Goal: Task Accomplishment & Management: Manage account settings

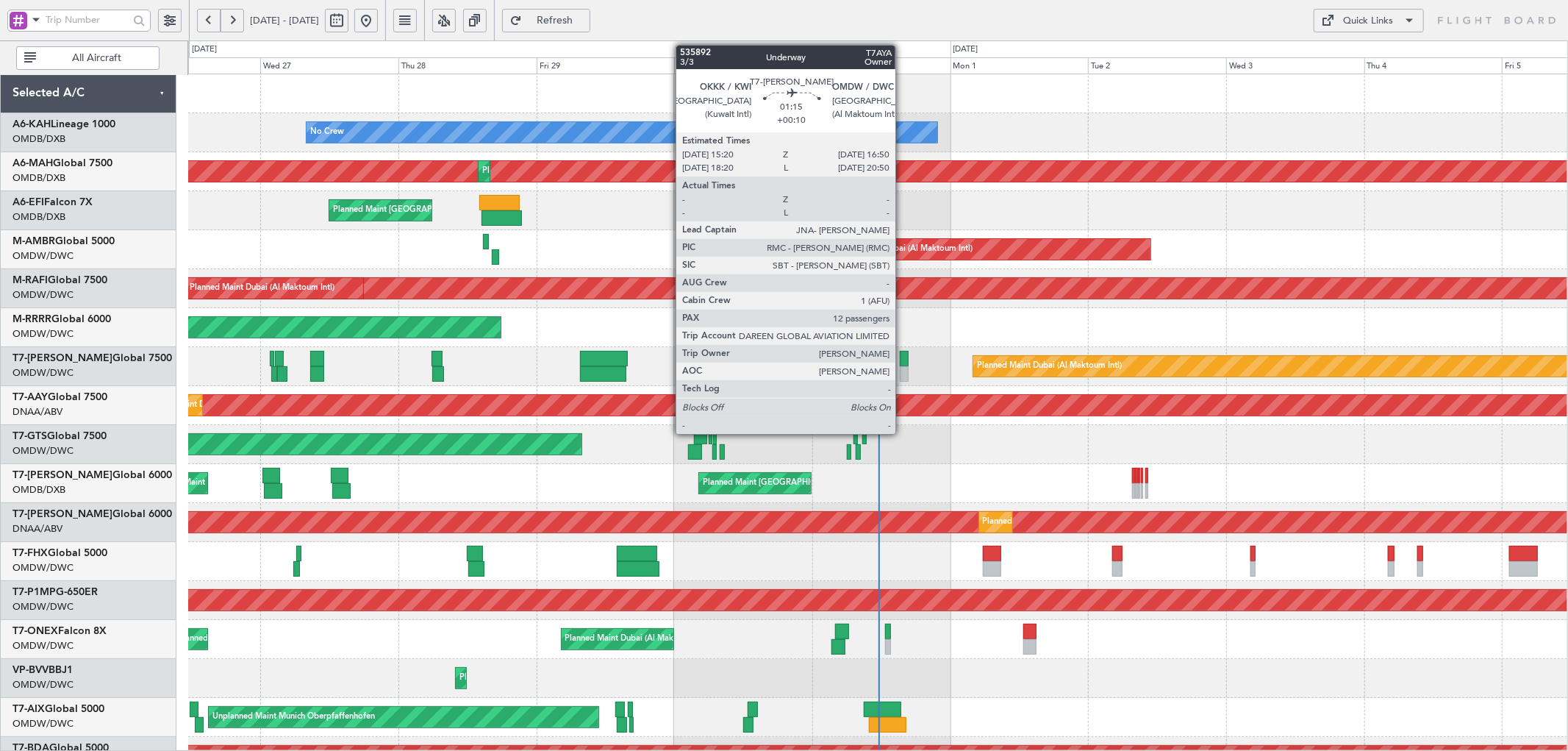
click at [903, 361] on div at bounding box center [903, 358] width 8 height 15
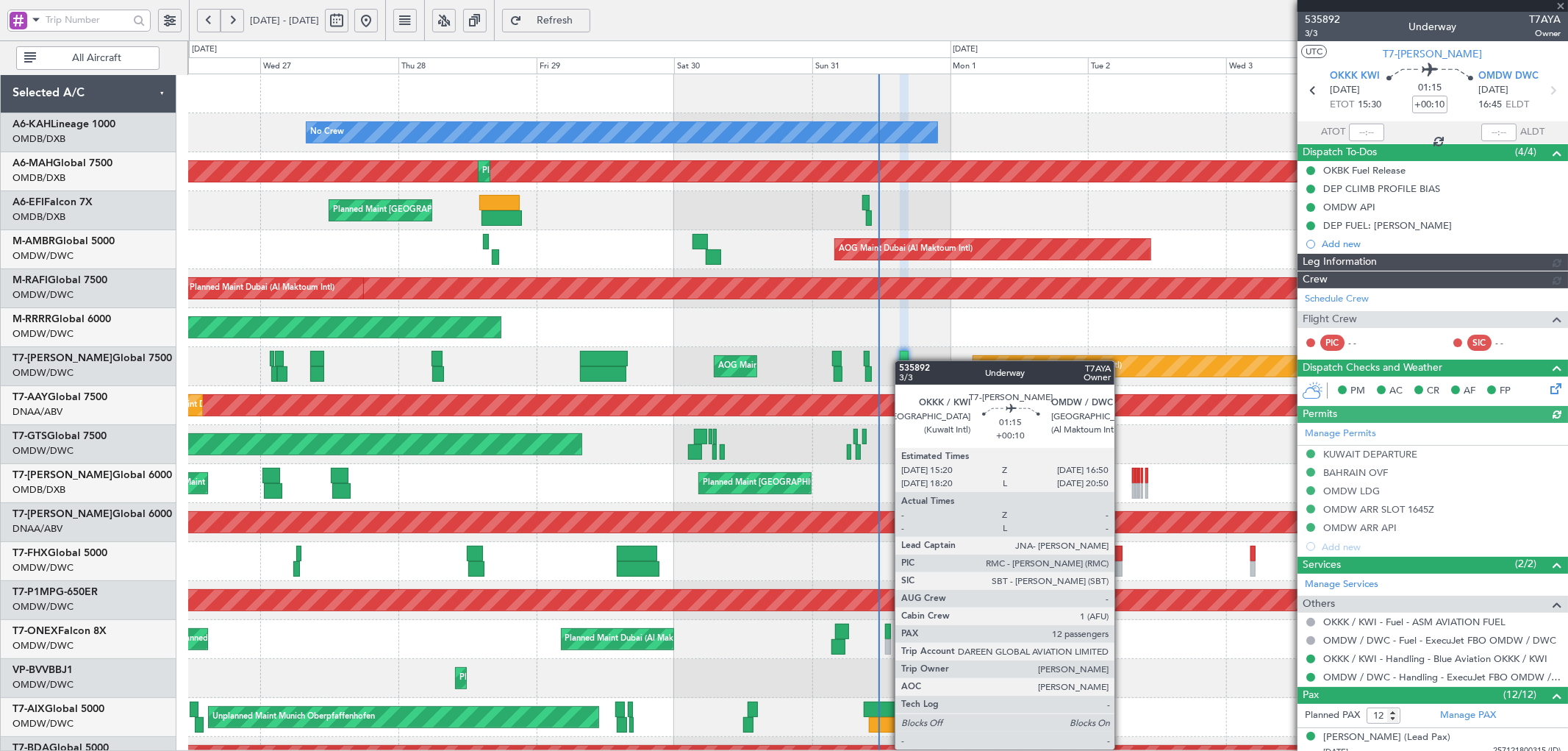
type input "[PERSON_NAME] (ANI)"
type input "7147"
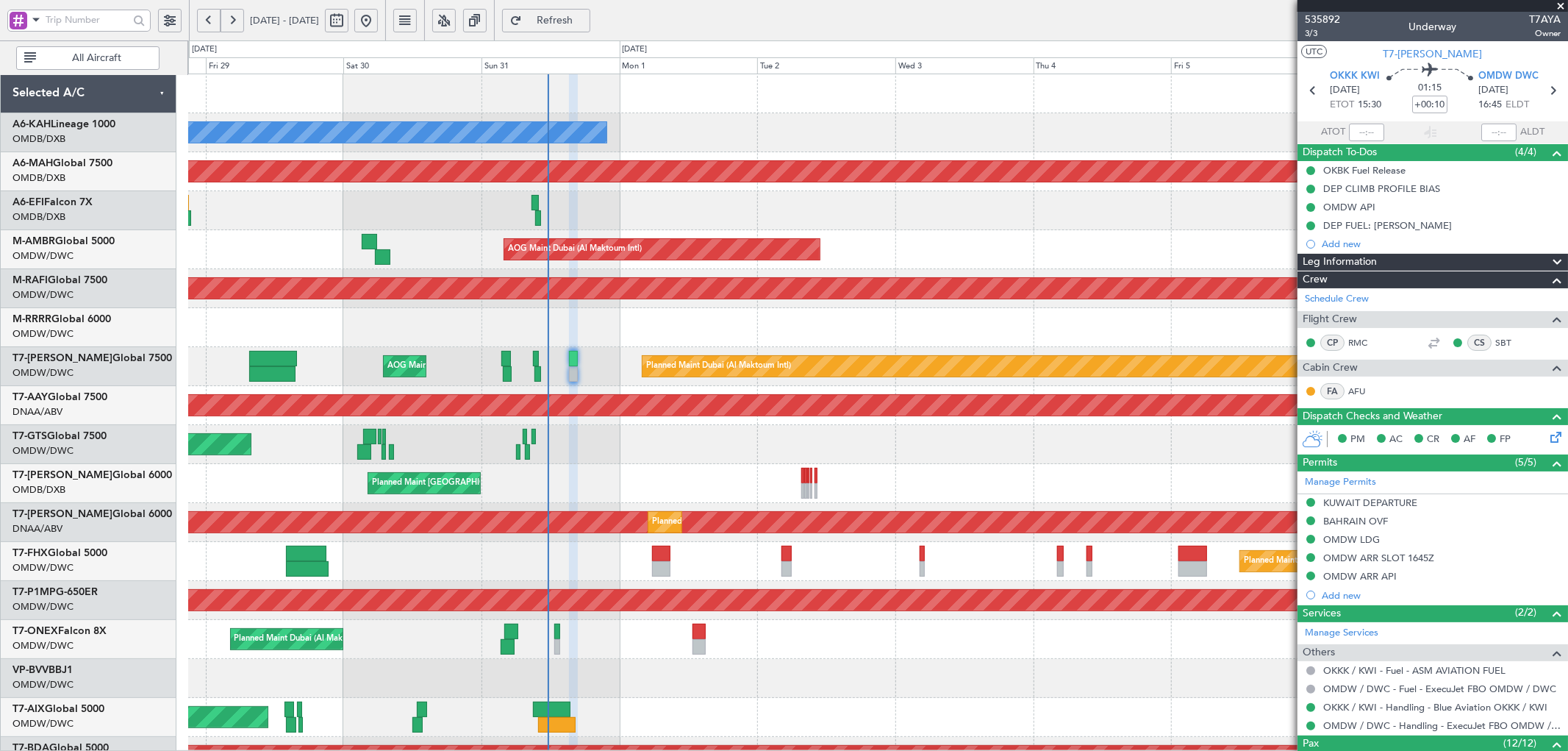
click at [296, 466] on div "No Crew Planned Maint [GEOGRAPHIC_DATA] ([GEOGRAPHIC_DATA]) Planned Maint [GEOG…" at bounding box center [877, 503] width 1379 height 858
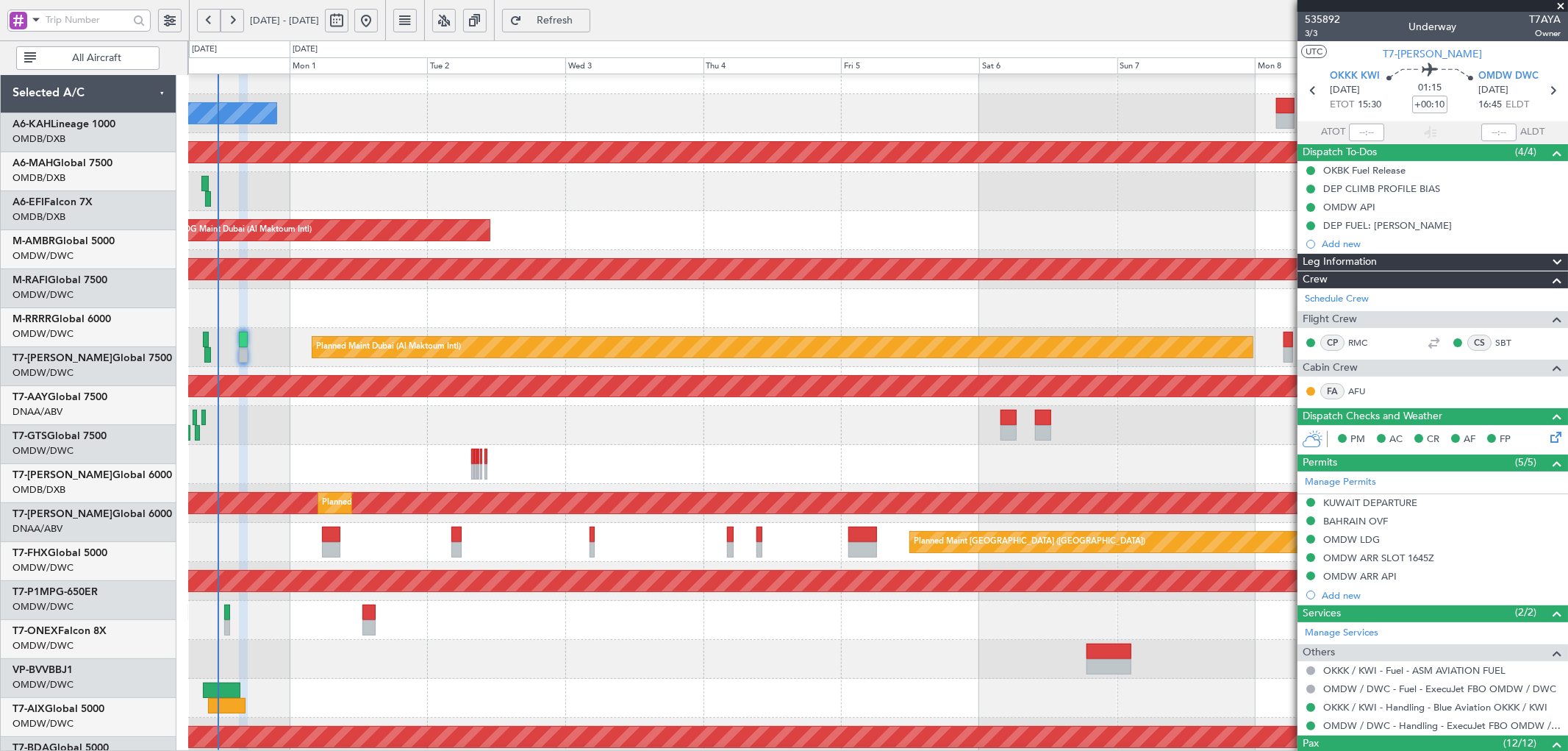
scroll to position [20, 0]
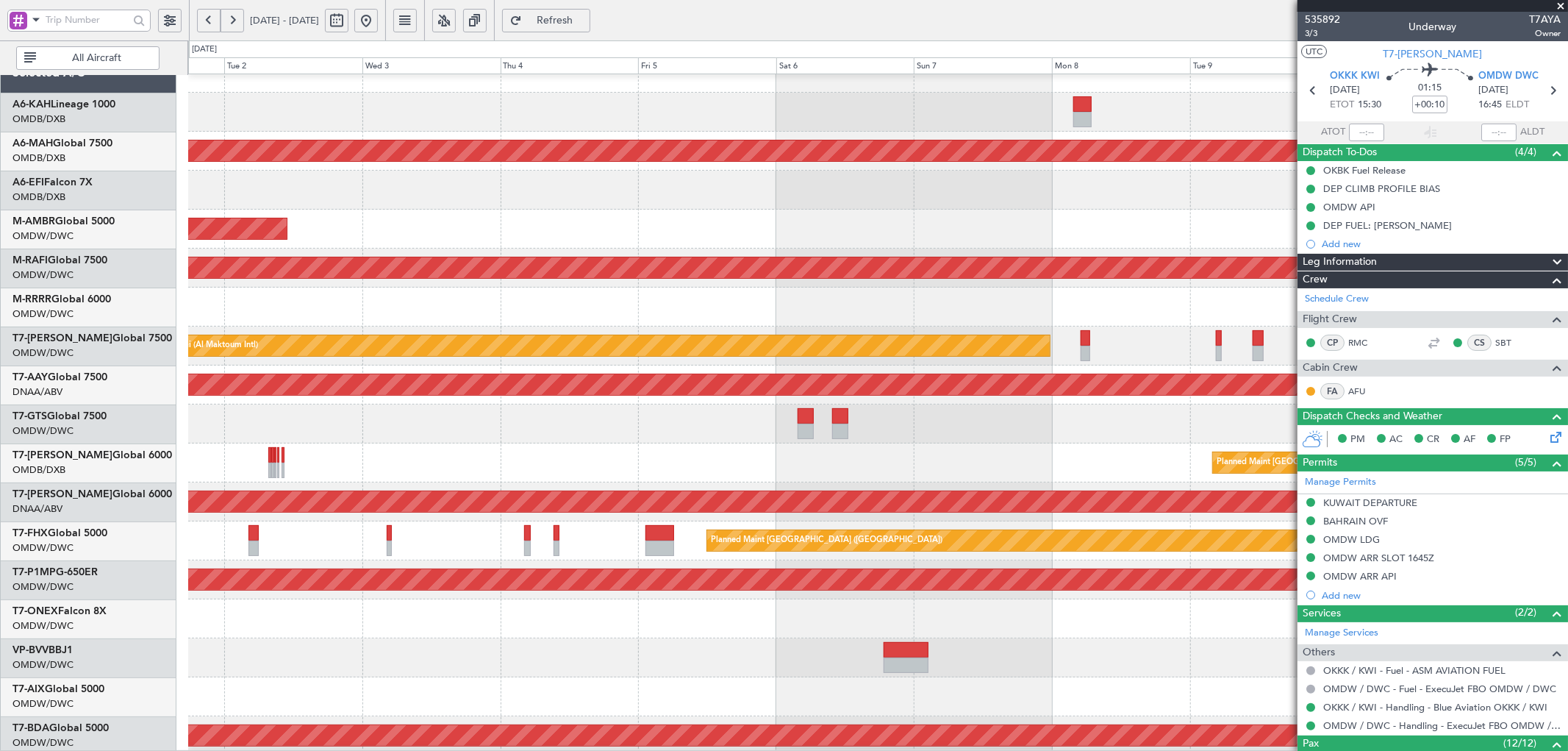
click at [406, 433] on div at bounding box center [877, 424] width 1379 height 39
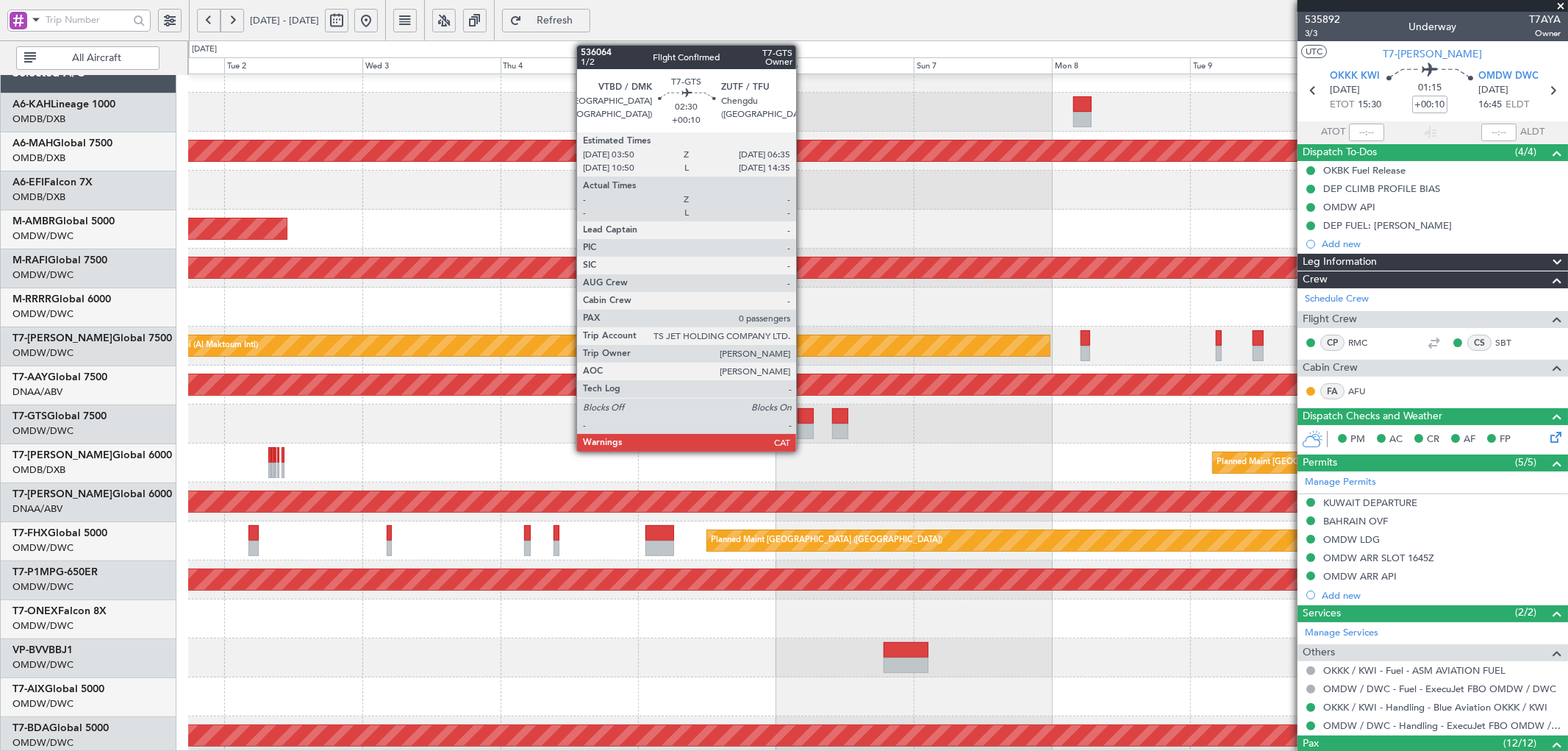
click at [804, 416] on div at bounding box center [805, 416] width 16 height 15
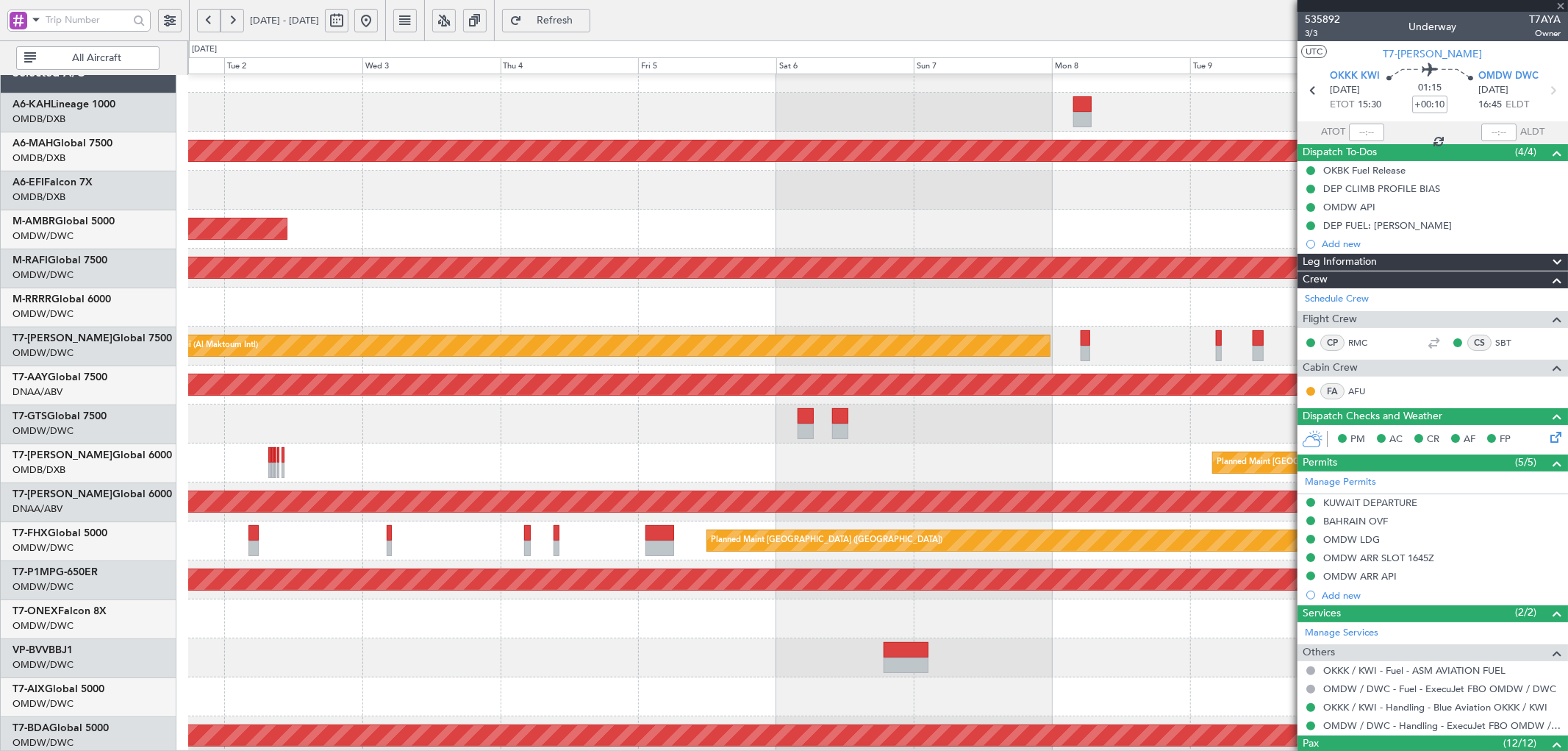
type input "0"
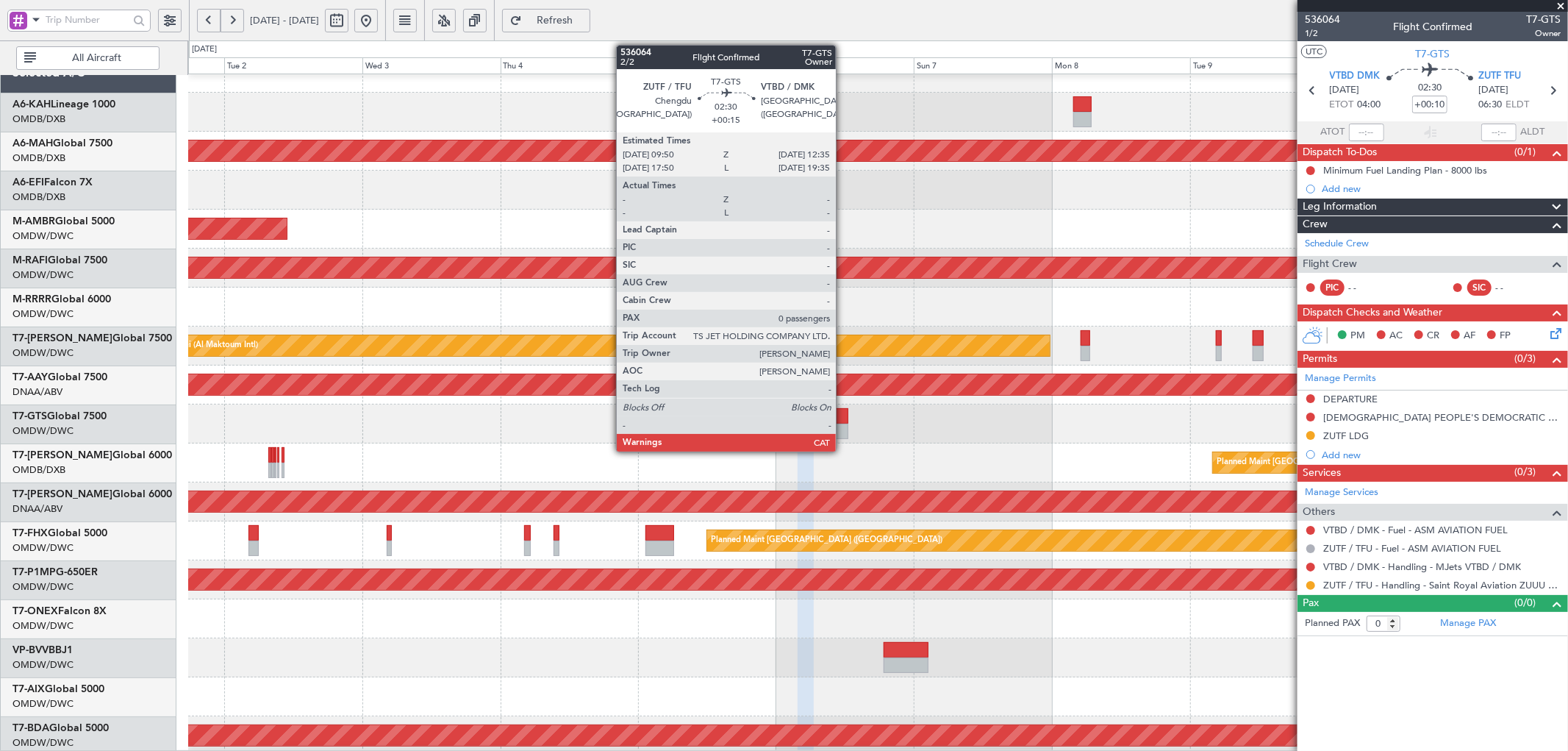
click at [843, 412] on div at bounding box center [840, 416] width 16 height 15
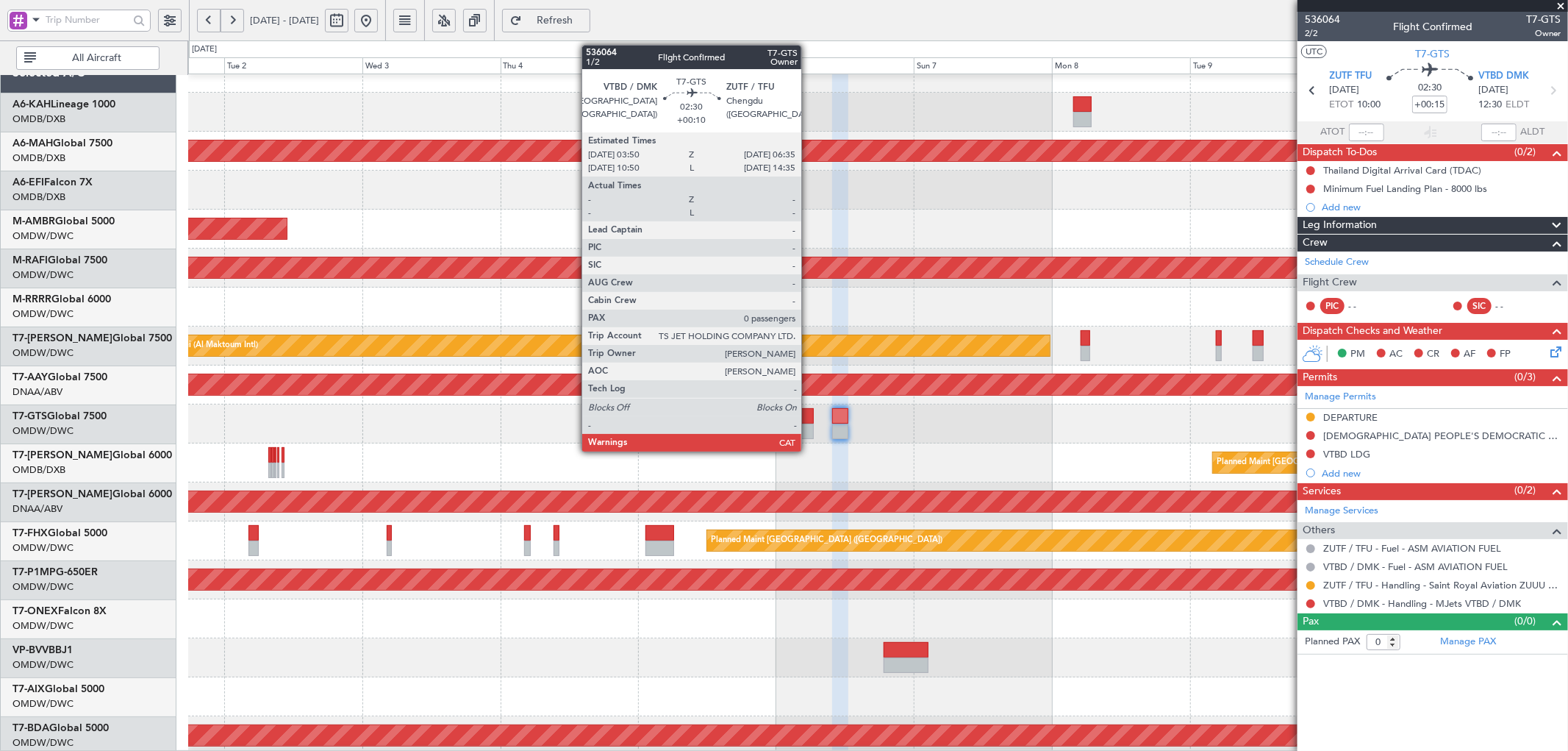
click at [808, 424] on div at bounding box center [805, 431] width 16 height 15
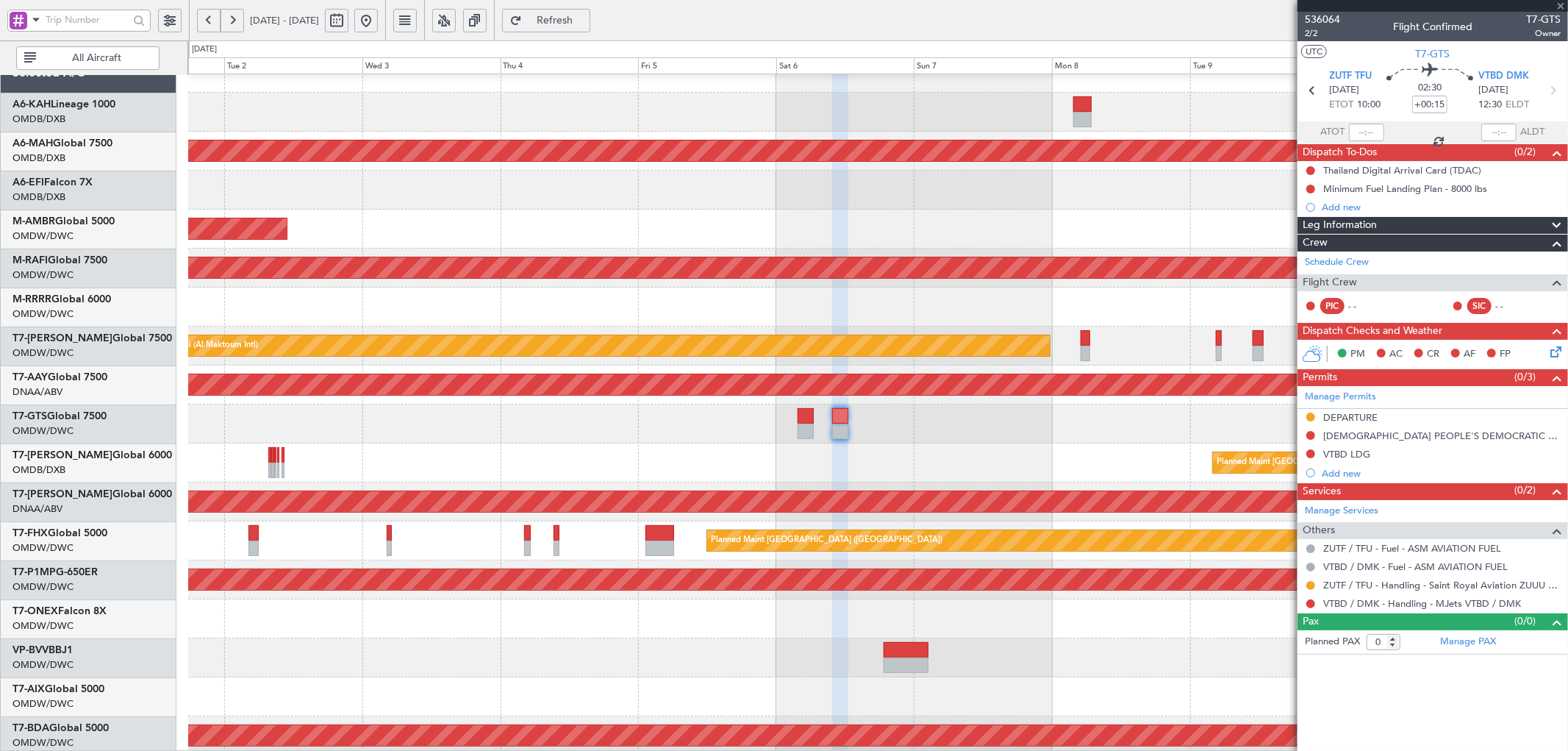
type input "+00:10"
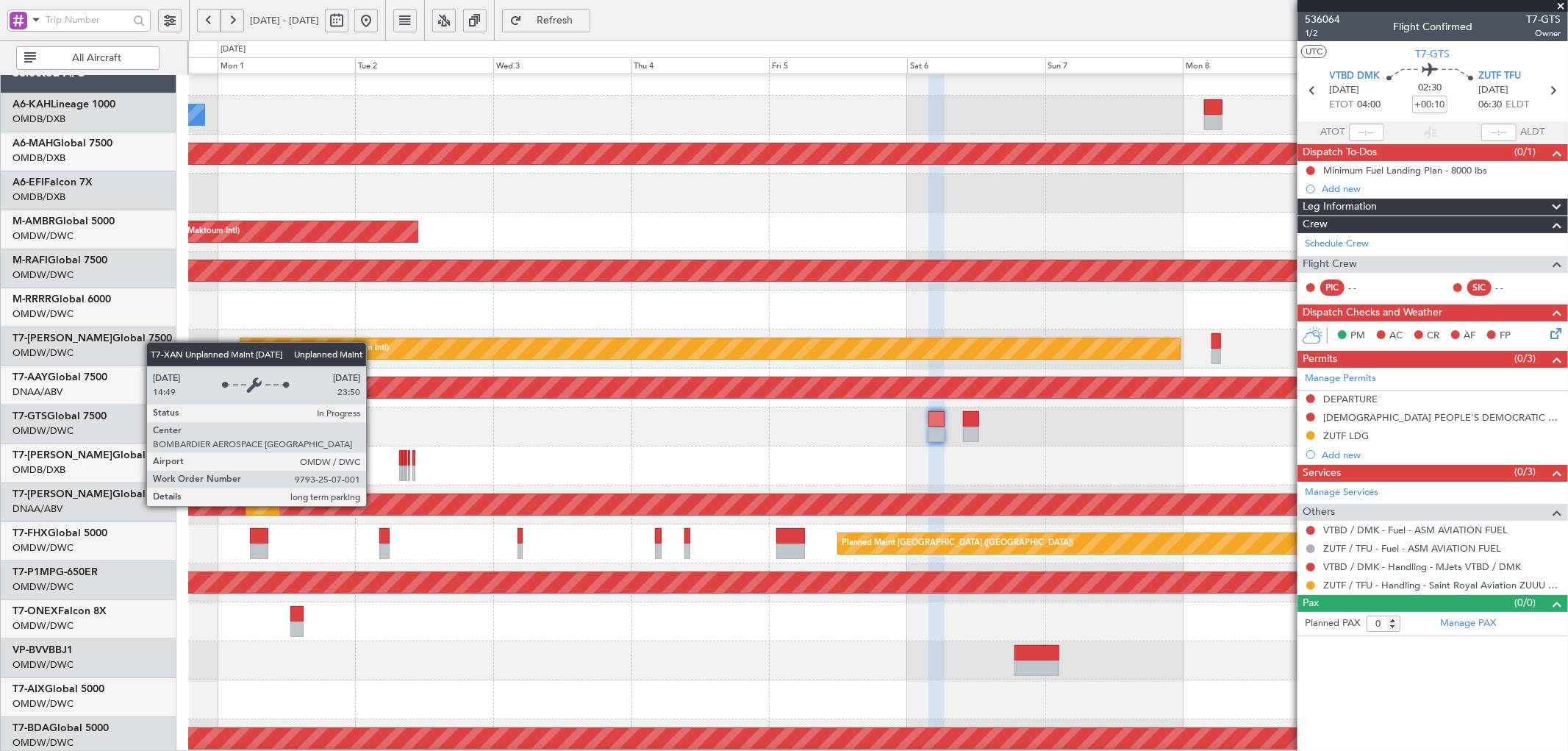
scroll to position [18, 0]
click at [541, 494] on div "Unplanned Maint [GEOGRAPHIC_DATA] (Al Maktoum Intl)" at bounding box center [877, 504] width 4134 height 21
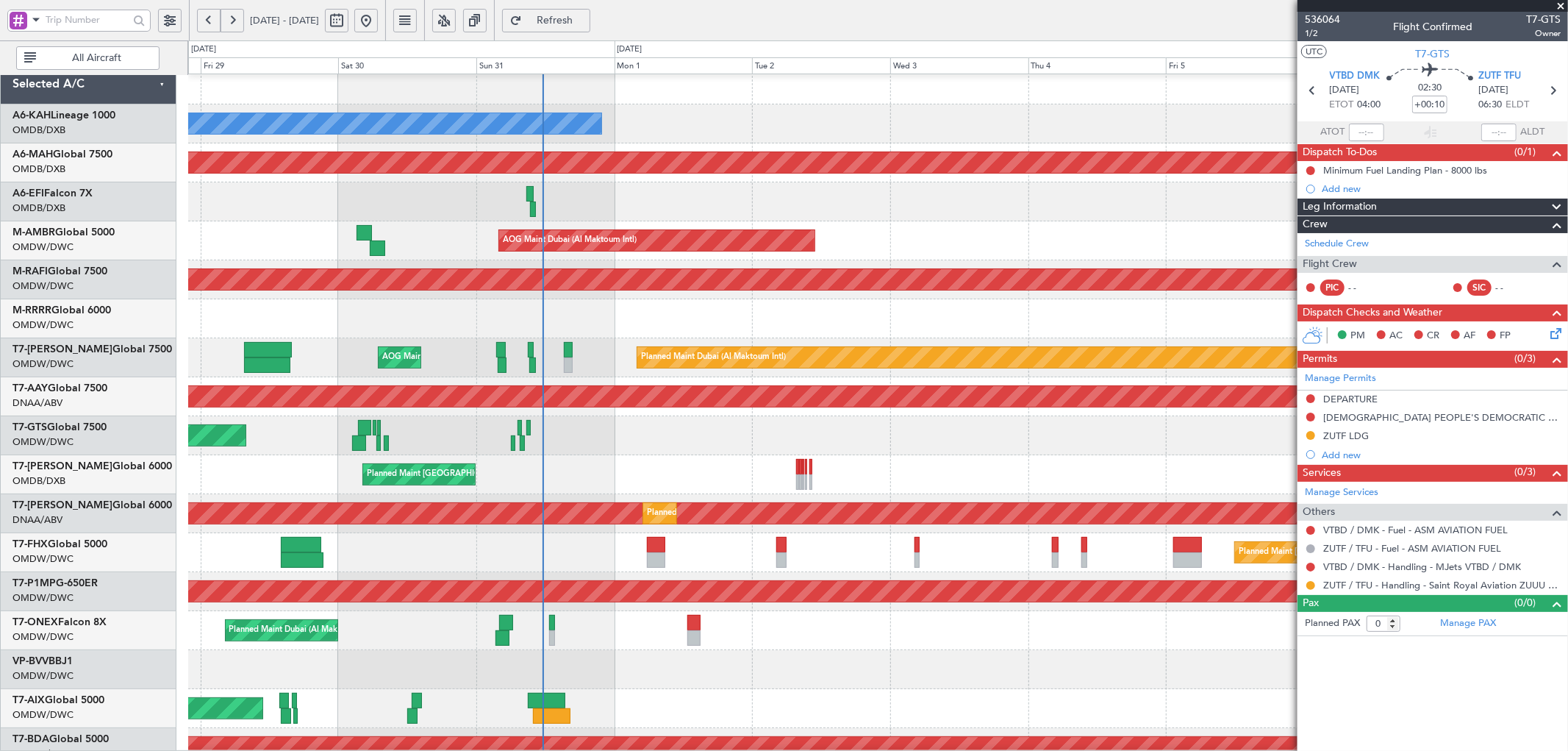
scroll to position [0, 0]
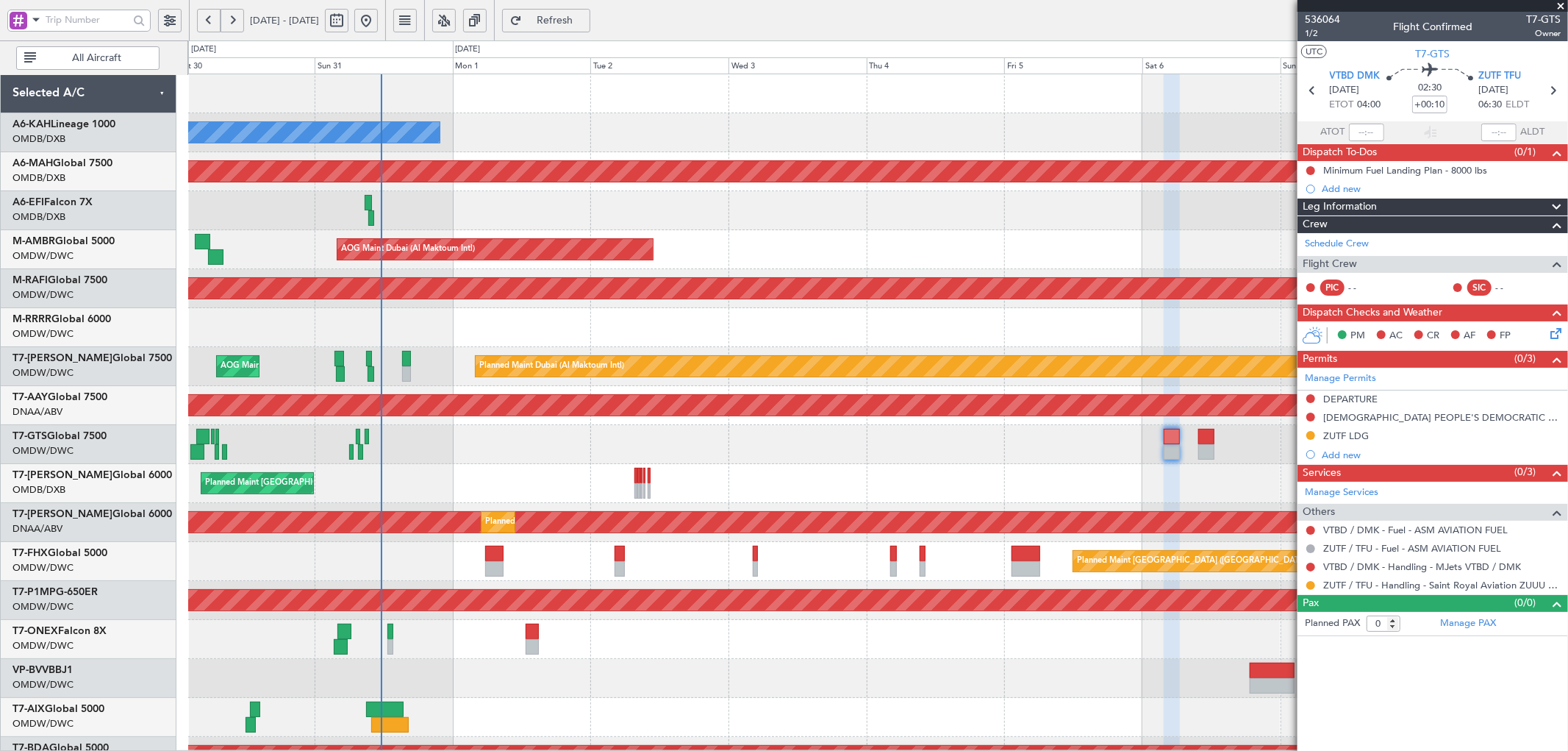
click at [705, 570] on div "Planned Maint [GEOGRAPHIC_DATA] ([GEOGRAPHIC_DATA])" at bounding box center [877, 561] width 1379 height 39
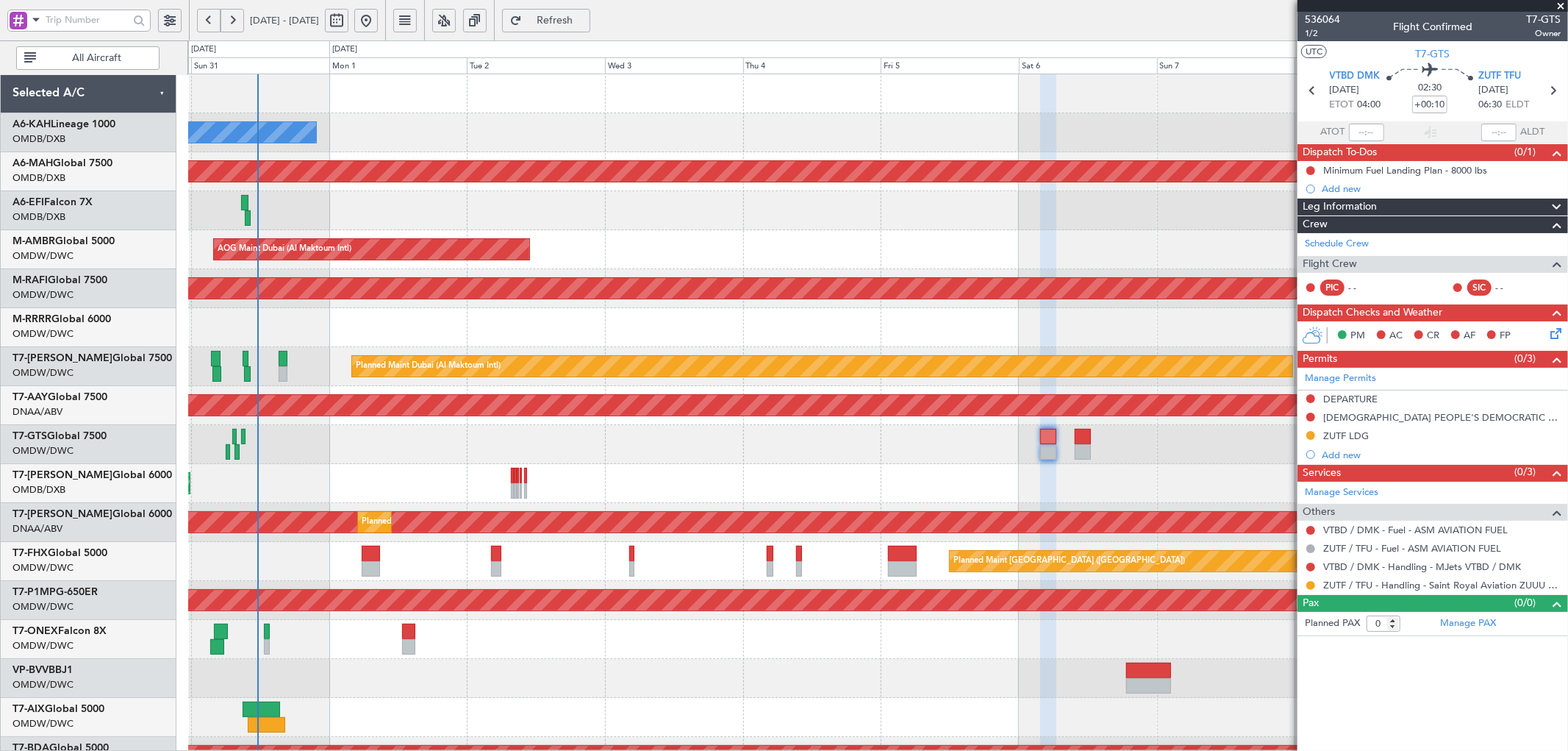
scroll to position [4, 0]
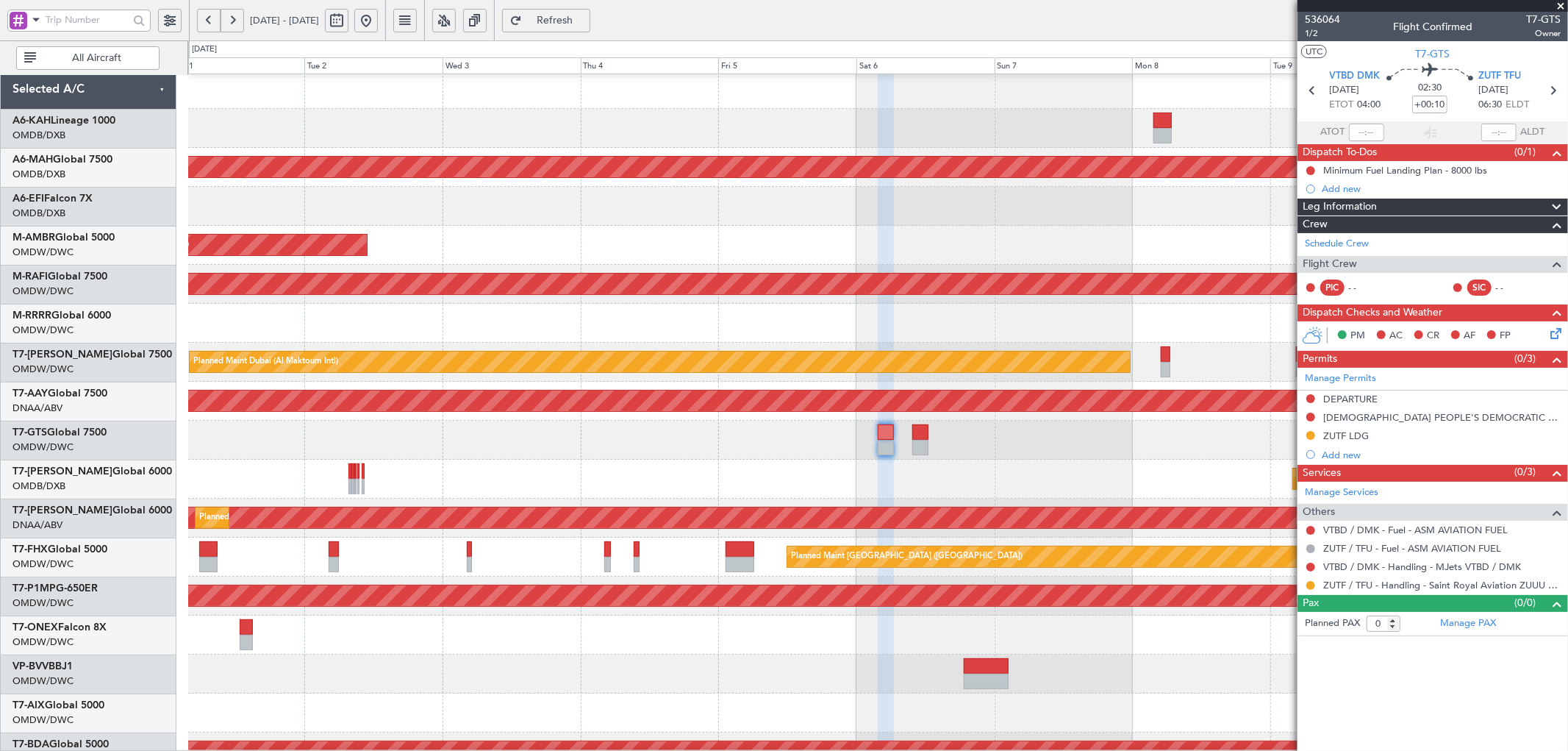
click at [468, 663] on div "4 Flight Legs" at bounding box center [877, 674] width 1379 height 39
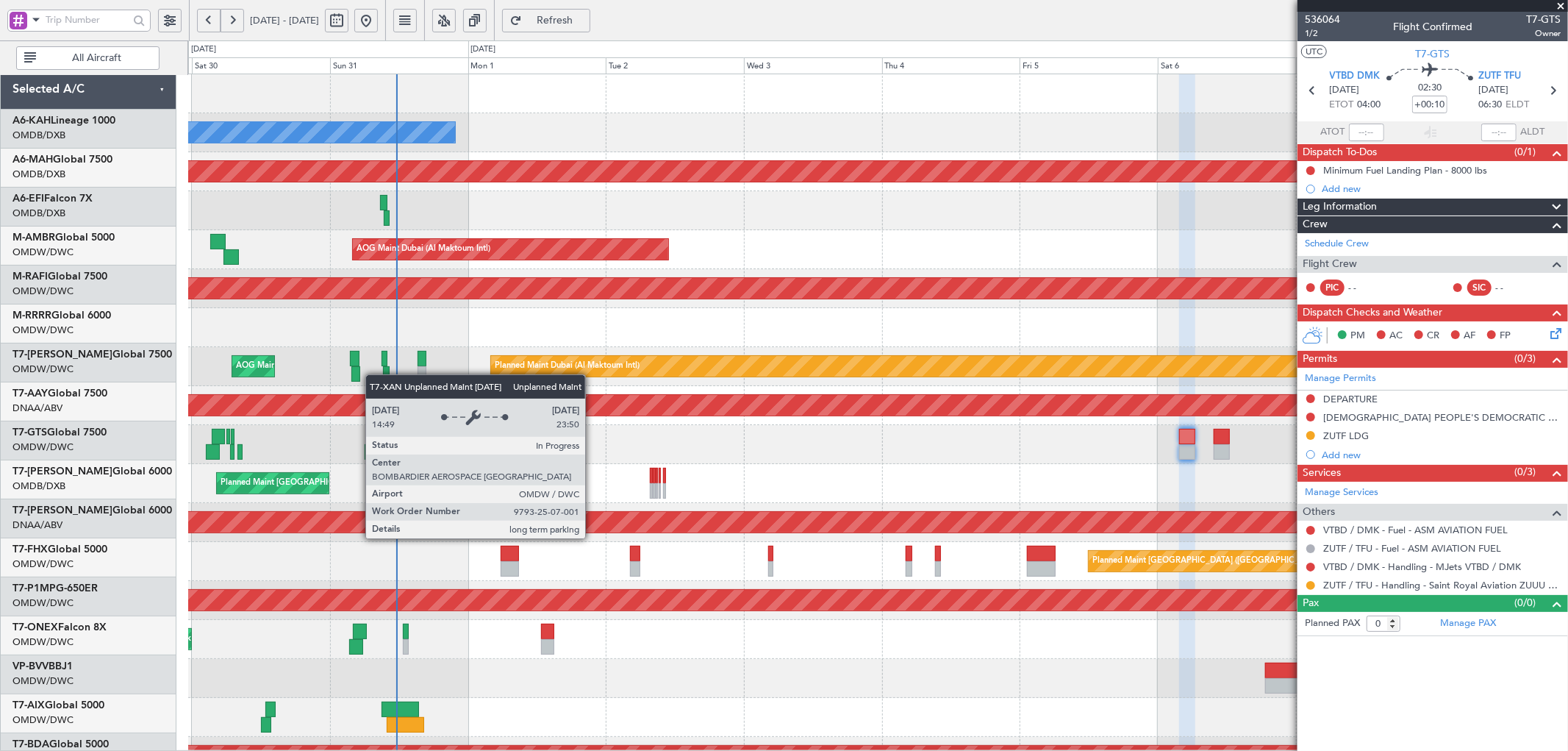
scroll to position [0, 0]
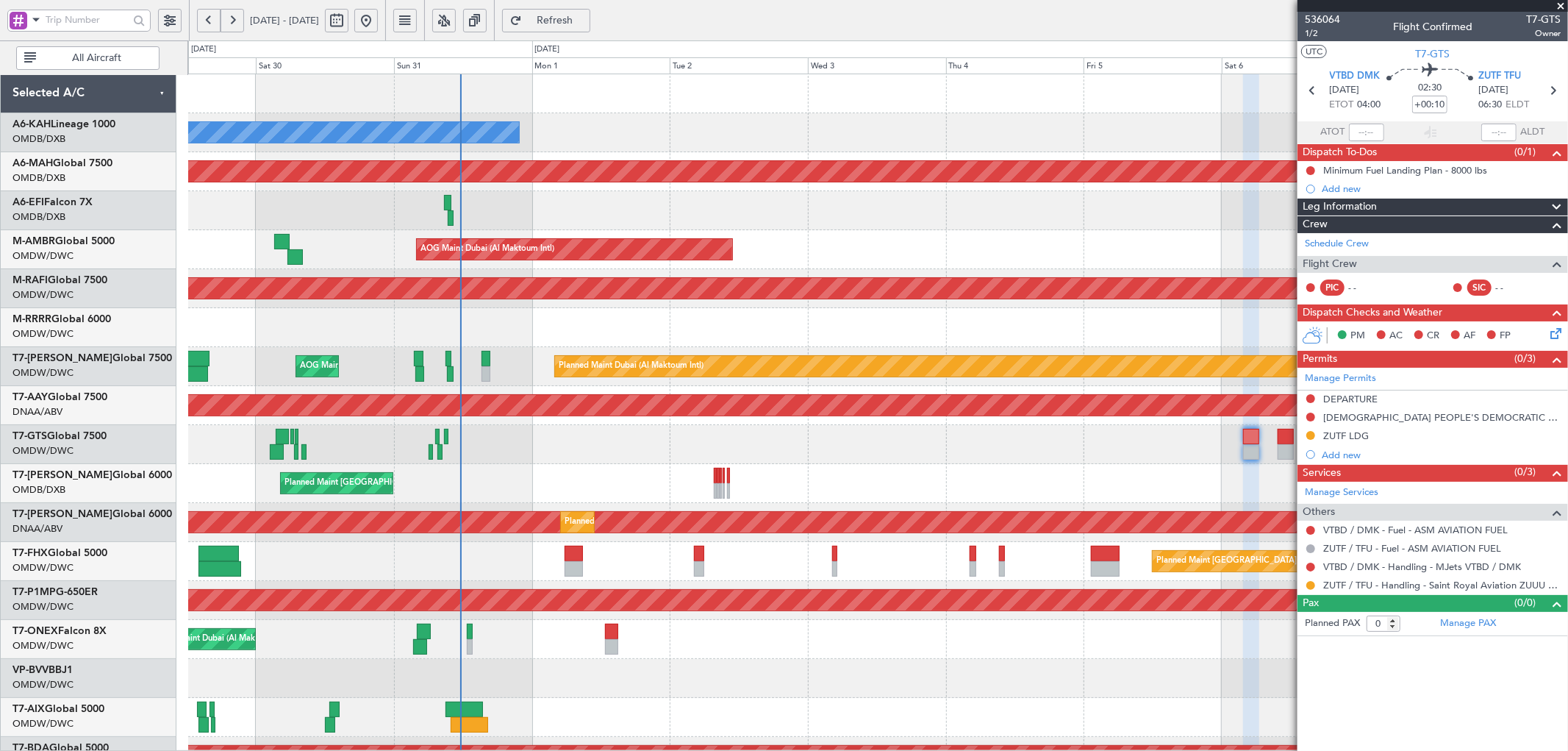
click at [960, 536] on div "Unplanned Maint [GEOGRAPHIC_DATA] (Al Maktoum Intl) Planned Maint [GEOGRAPHIC_D…" at bounding box center [877, 522] width 1379 height 39
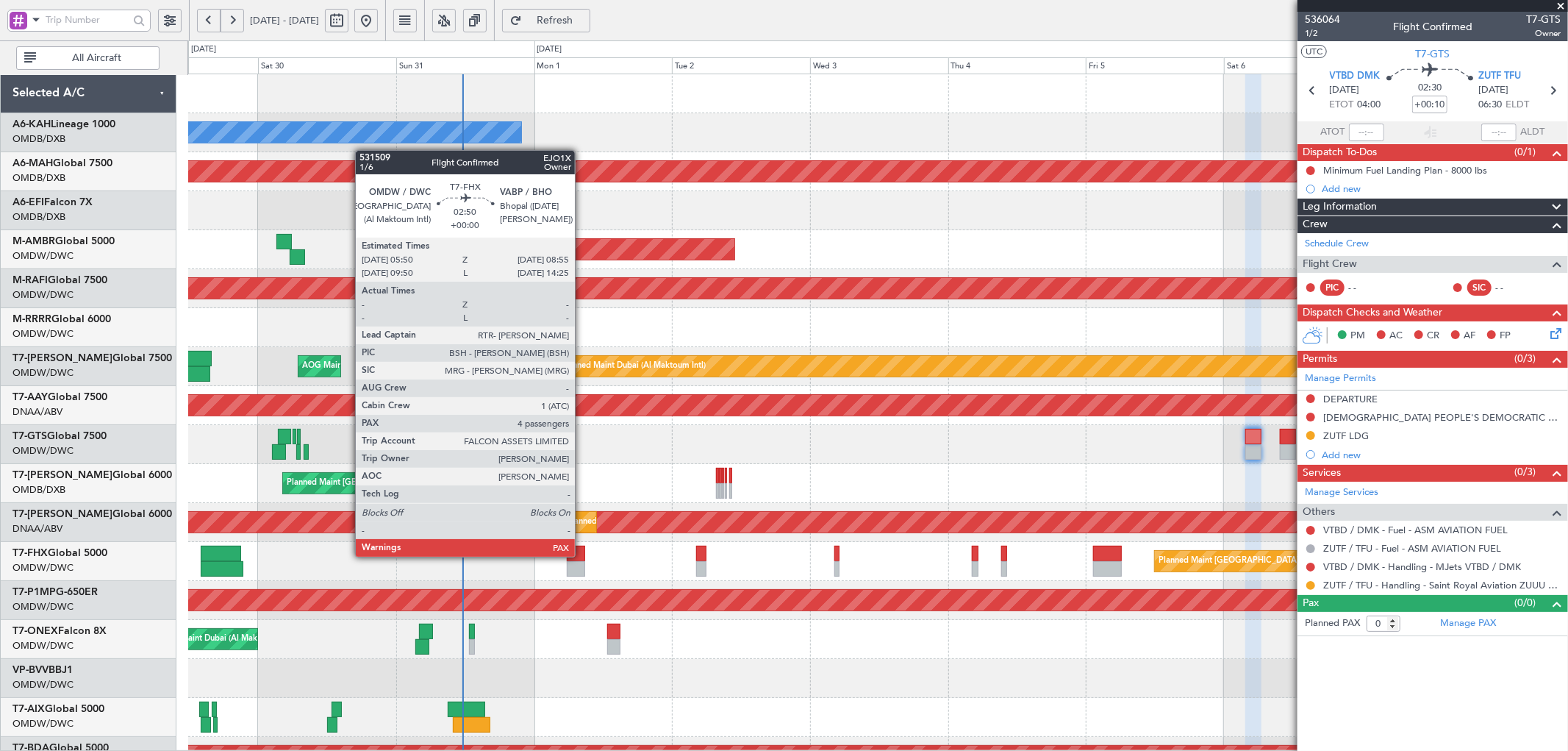
click at [582, 555] on div at bounding box center [576, 553] width 18 height 15
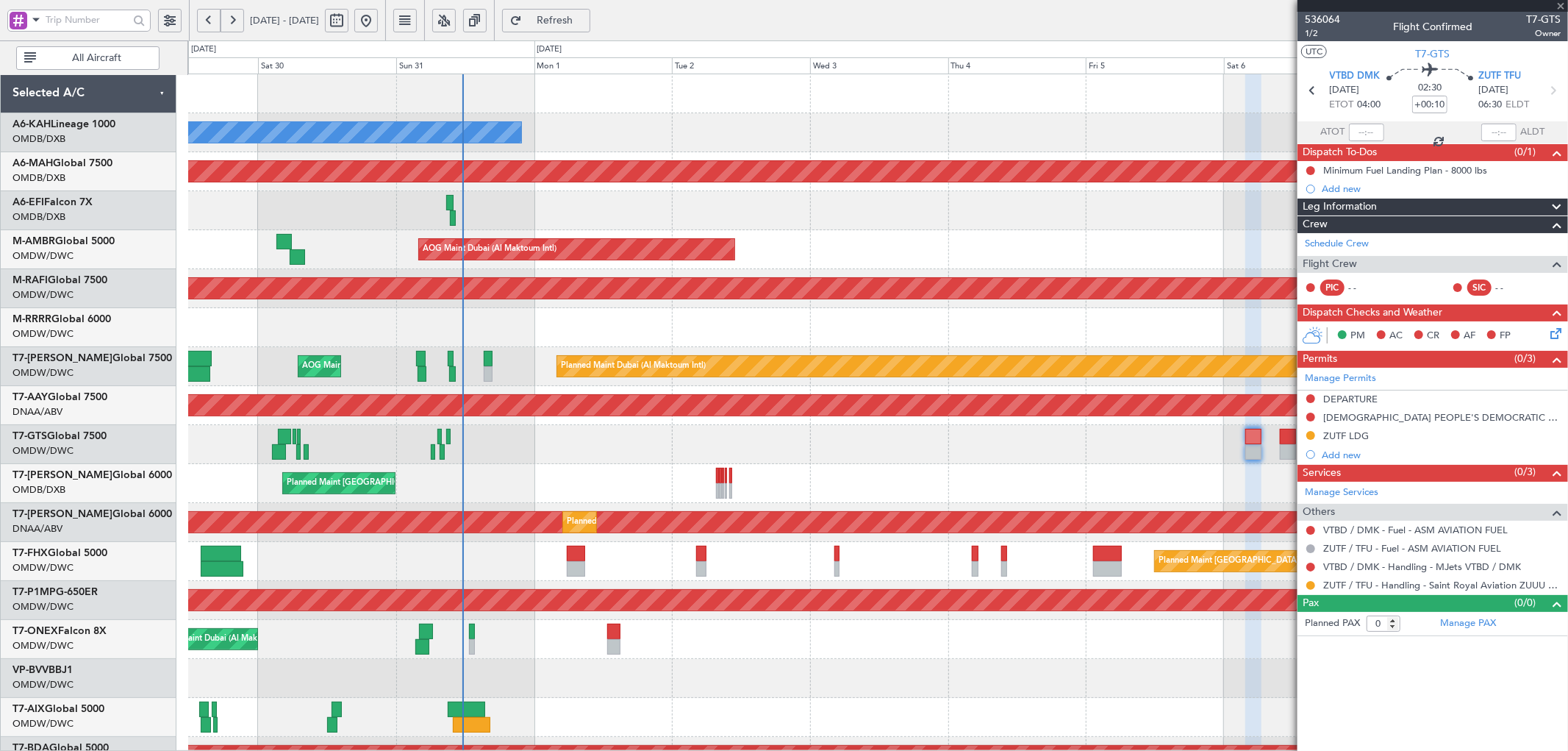
type input "4"
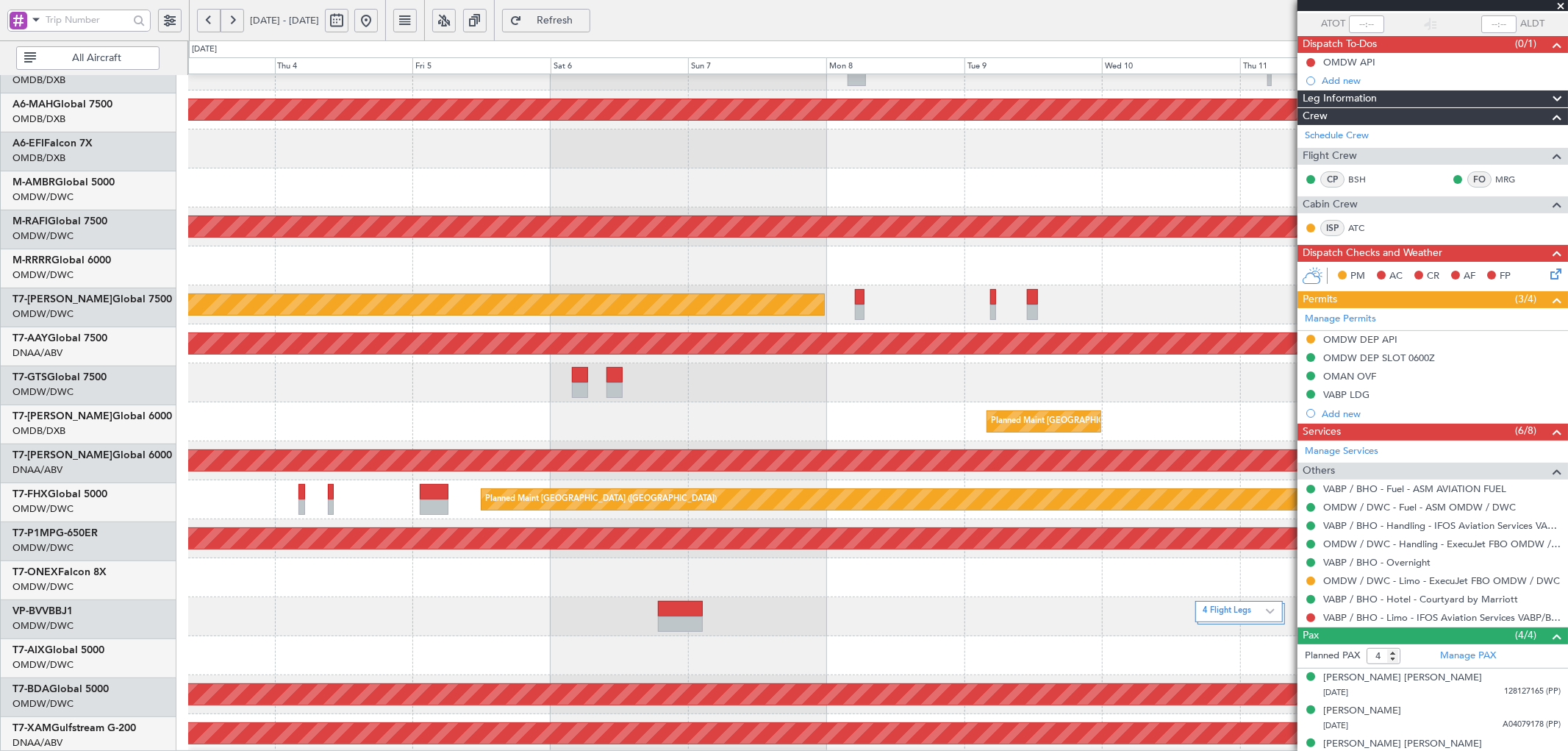
scroll to position [61, 0]
click at [211, 623] on div "4 Flight Legs" at bounding box center [877, 616] width 1379 height 39
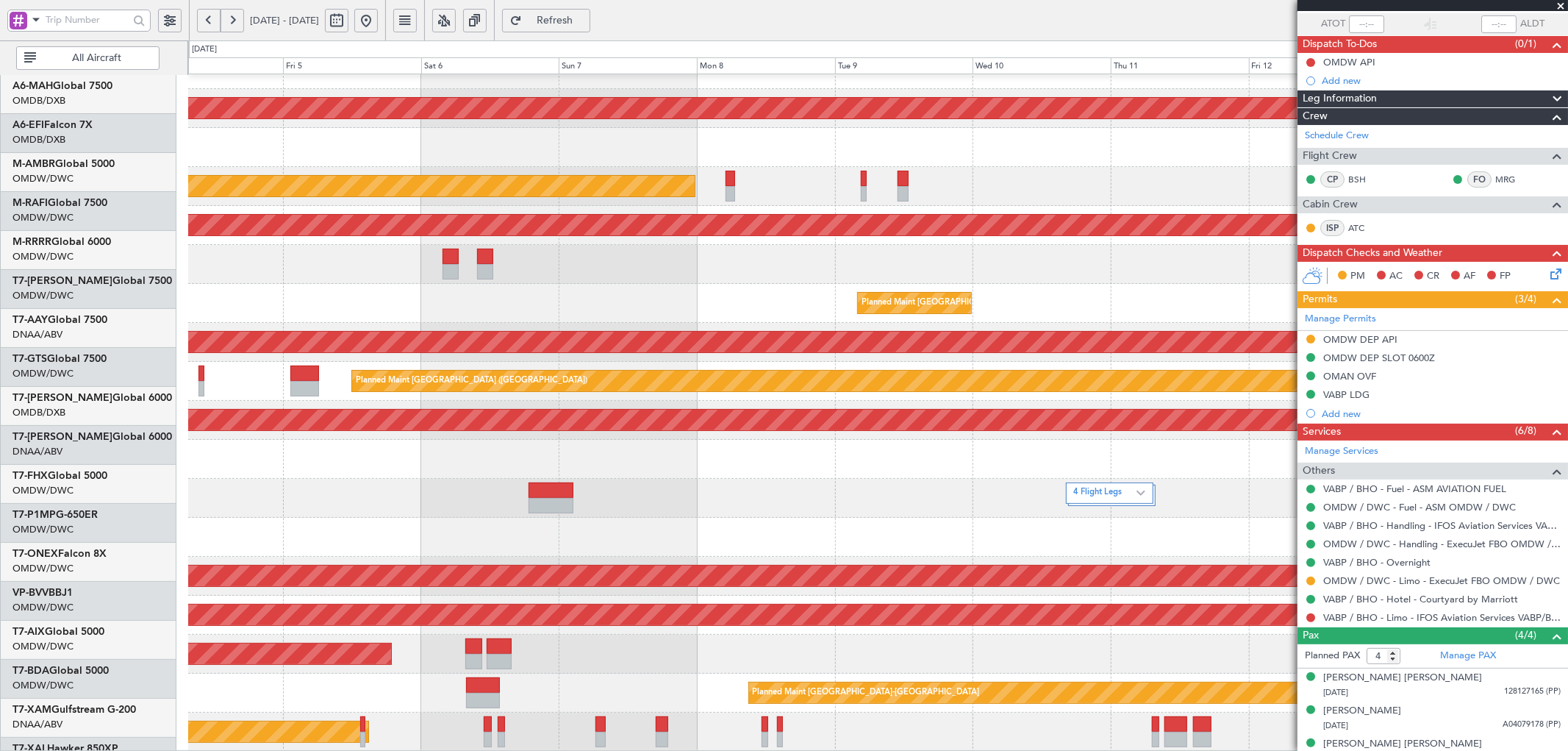
scroll to position [180, 0]
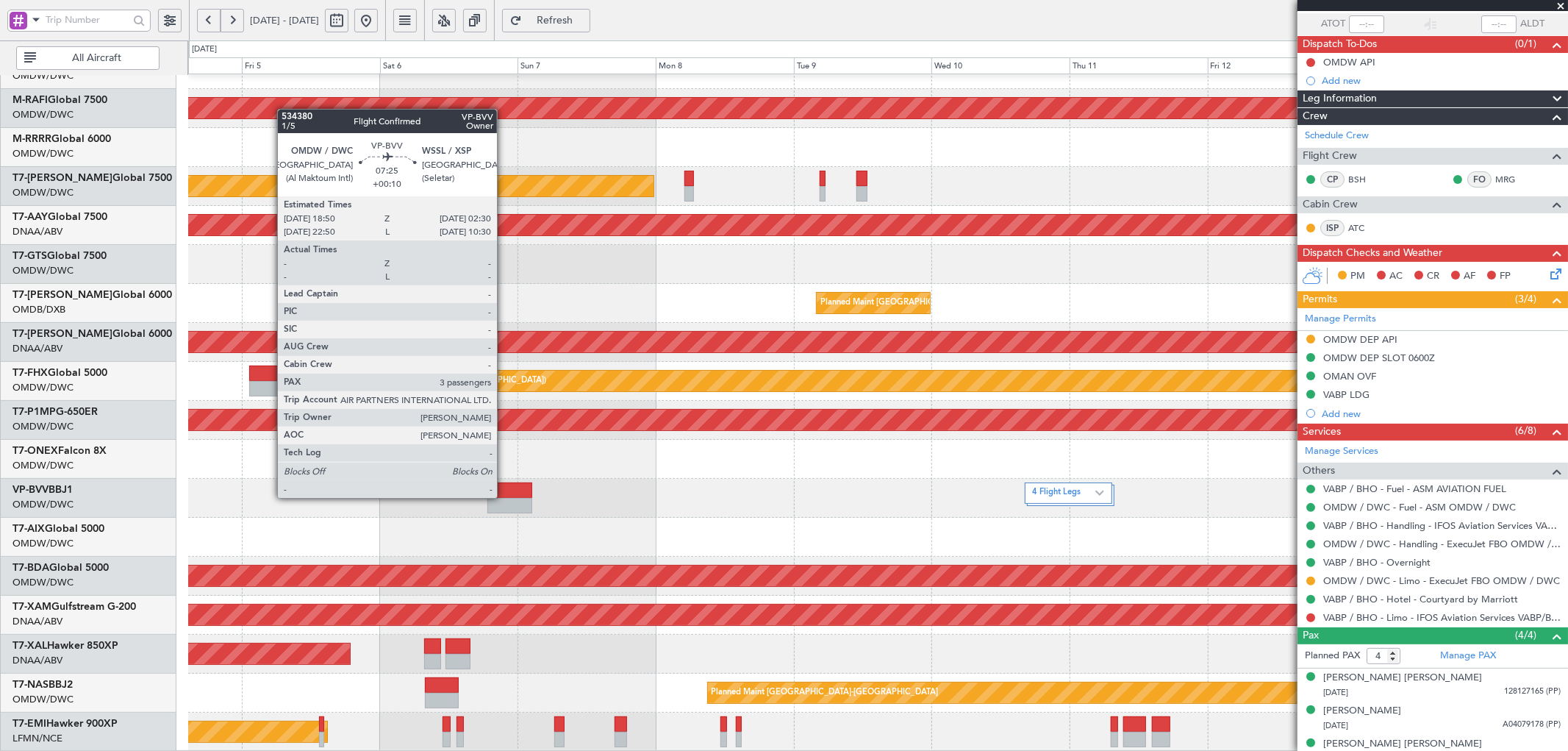
click at [504, 497] on div at bounding box center [509, 490] width 44 height 15
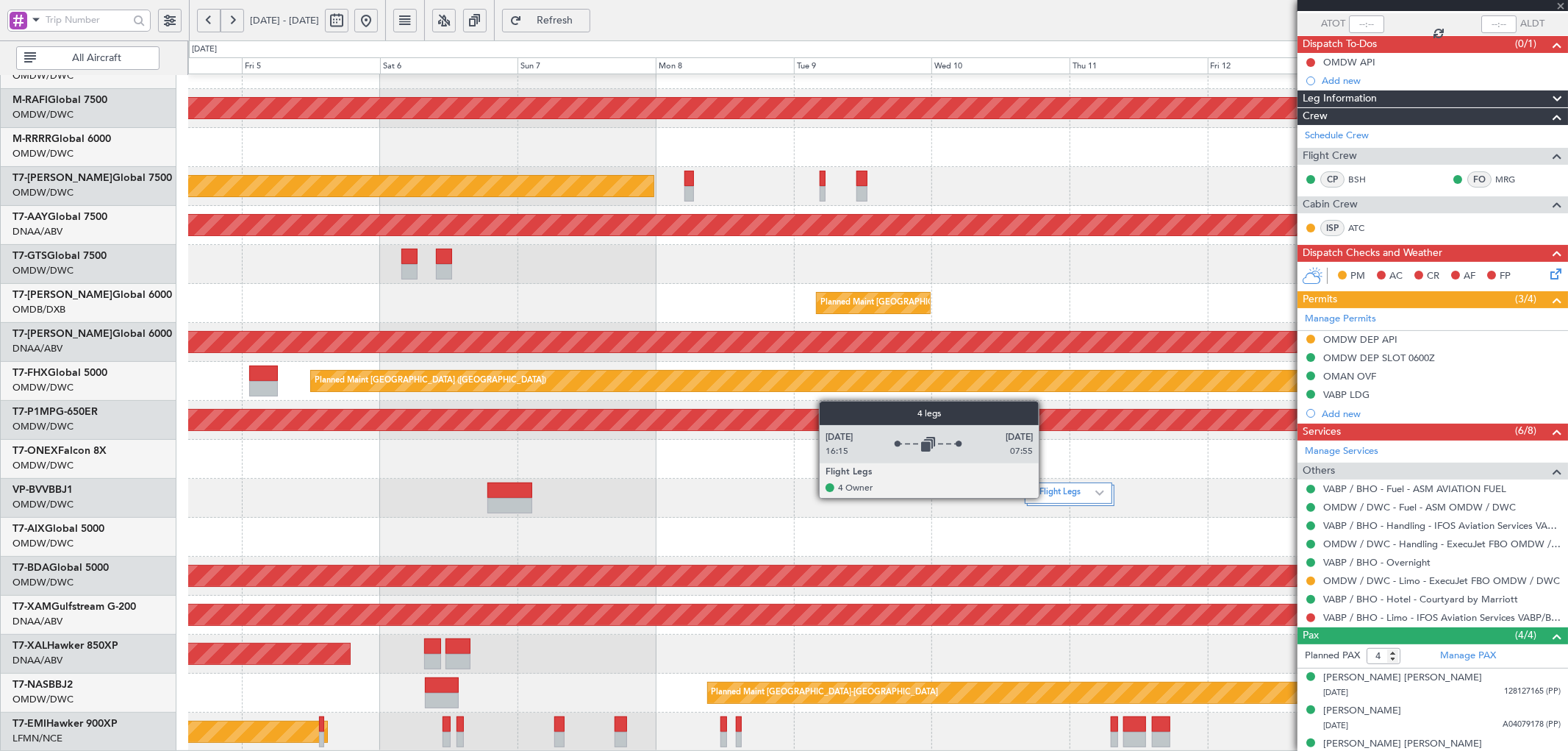
click at [1046, 497] on label "4 Flight Legs" at bounding box center [1064, 493] width 63 height 12
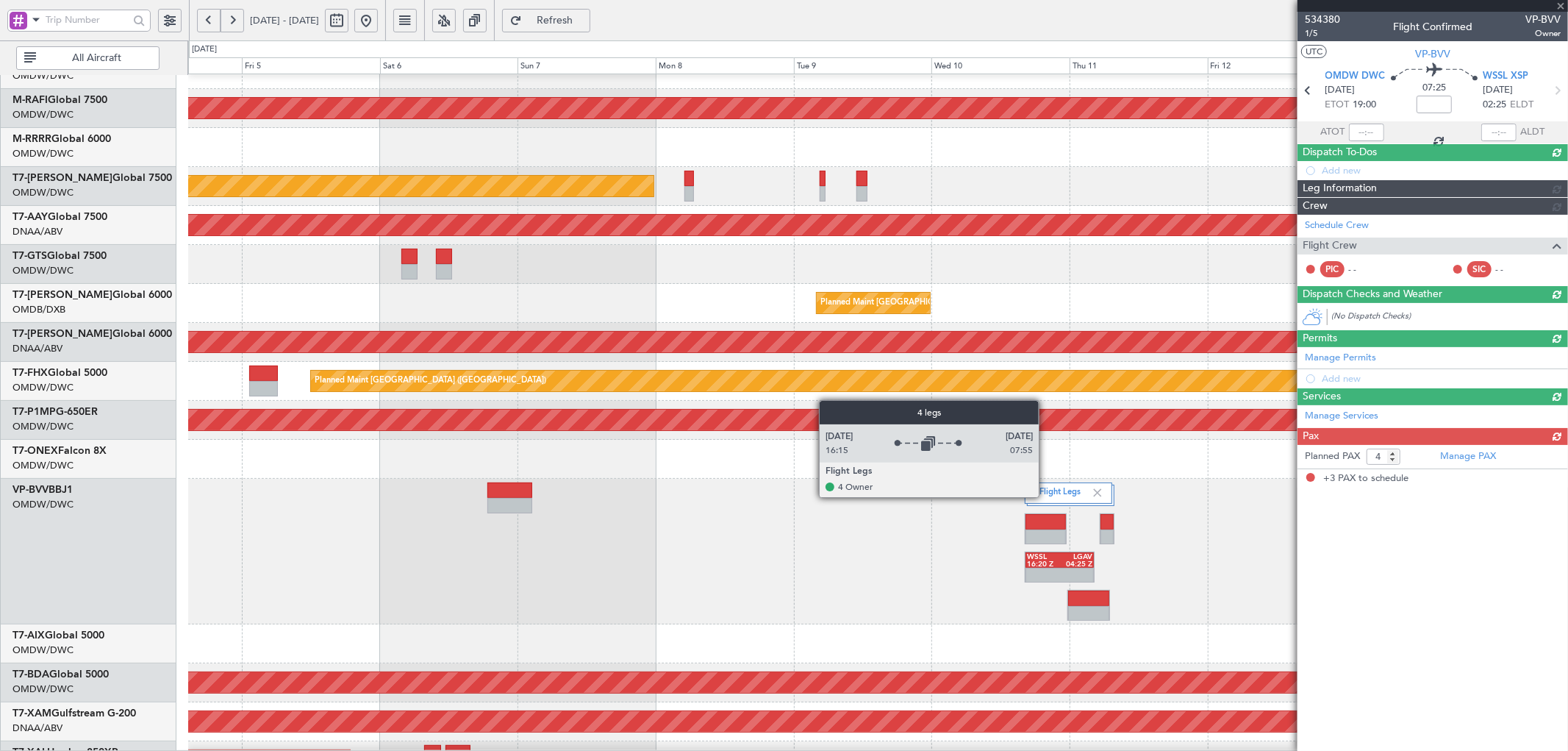
type input "+00:10"
type input "3"
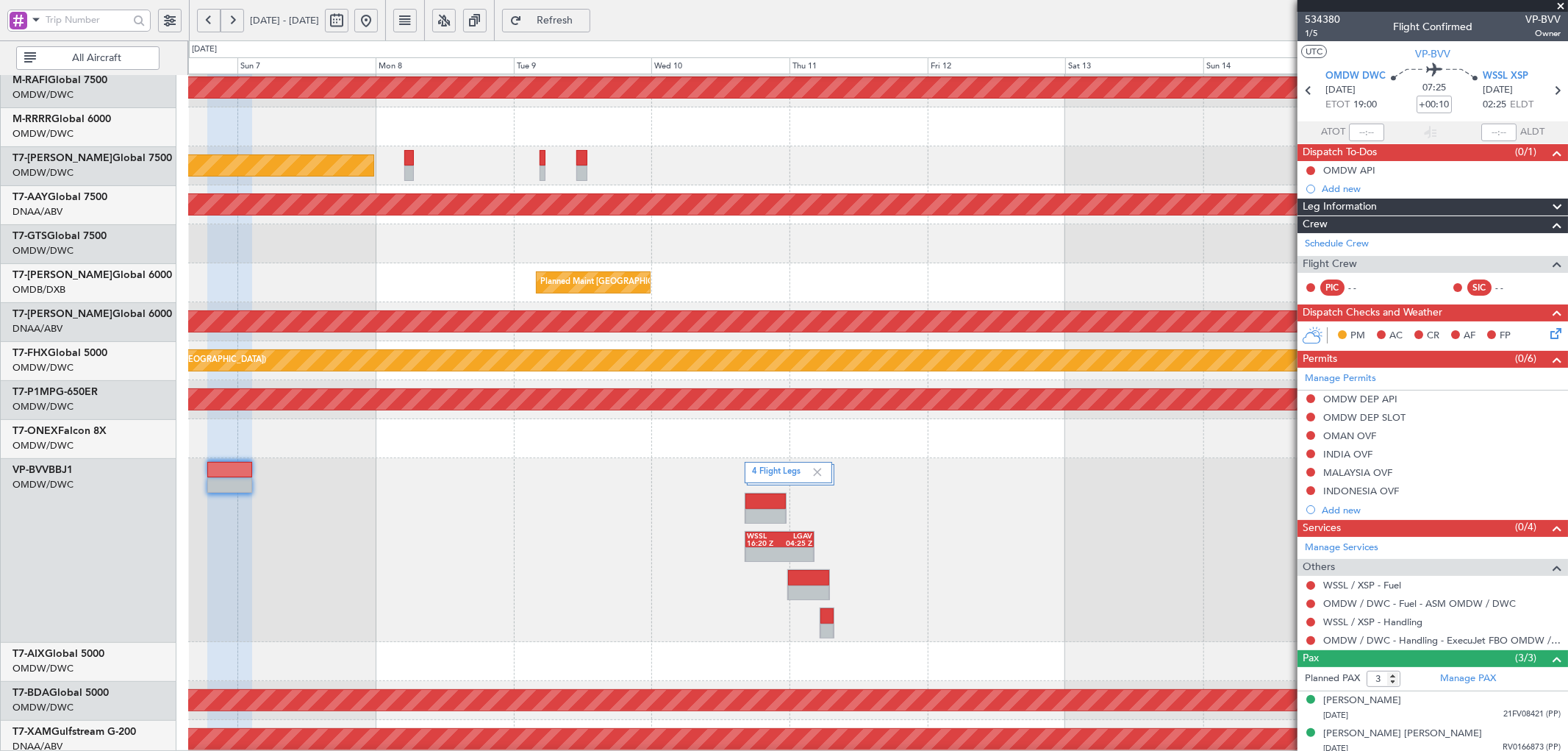
scroll to position [201, 0]
click at [740, 583] on div "4 Flight Legs WSSL 16:20 Z LGAV 04:25 Z" at bounding box center [877, 550] width 1379 height 184
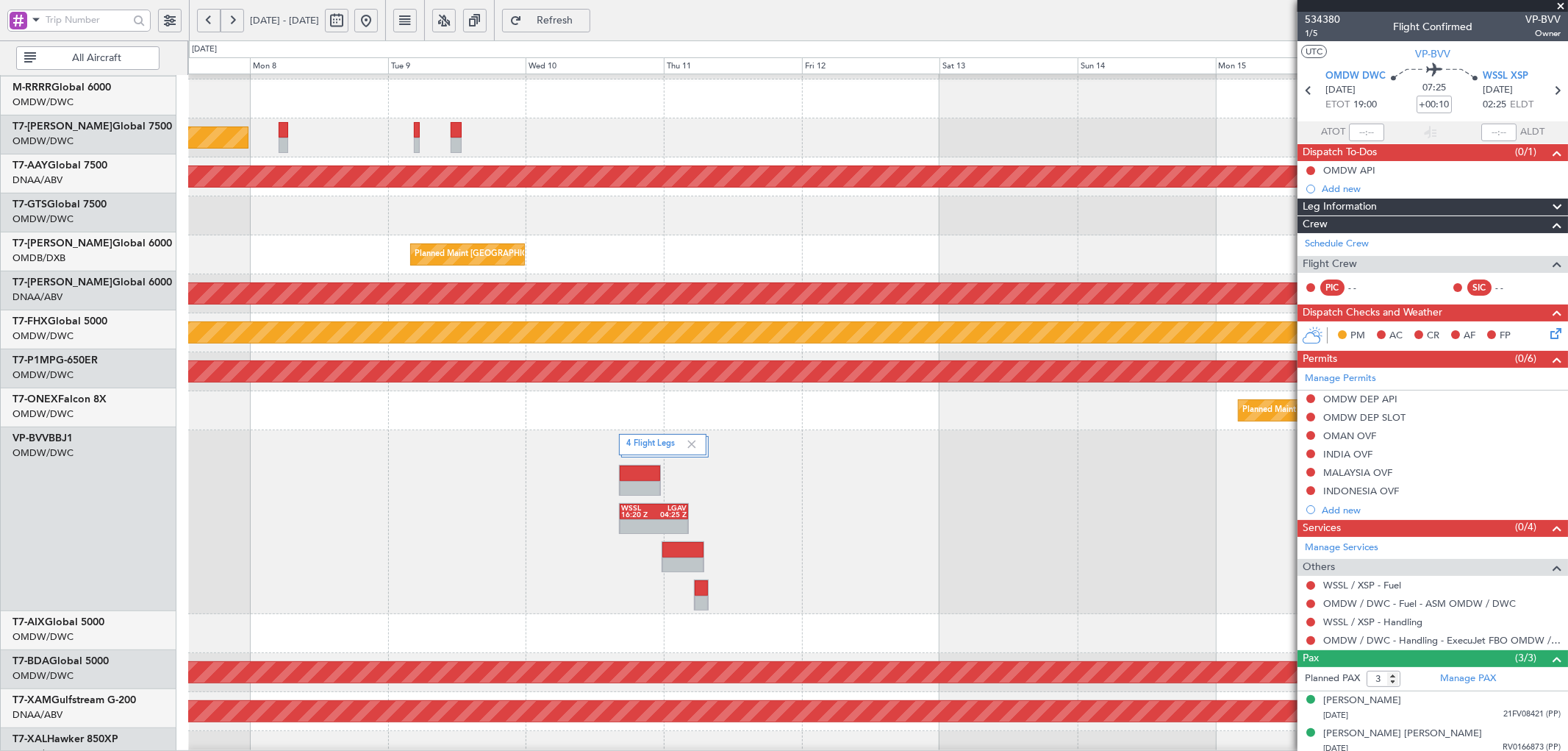
scroll to position [227, 0]
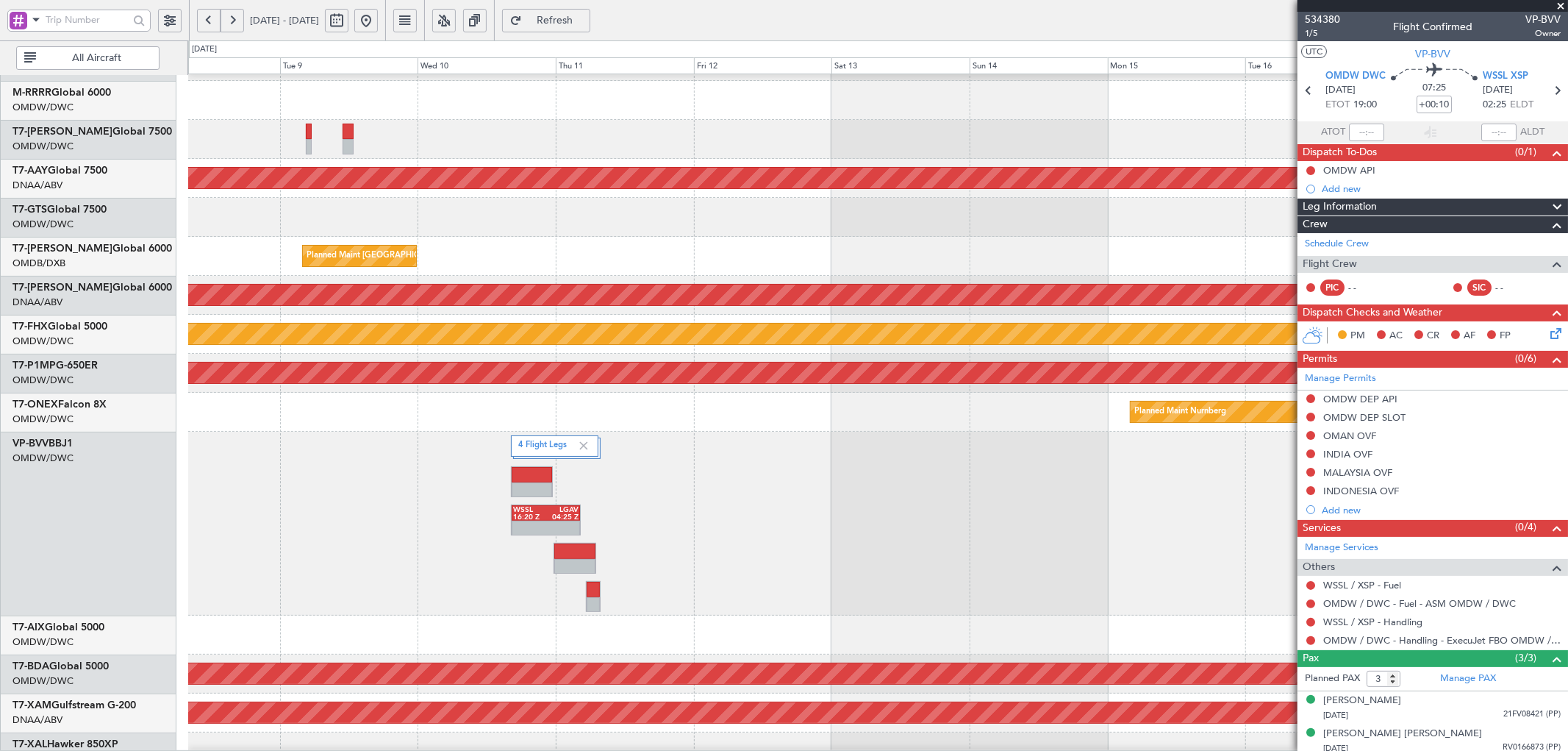
click at [709, 533] on div "4 Flight Legs WSSL 16:20 Z LGAV 04:25 Z" at bounding box center [877, 523] width 1379 height 184
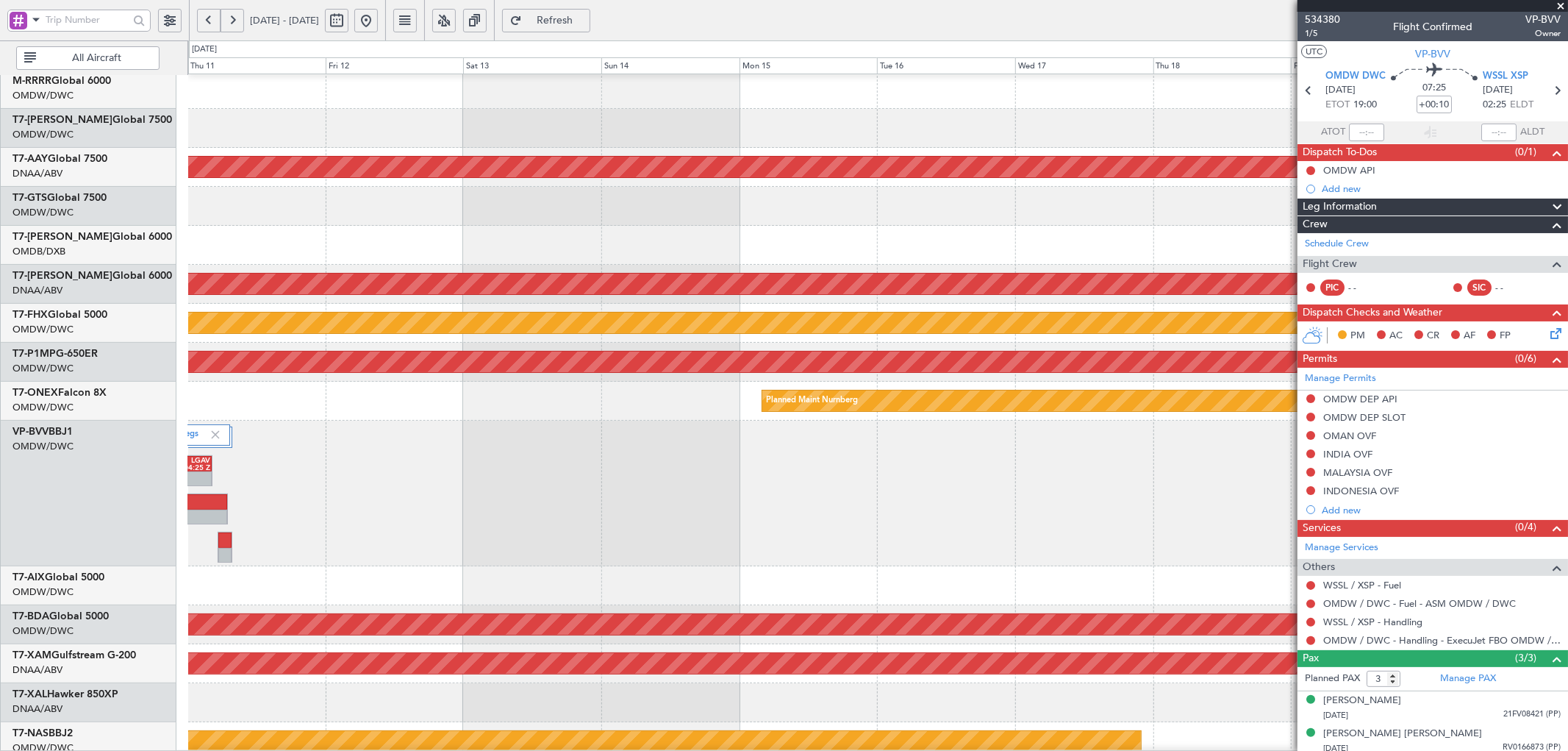
scroll to position [238, 0]
click at [310, 513] on div "4 Flight Legs WSSL 16:20 Z LGAV 04:25 Z" at bounding box center [877, 493] width 1379 height 145
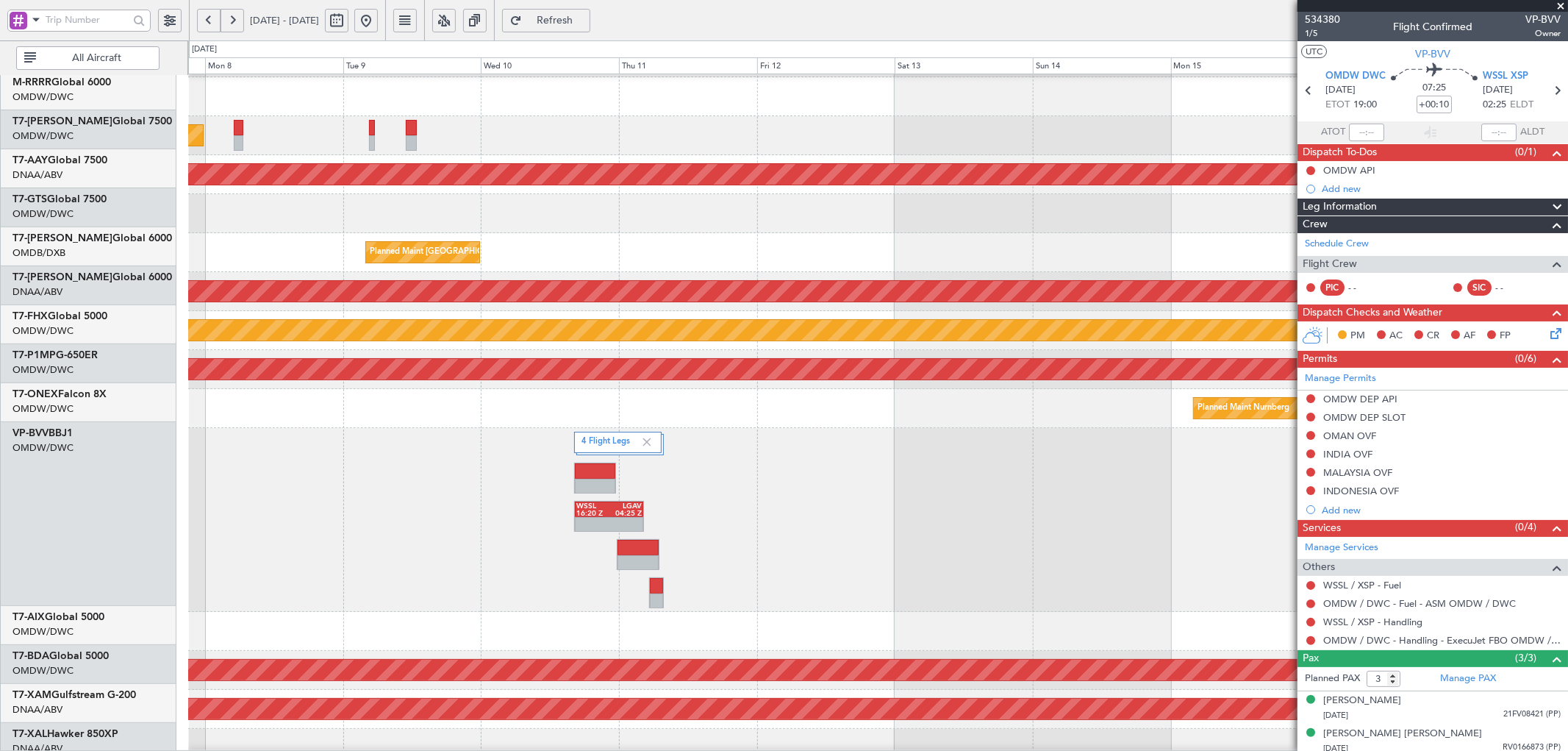
scroll to position [231, 0]
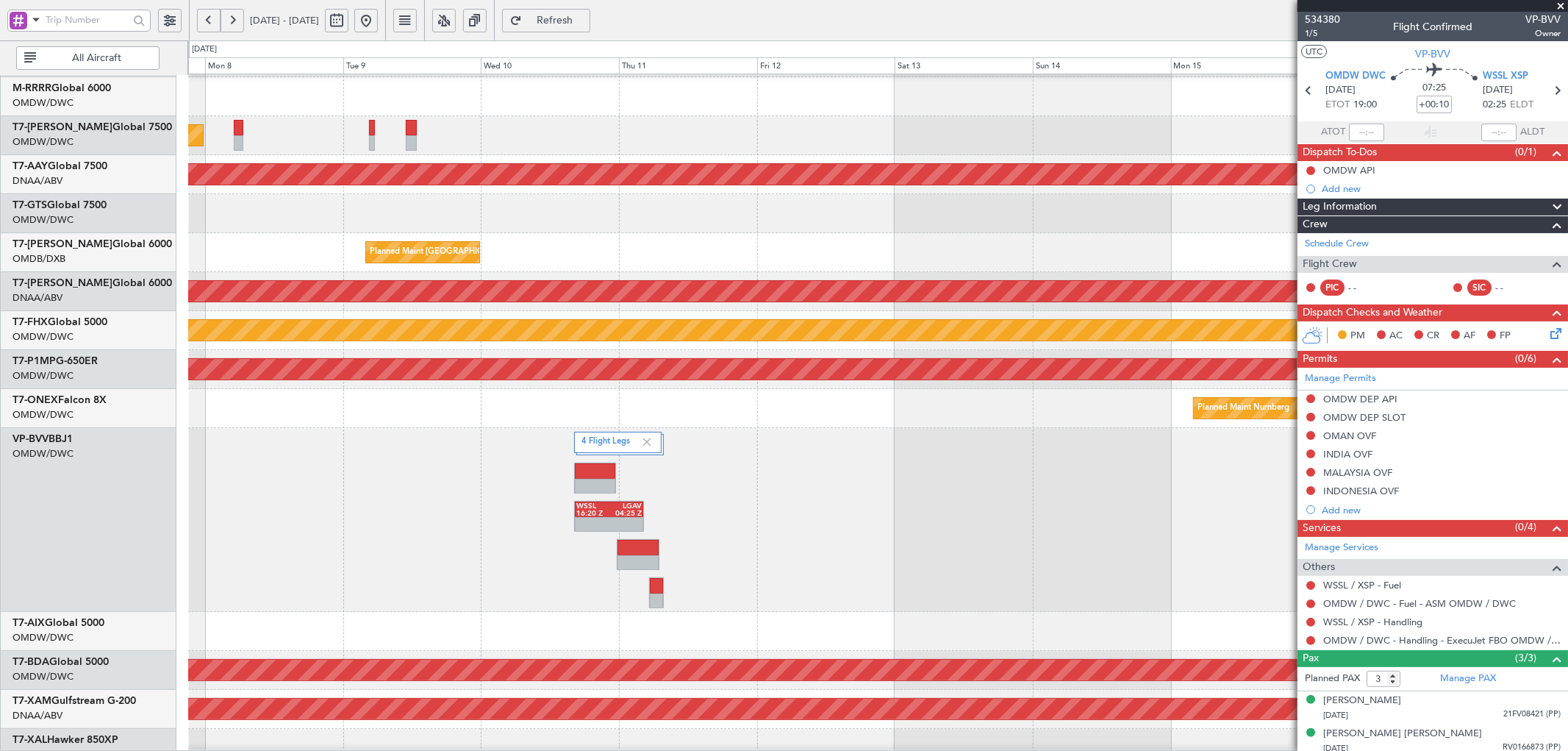
click at [678, 582] on div "Planned Maint Dubai (Al Maktoum Intl) Planned Maint [GEOGRAPHIC_DATA] (Al Makto…" at bounding box center [877, 344] width 1379 height 1002
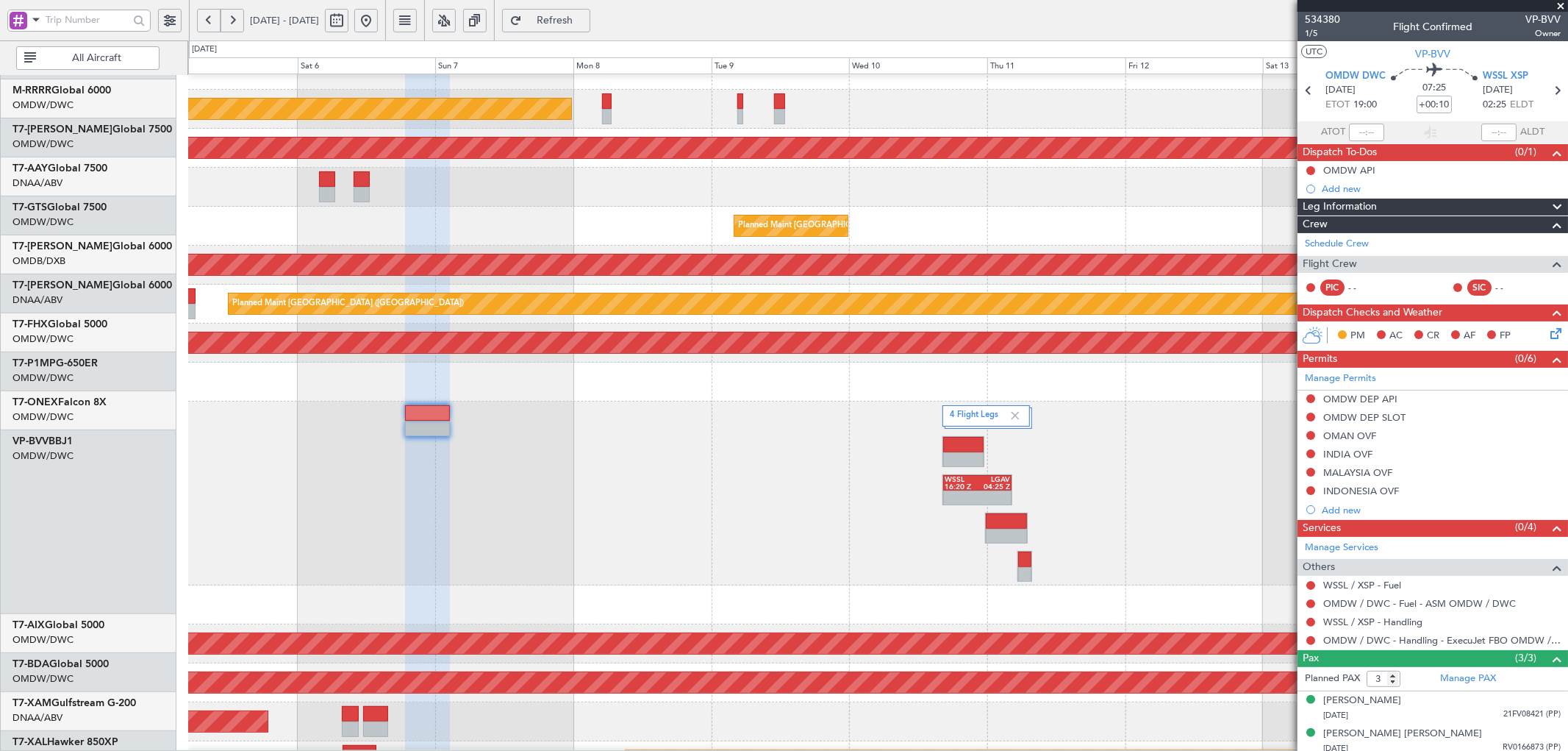
scroll to position [258, 0]
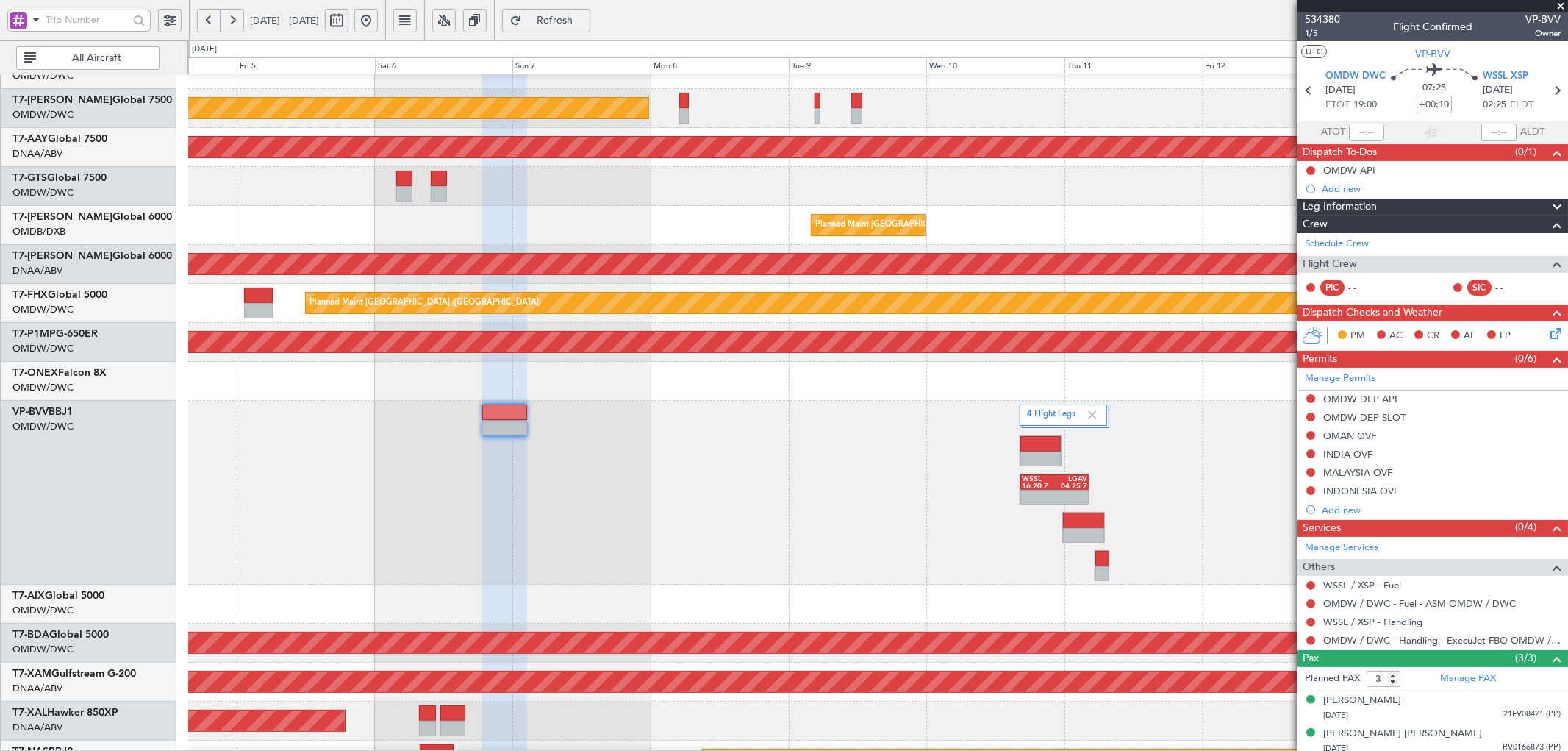
click at [890, 578] on div "4 Flight Legs WSSL 16:20 Z LGAV 04:25 Z" at bounding box center [877, 492] width 1379 height 184
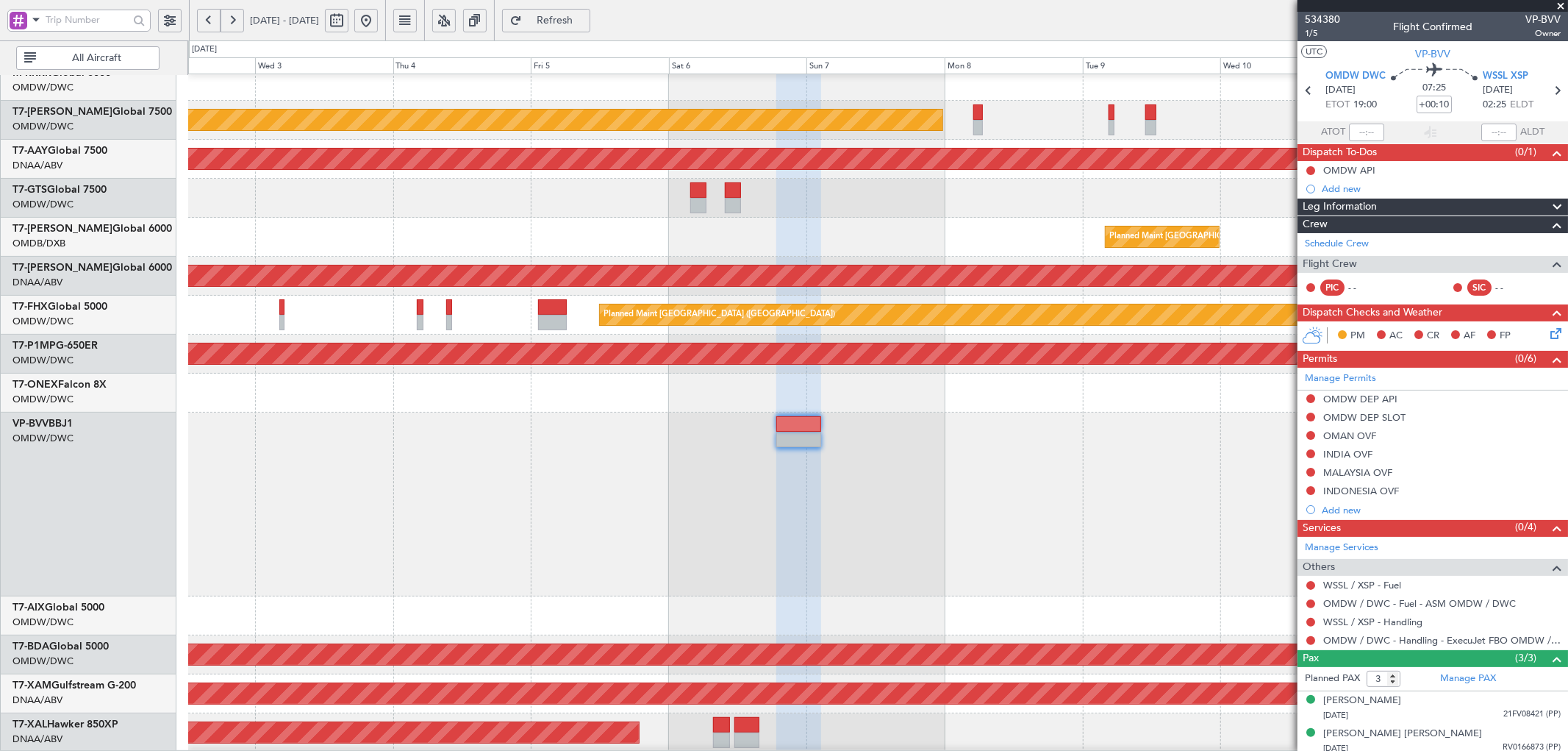
scroll to position [251, 0]
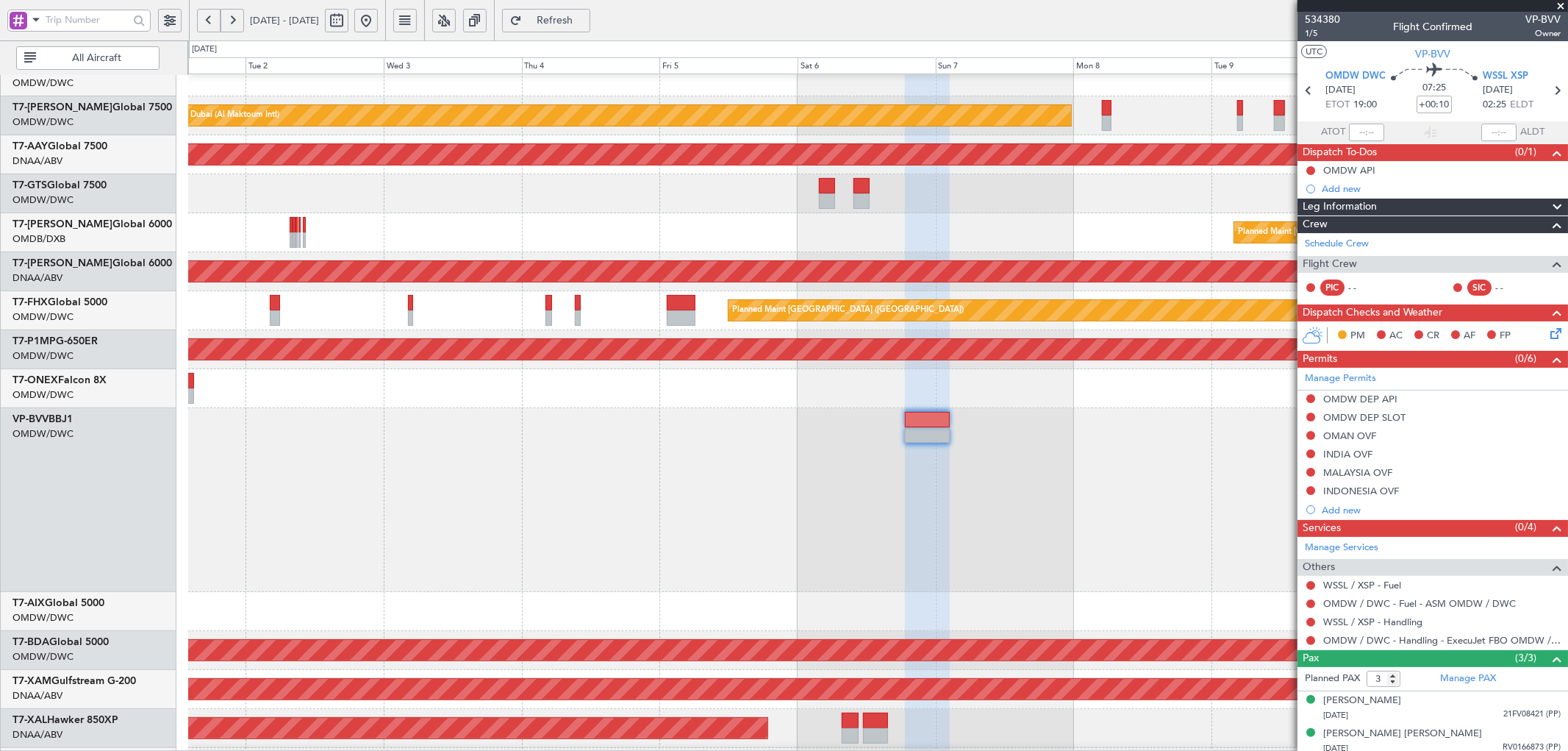
click at [849, 533] on div "4 Flight Legs WSSL 16:20 Z LGAV 04:25 Z" at bounding box center [877, 500] width 1379 height 184
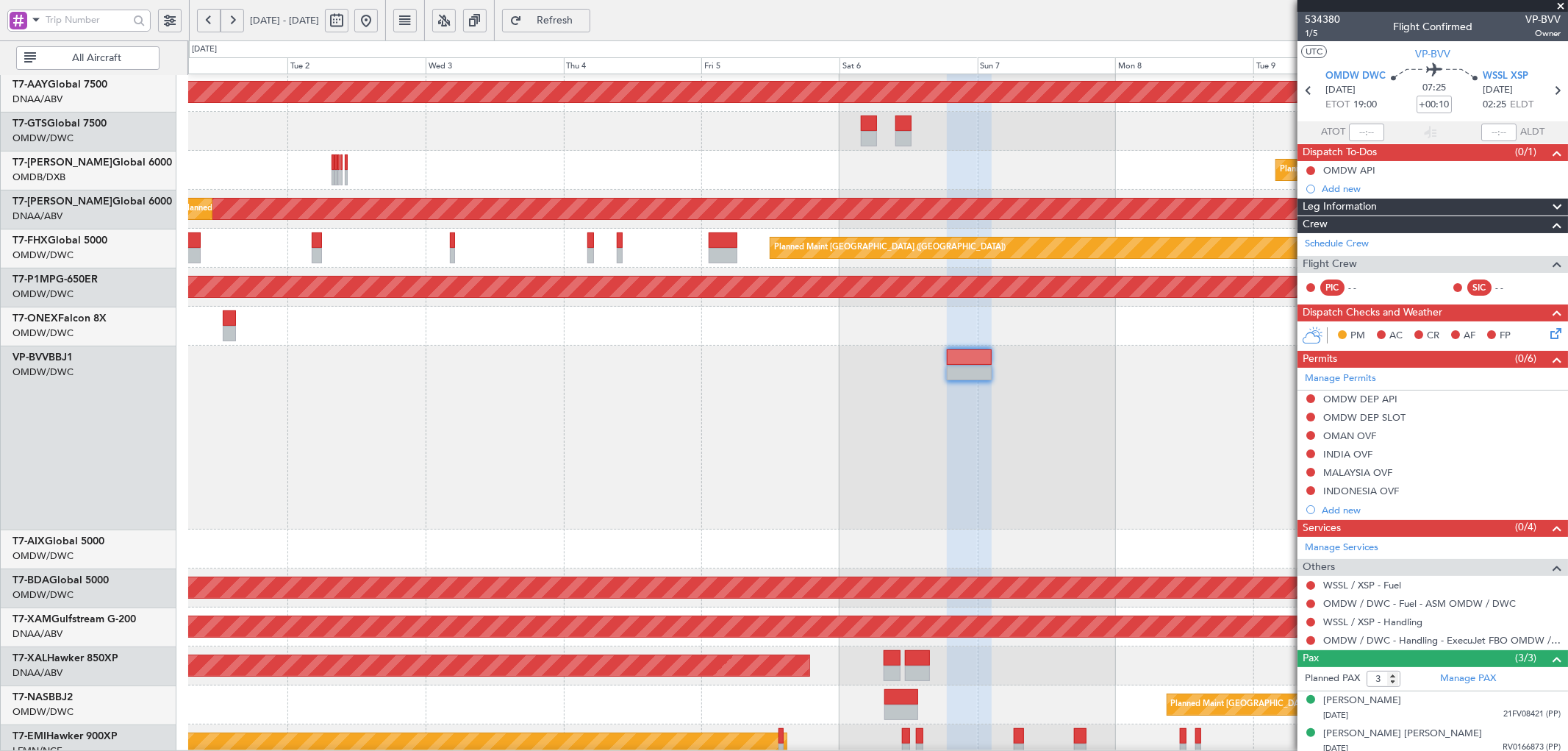
click at [314, 550] on div at bounding box center [877, 549] width 1379 height 39
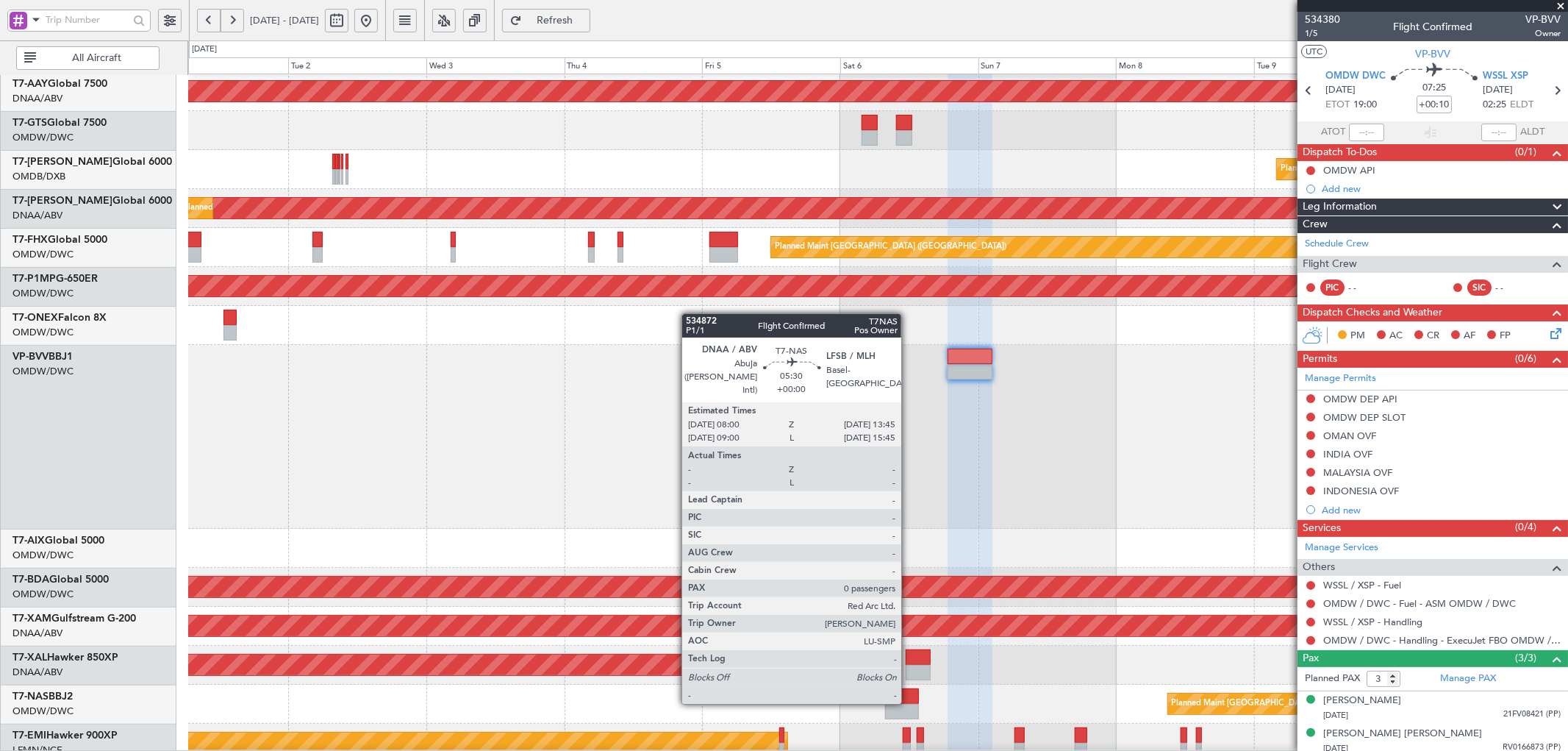
click at [910, 701] on div at bounding box center [901, 696] width 33 height 15
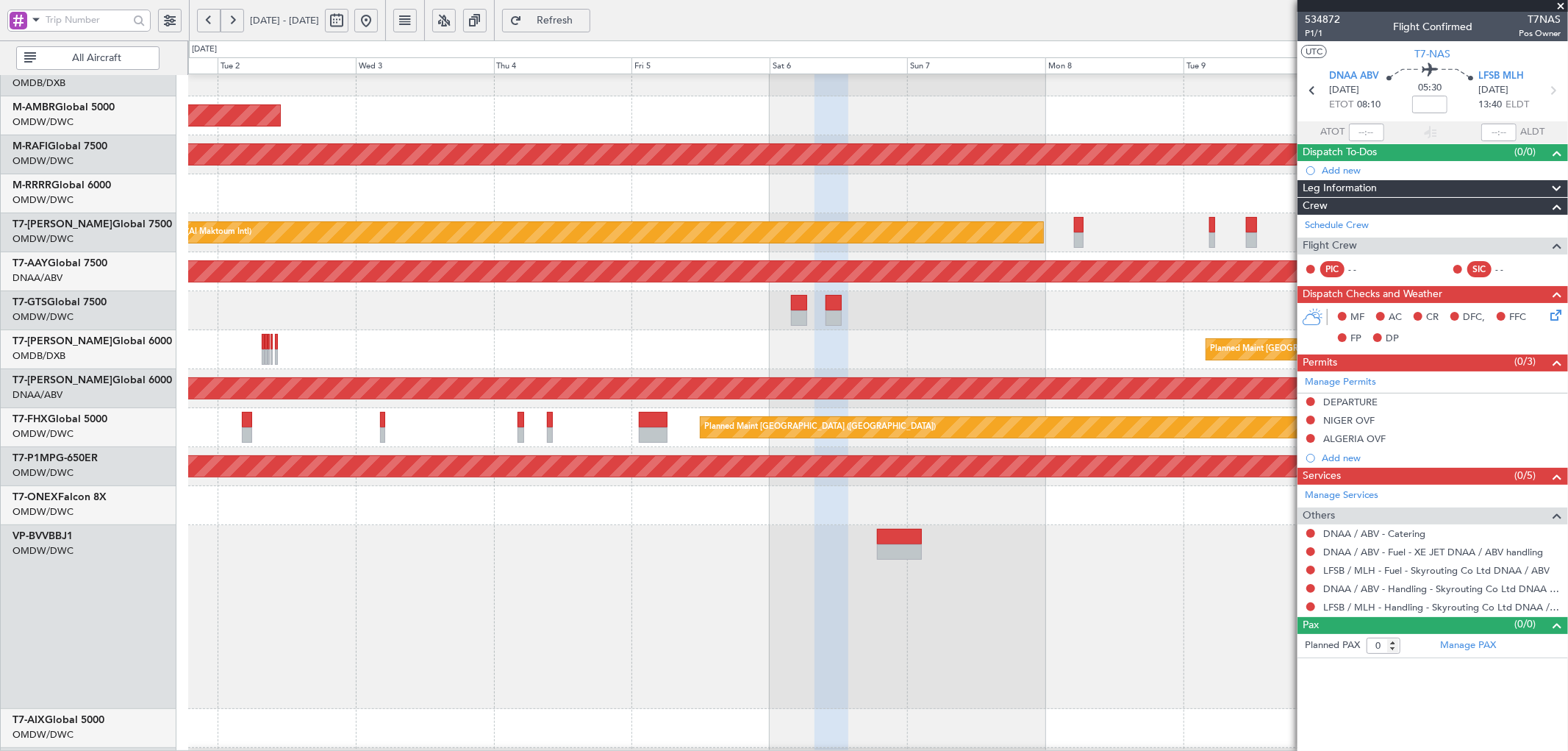
scroll to position [133, 0]
click at [576, 508] on div at bounding box center [877, 505] width 1379 height 39
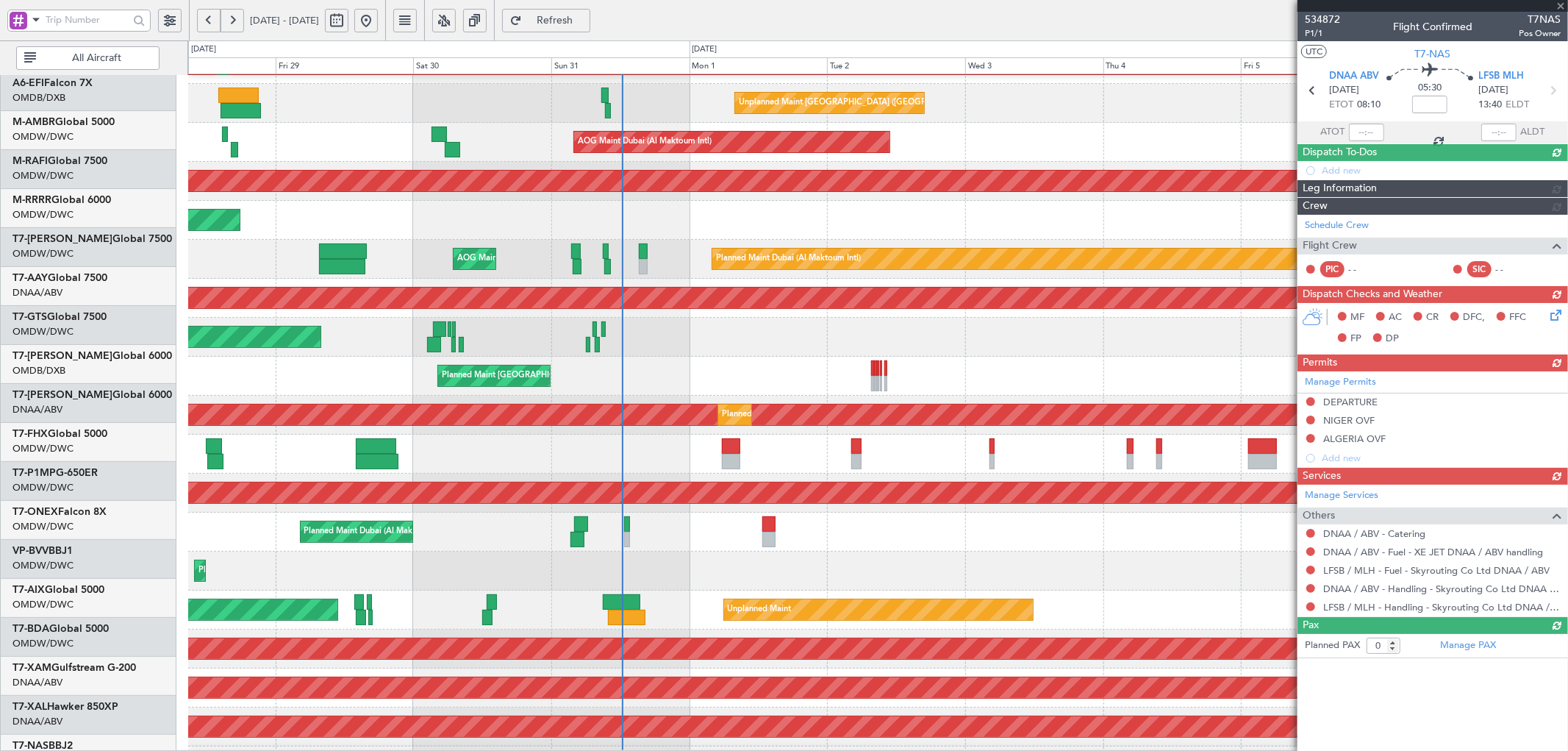
scroll to position [122, 0]
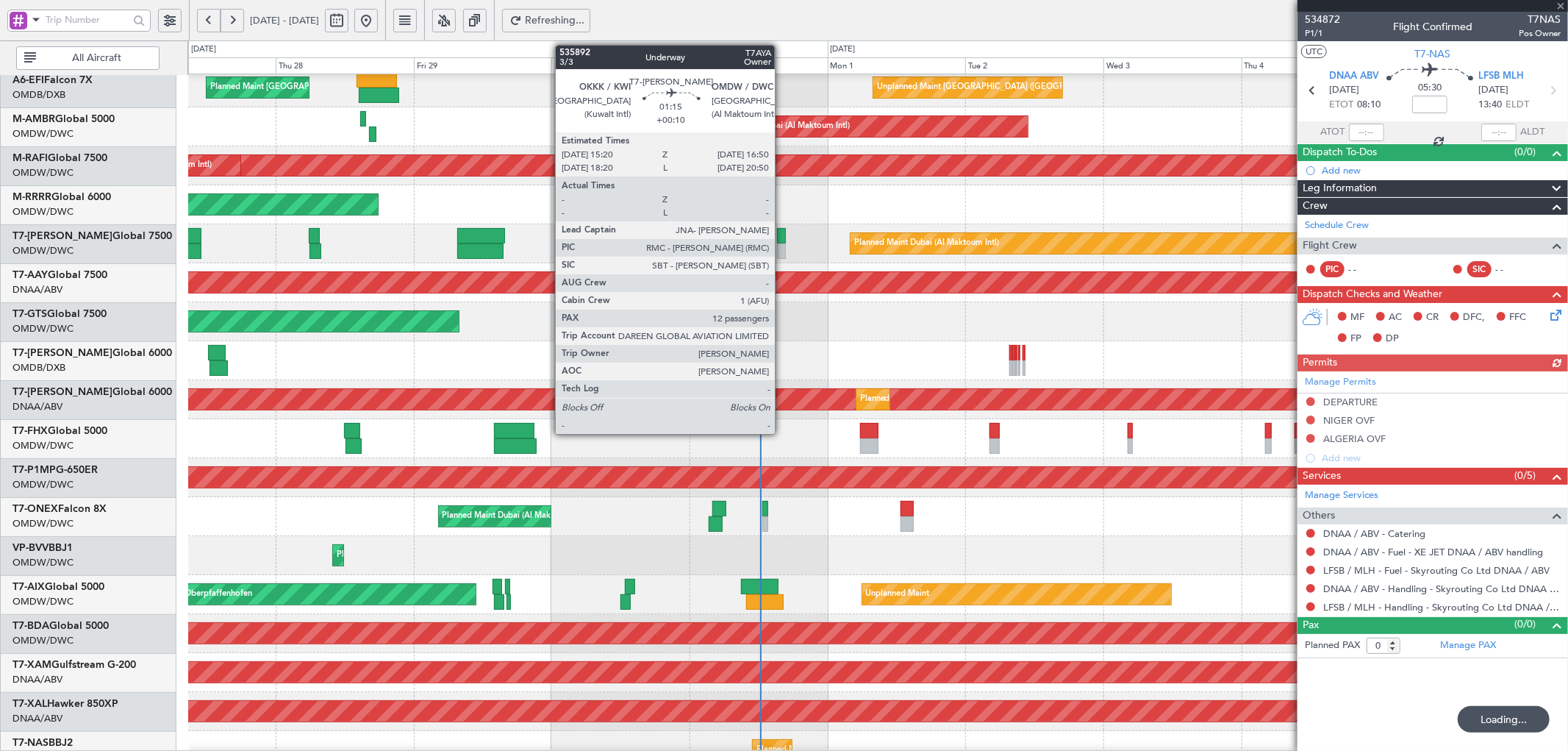
click at [782, 234] on div at bounding box center [781, 236] width 8 height 15
click at [782, 233] on div at bounding box center [781, 236] width 8 height 15
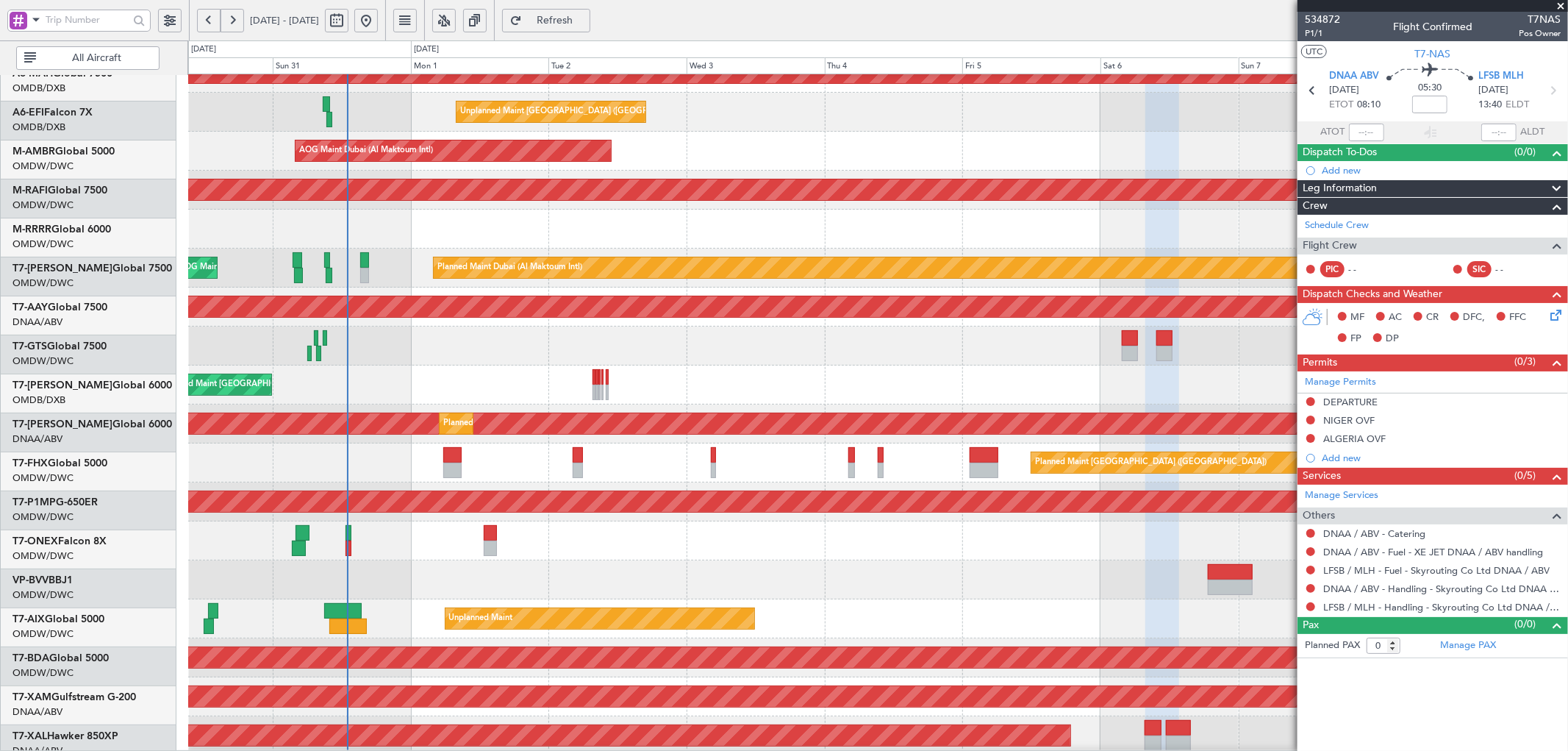
click at [336, 540] on div "Planned Maint Dubai (Al Maktoum Intl)" at bounding box center [877, 540] width 1379 height 39
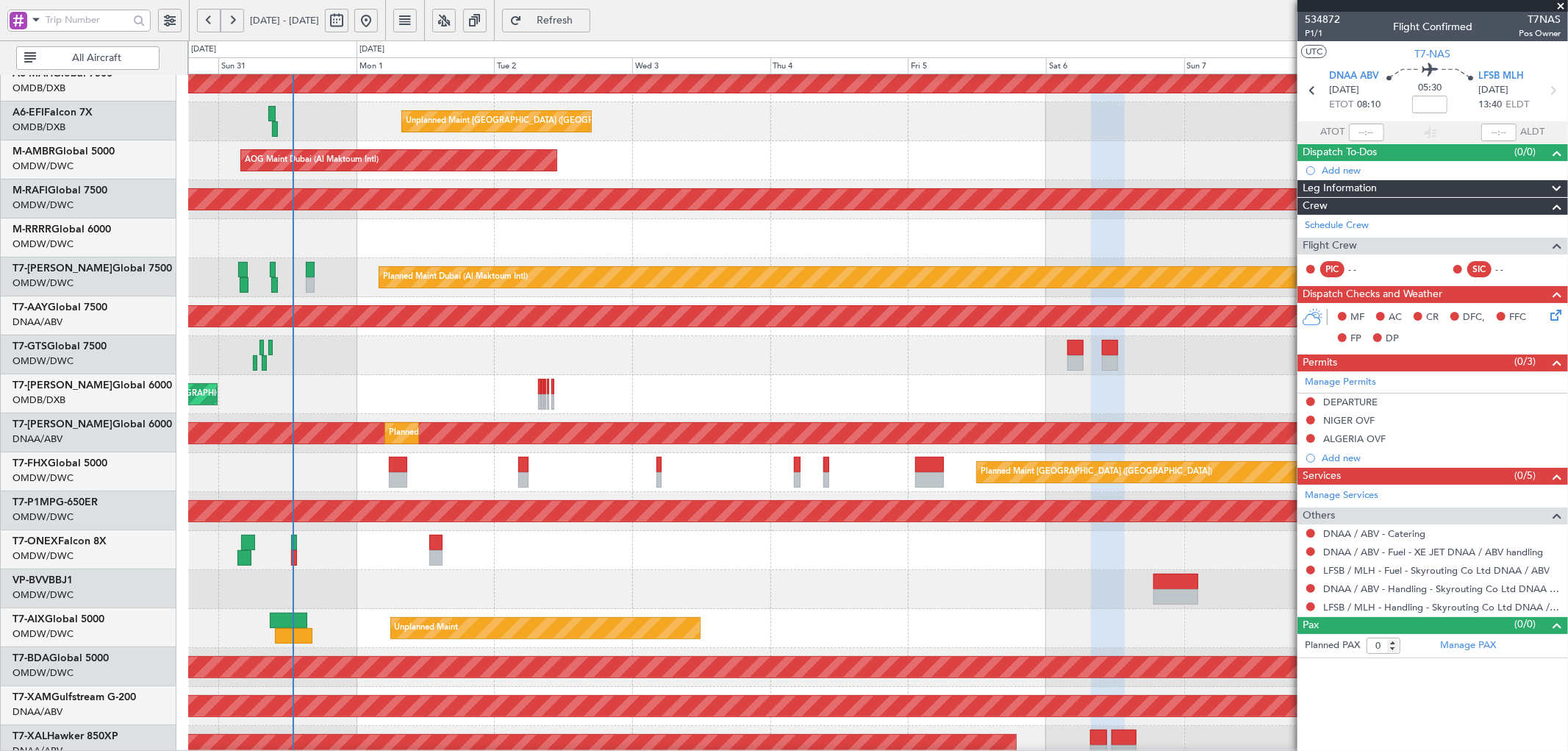
scroll to position [89, 0]
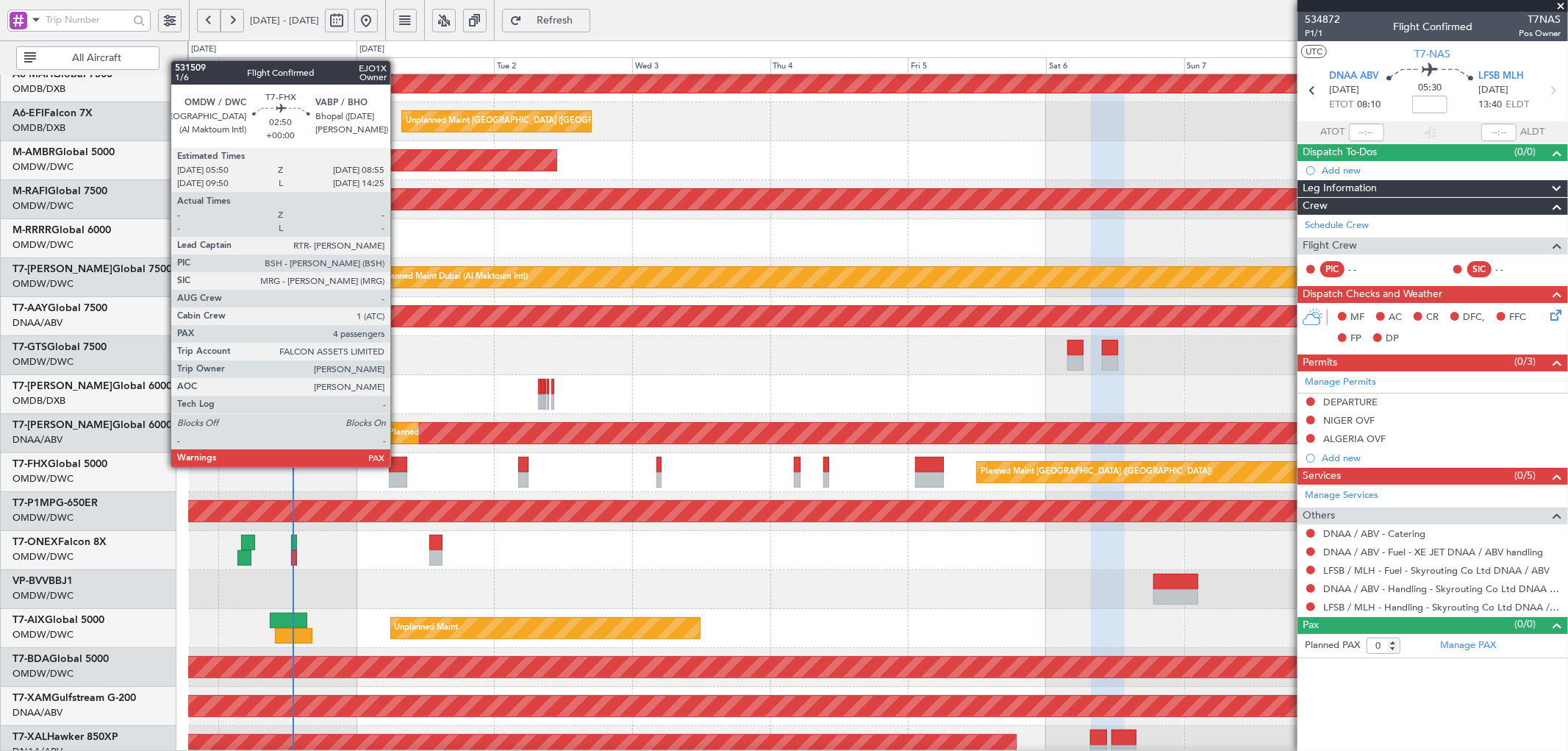
click at [398, 466] on div at bounding box center [398, 464] width 18 height 15
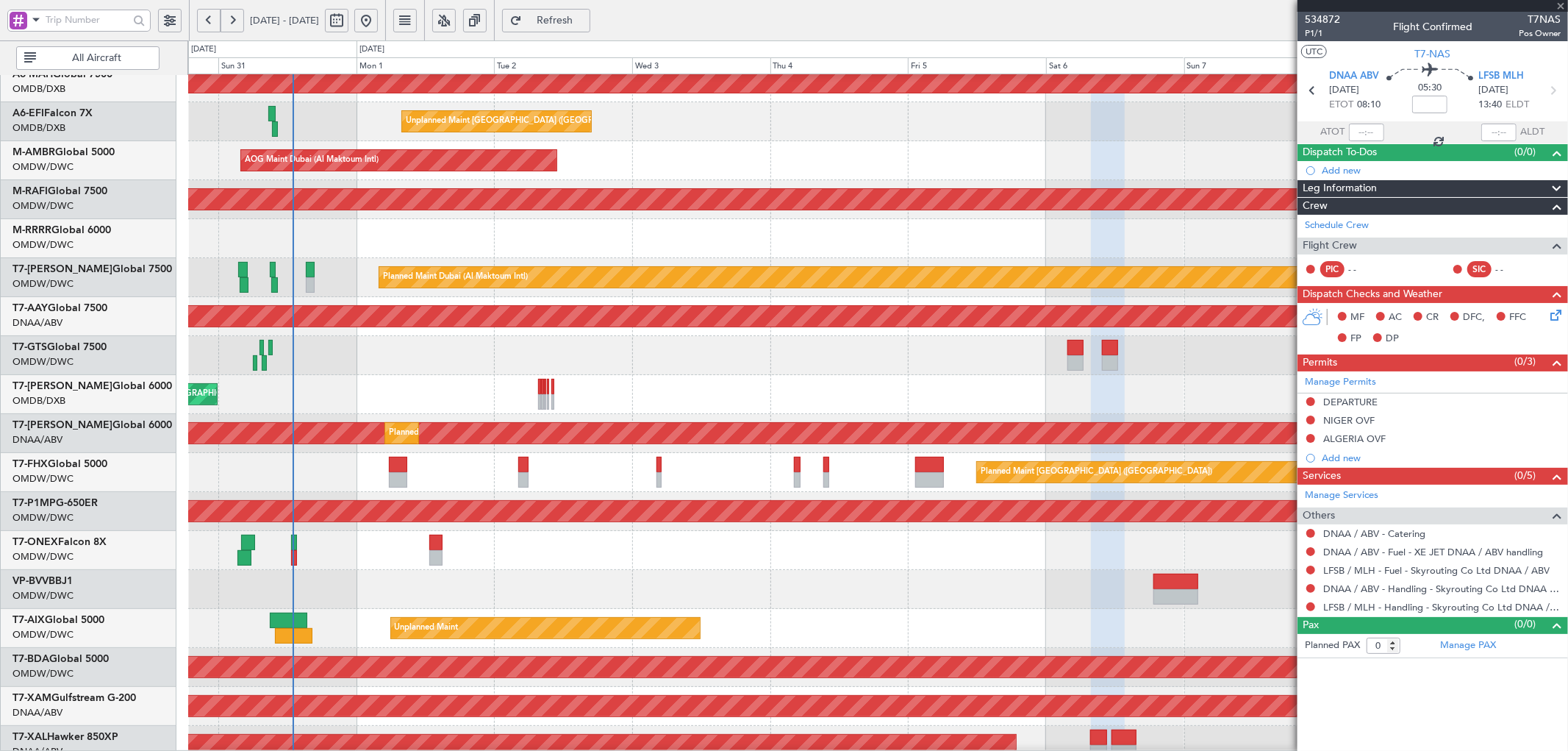
type input "4"
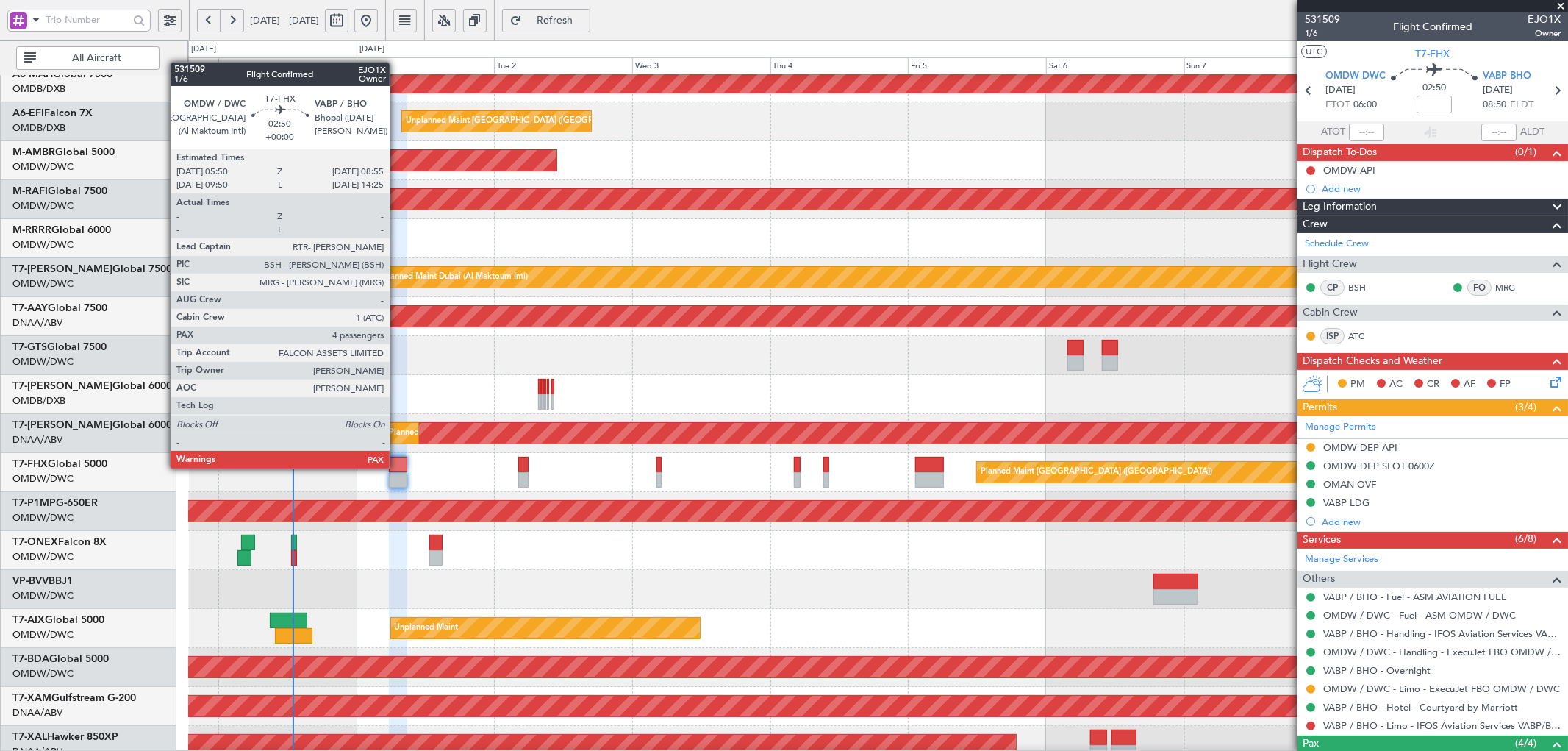
click at [397, 467] on div at bounding box center [398, 464] width 18 height 15
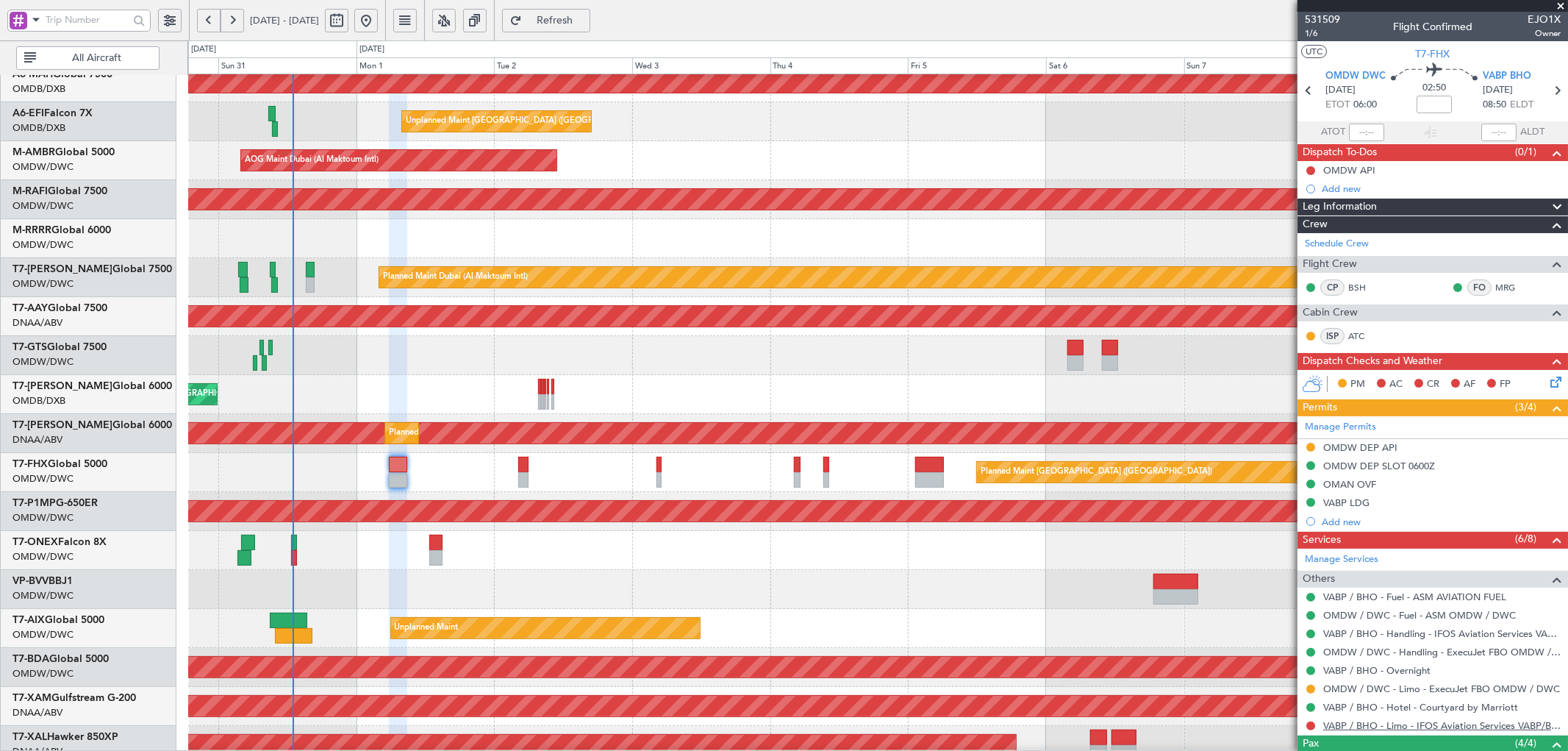
click at [1485, 730] on link "VABP / BHO - Limo - IFOS Aviation Services VABP/BHP" at bounding box center [1441, 726] width 237 height 12
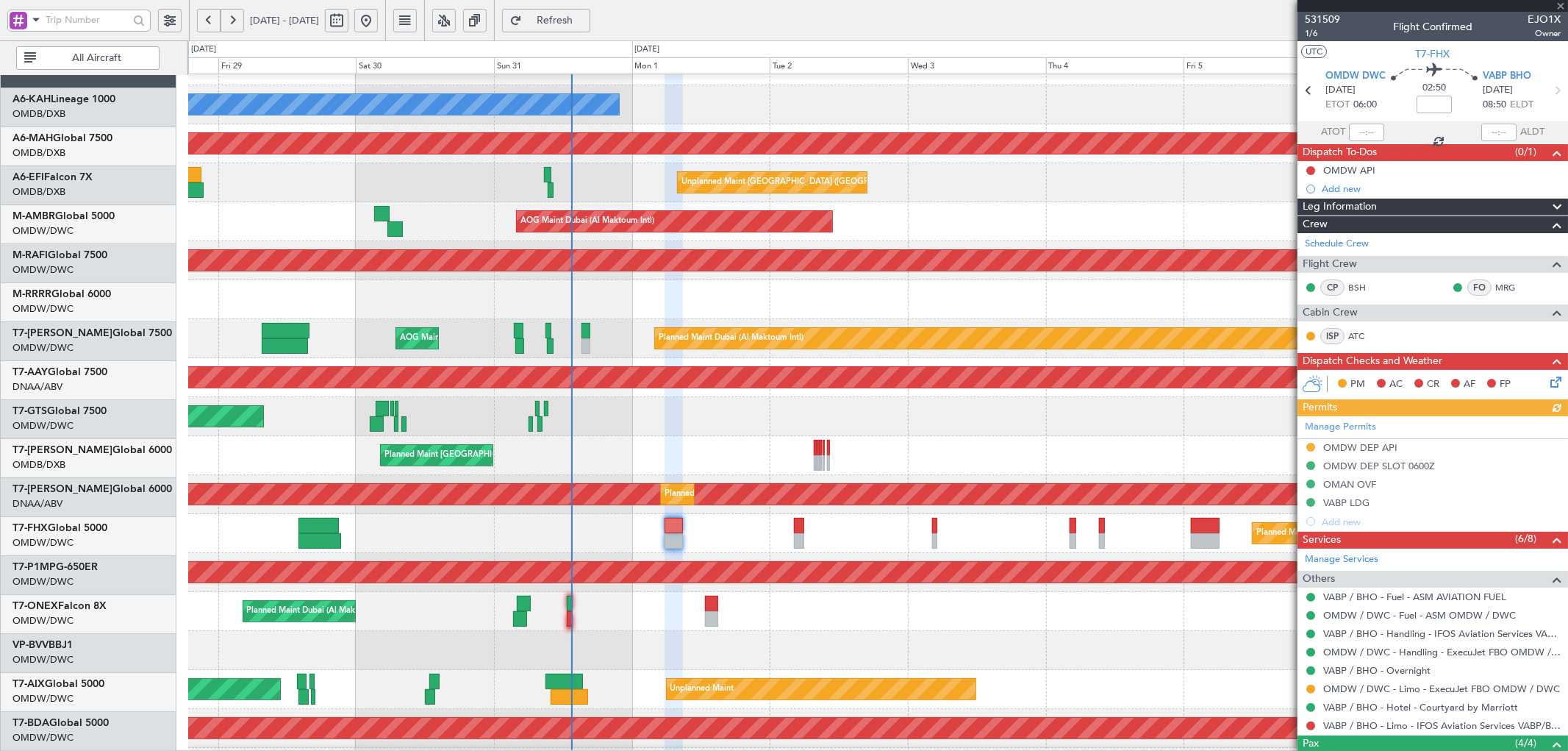
scroll to position [28, 0]
click at [1073, 596] on div "Planned Maint Dubai (Al Maktoum Intl) Planned Maint [GEOGRAPHIC_DATA] (Al Makto…" at bounding box center [877, 611] width 1379 height 39
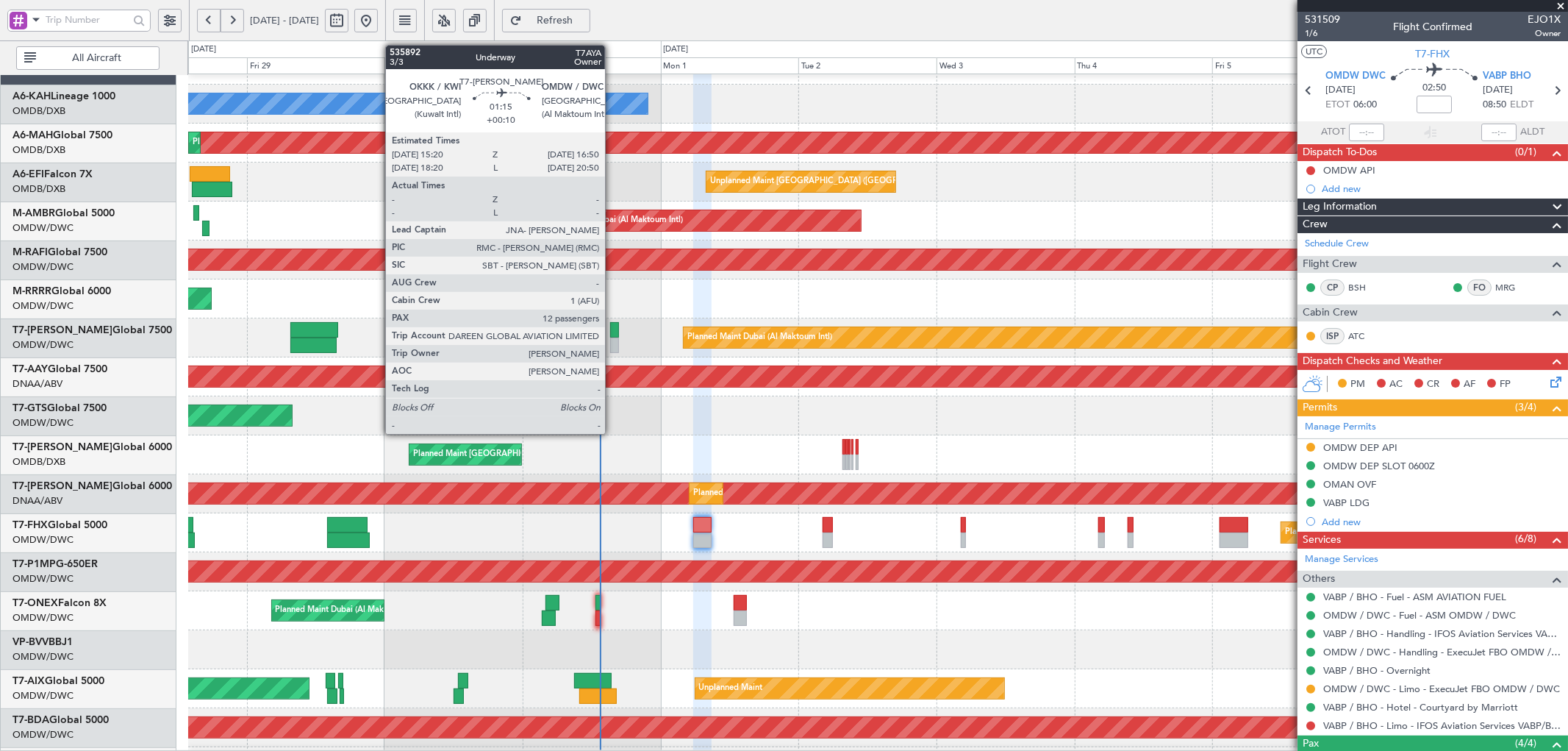
click at [612, 334] on div at bounding box center [614, 330] width 8 height 15
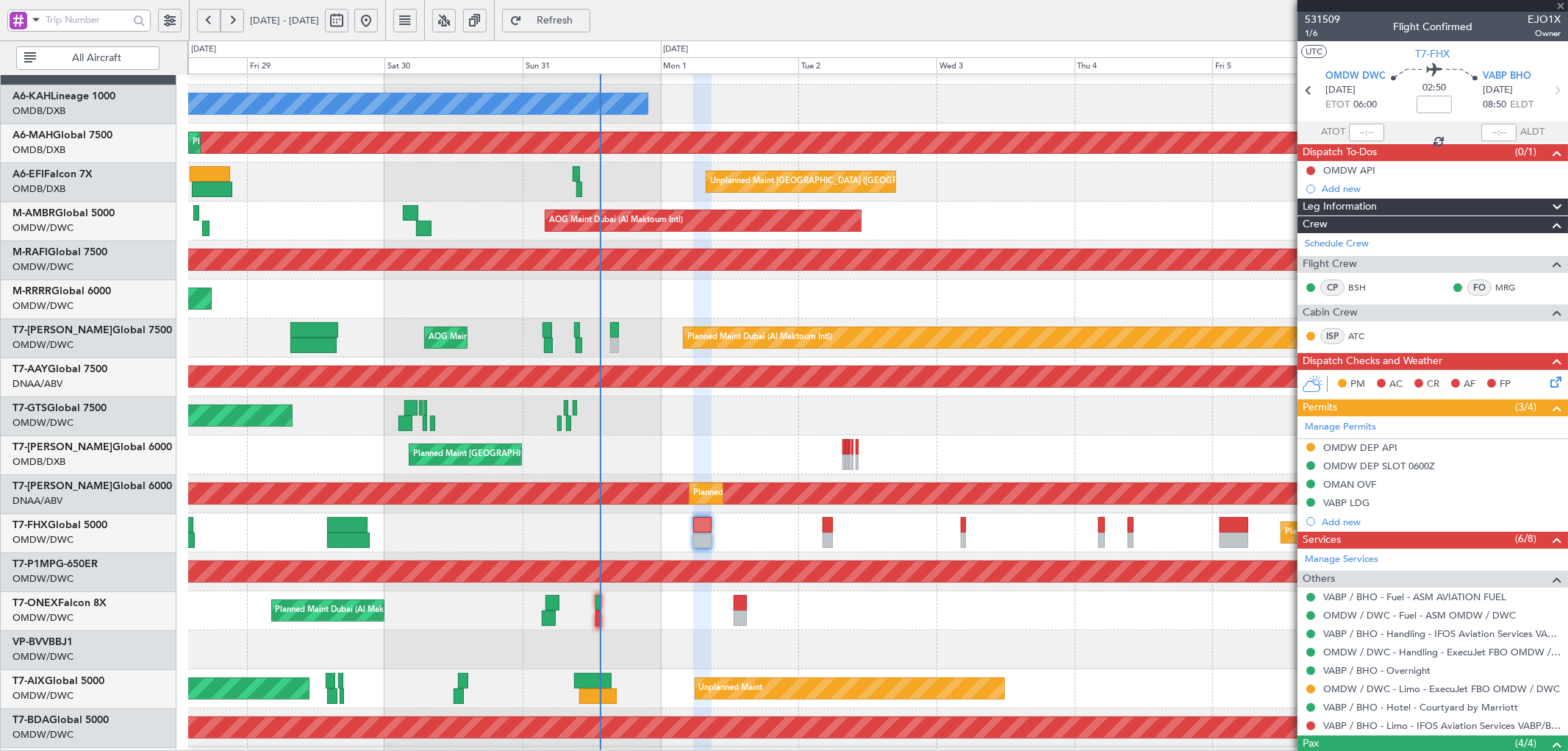
type input "+00:10"
type input "12"
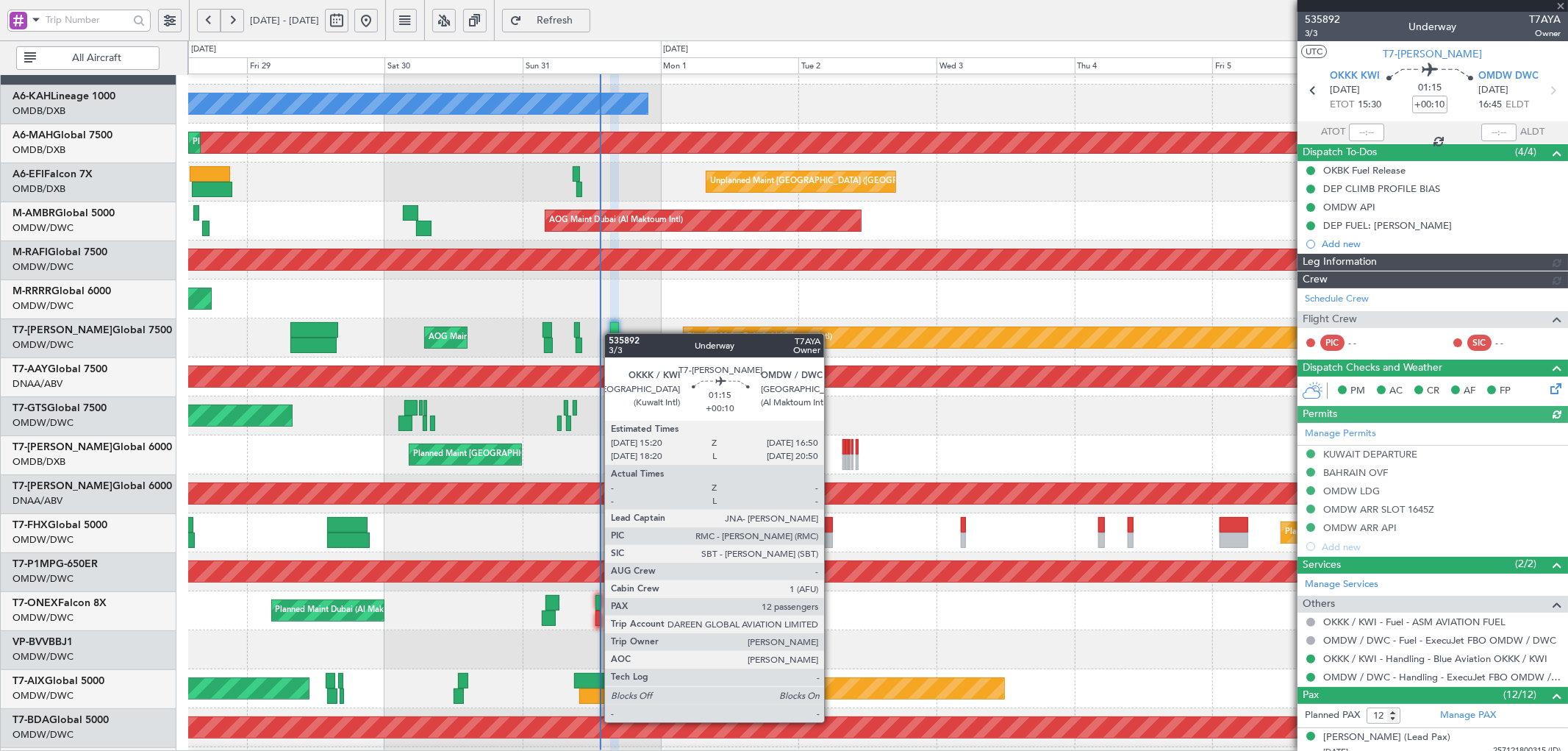
type input "[PERSON_NAME] (ANI)"
type input "7147"
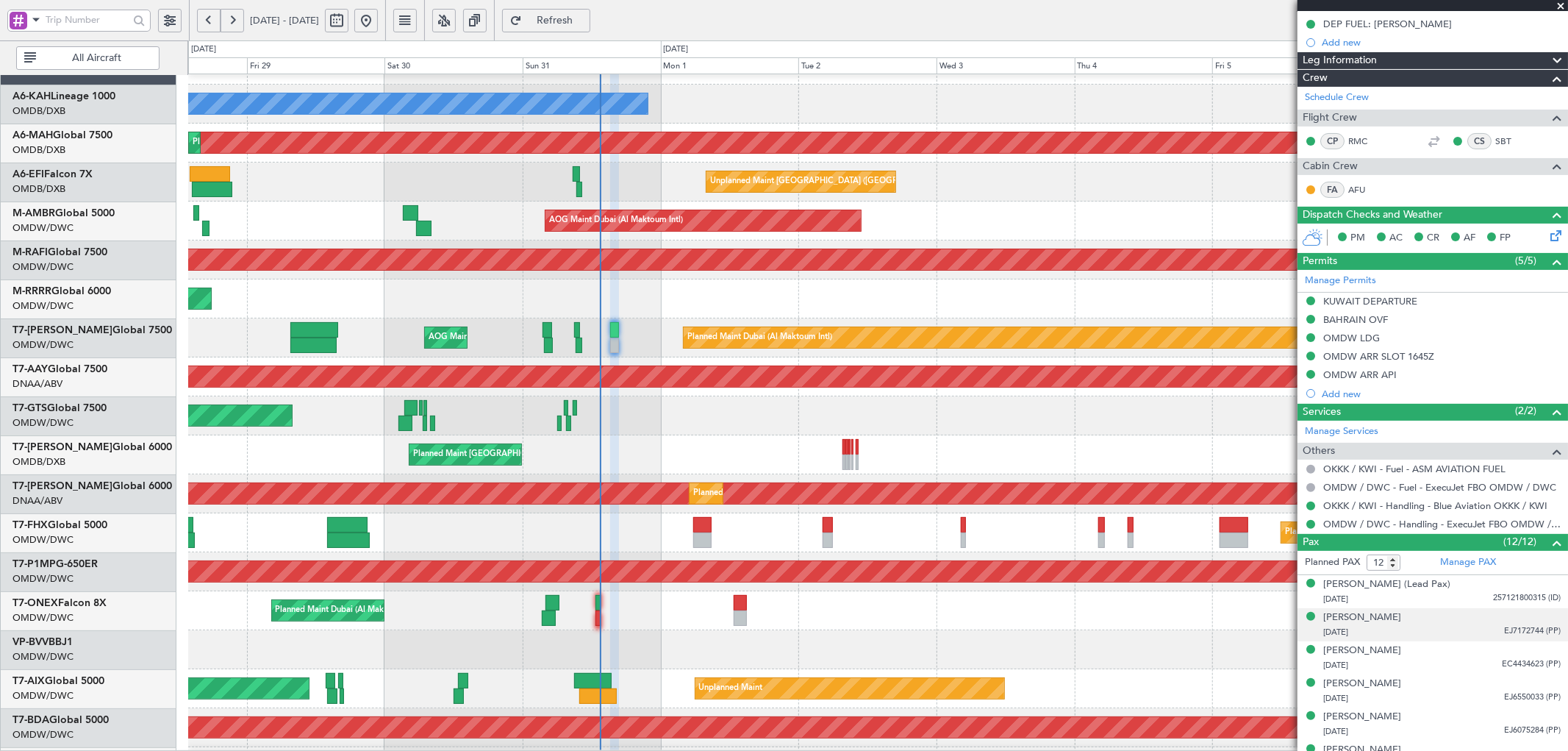
scroll to position [218, 0]
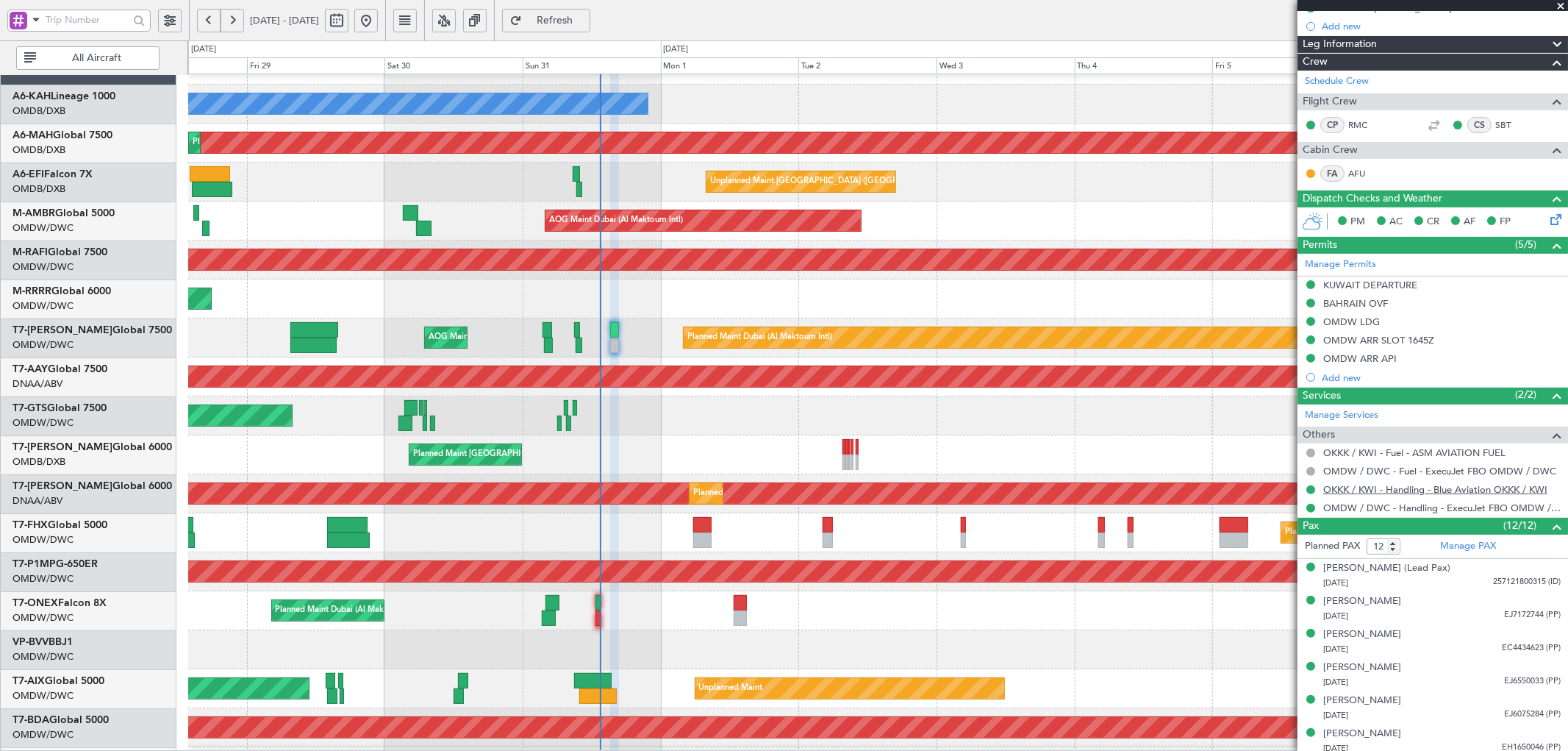
click at [1470, 486] on link "OKKK / KWI - Handling - Blue Aviation OKKK / KWI" at bounding box center [1435, 490] width 224 height 12
click at [585, 19] on span "Refresh" at bounding box center [555, 20] width 60 height 10
type input "[PERSON_NAME] (ANI)"
type input "7147"
type input "[PERSON_NAME] (ANI)"
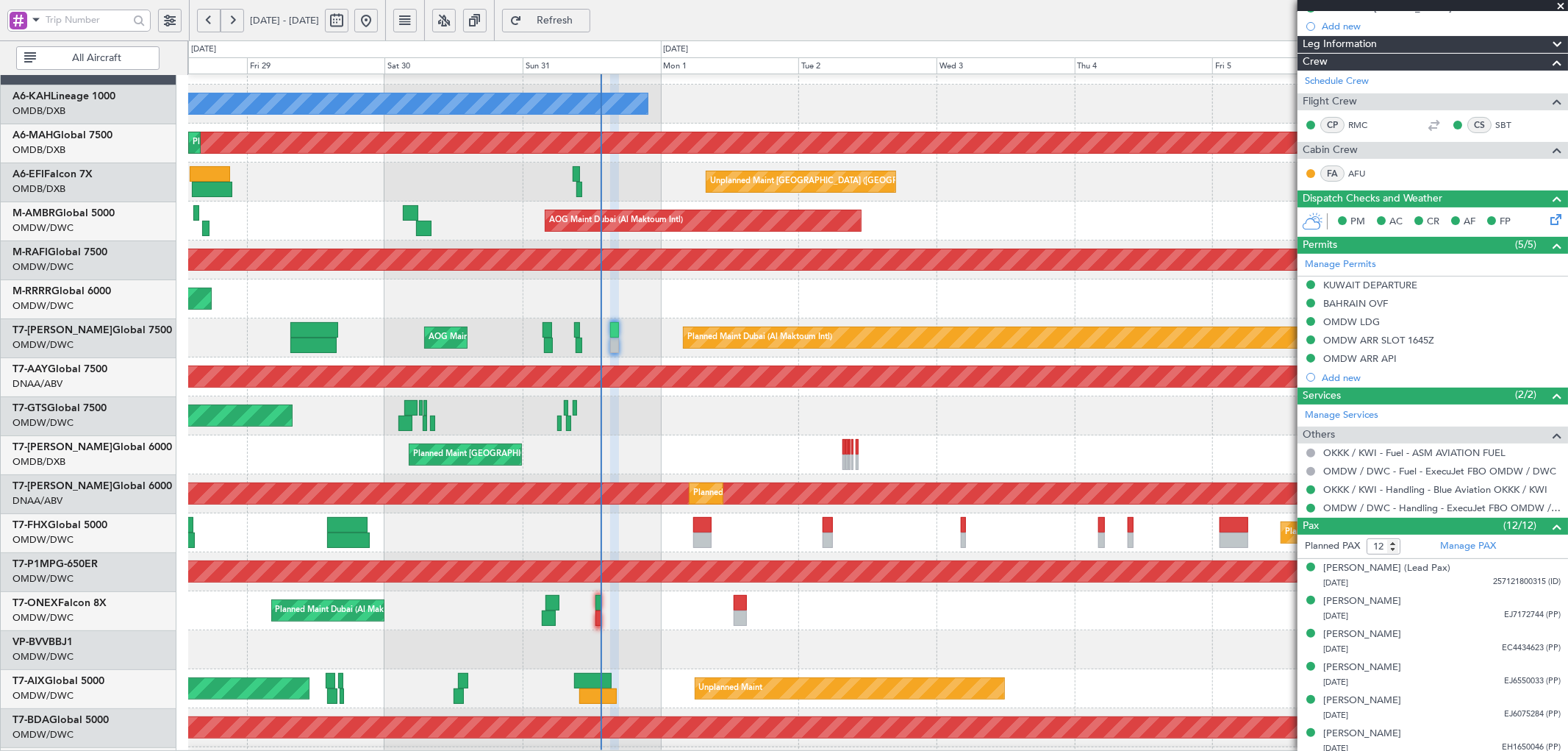
type input "7147"
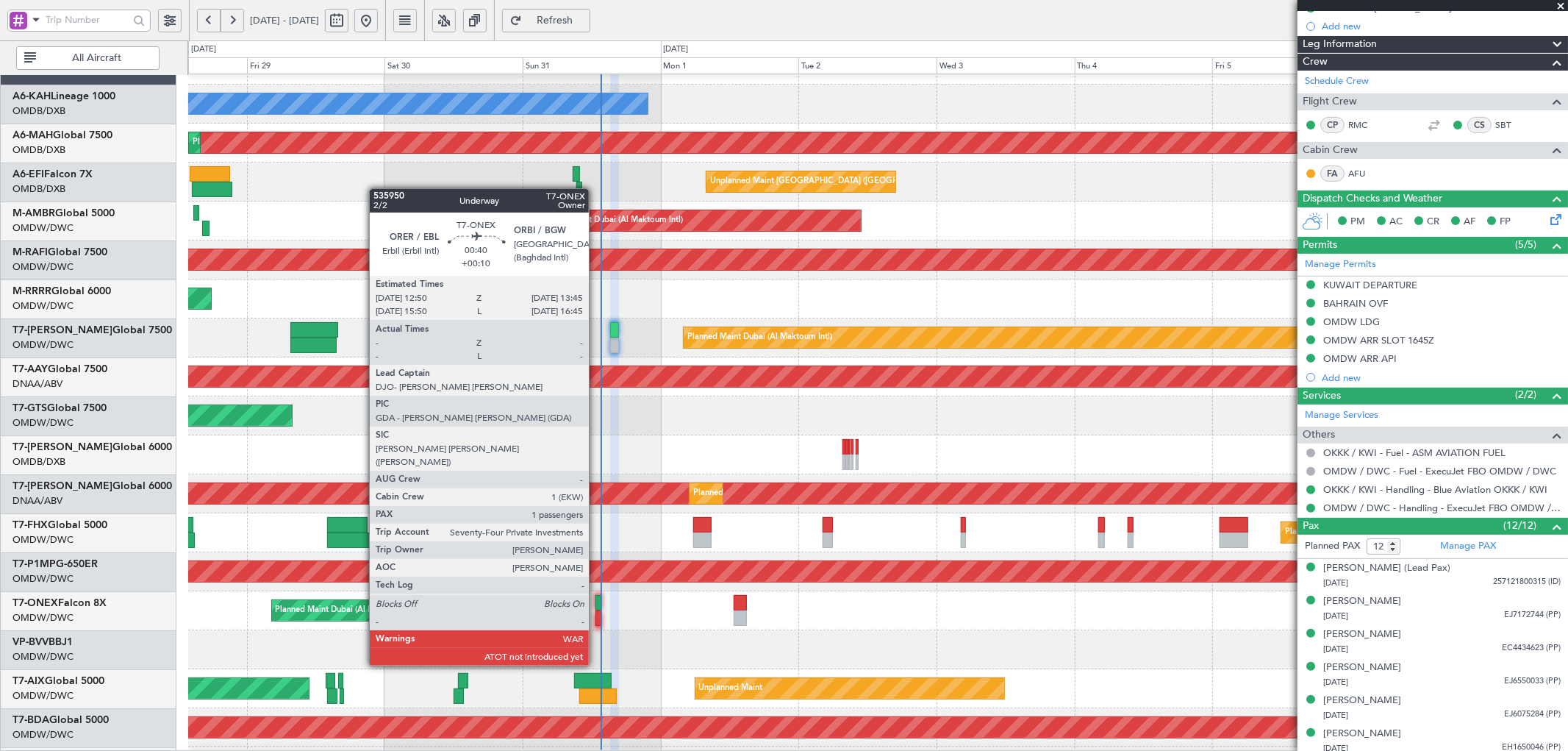
click at [596, 611] on div at bounding box center [598, 618] width 6 height 15
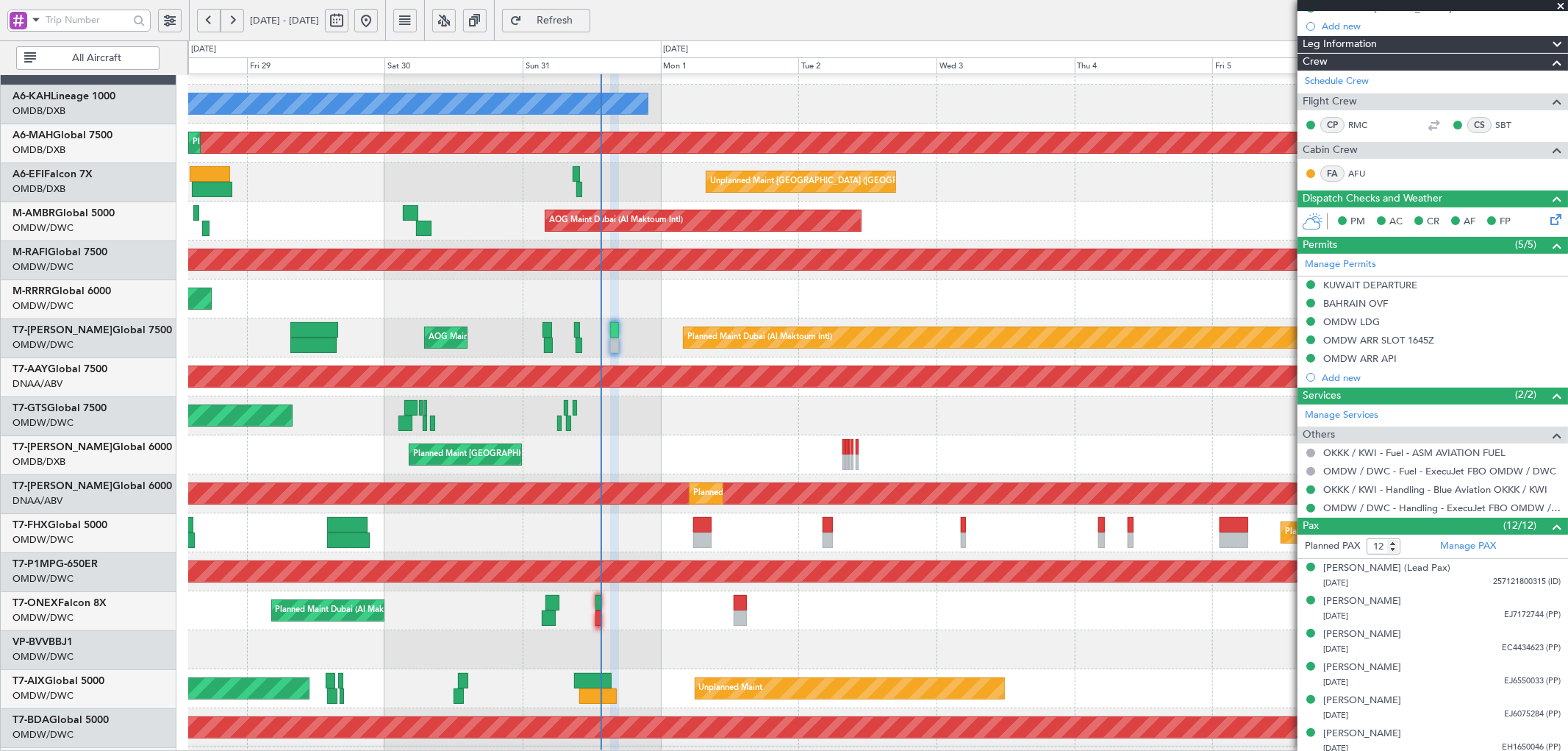
type input "[PERSON_NAME] (ANI)"
type input "7147"
type input "[PERSON_NAME] (ANI)"
type input "7147"
click at [585, 15] on span "Refresh" at bounding box center [555, 20] width 60 height 10
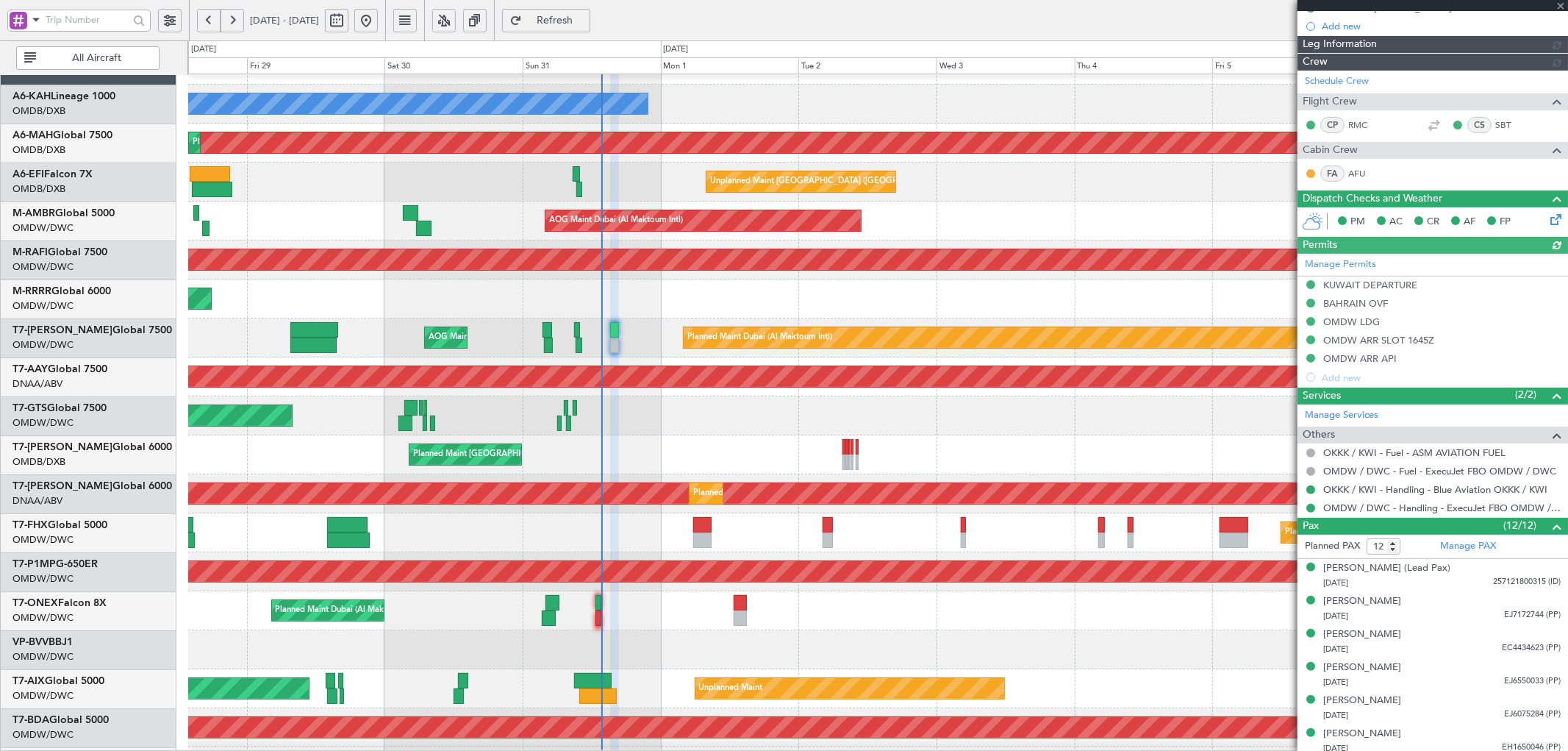
type input "[PERSON_NAME] (ANI)"
type input "7147"
click at [585, 16] on span "Refresh" at bounding box center [555, 20] width 60 height 10
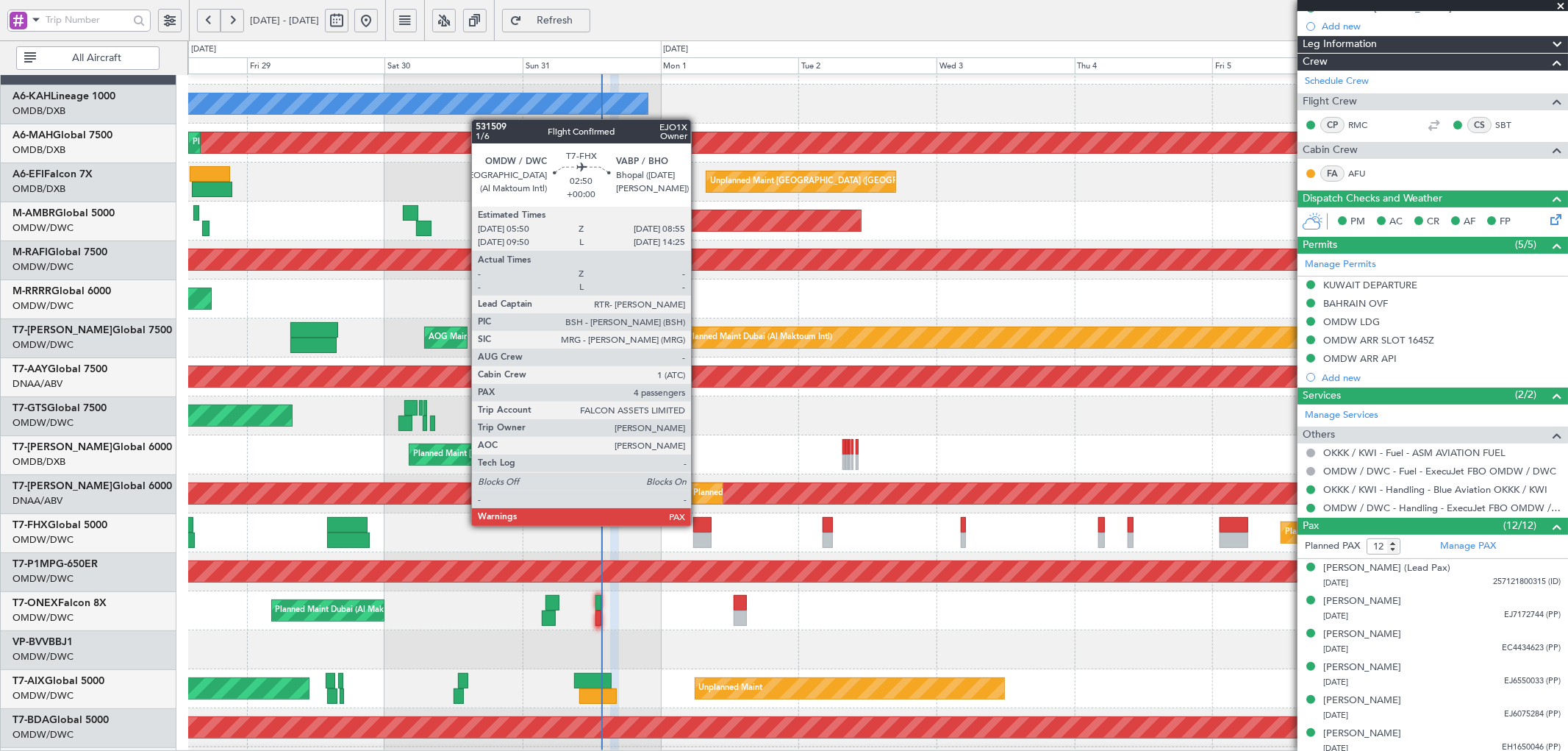
click at [698, 524] on div at bounding box center [702, 525] width 18 height 15
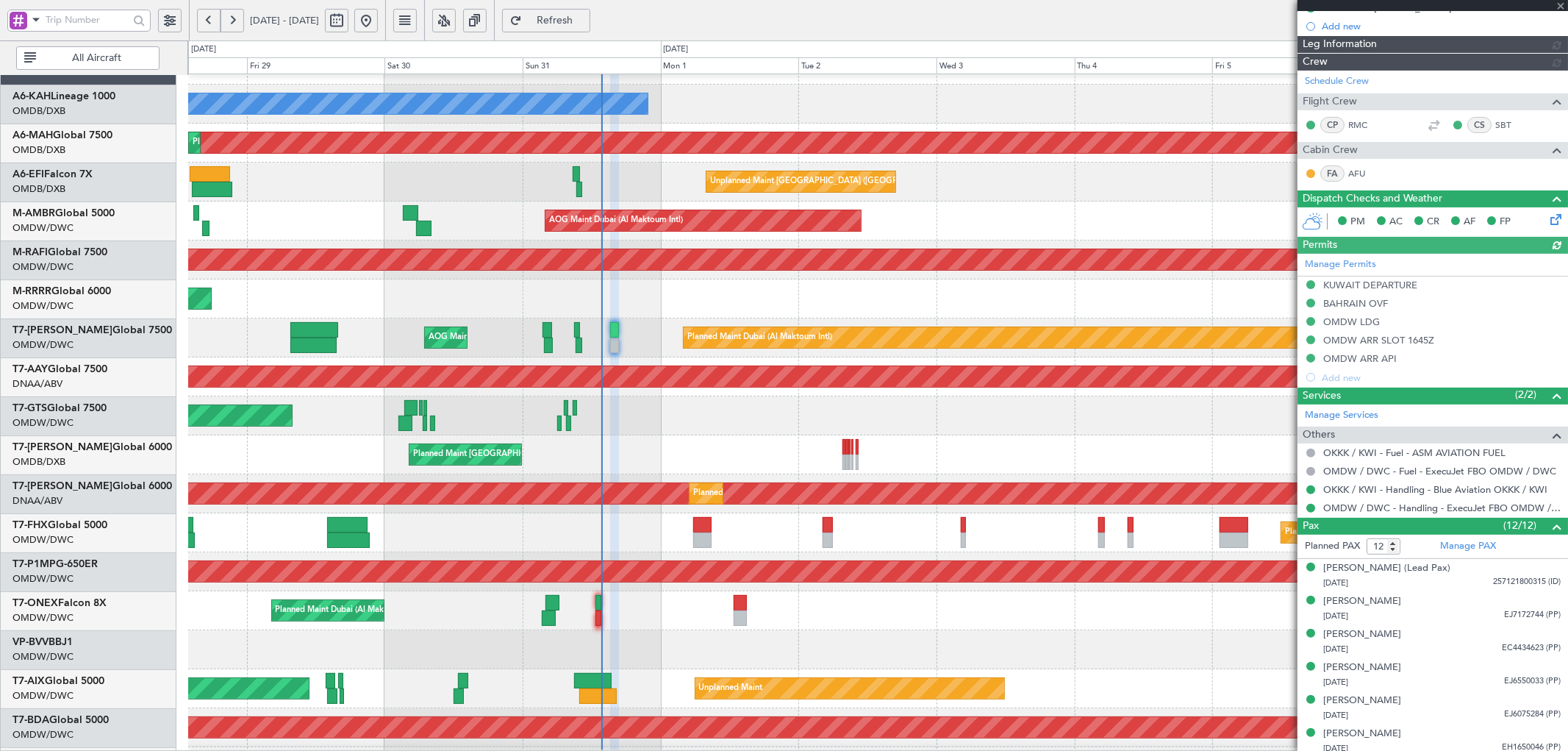
type input "[PERSON_NAME] (ANI)"
type input "7147"
type input "4"
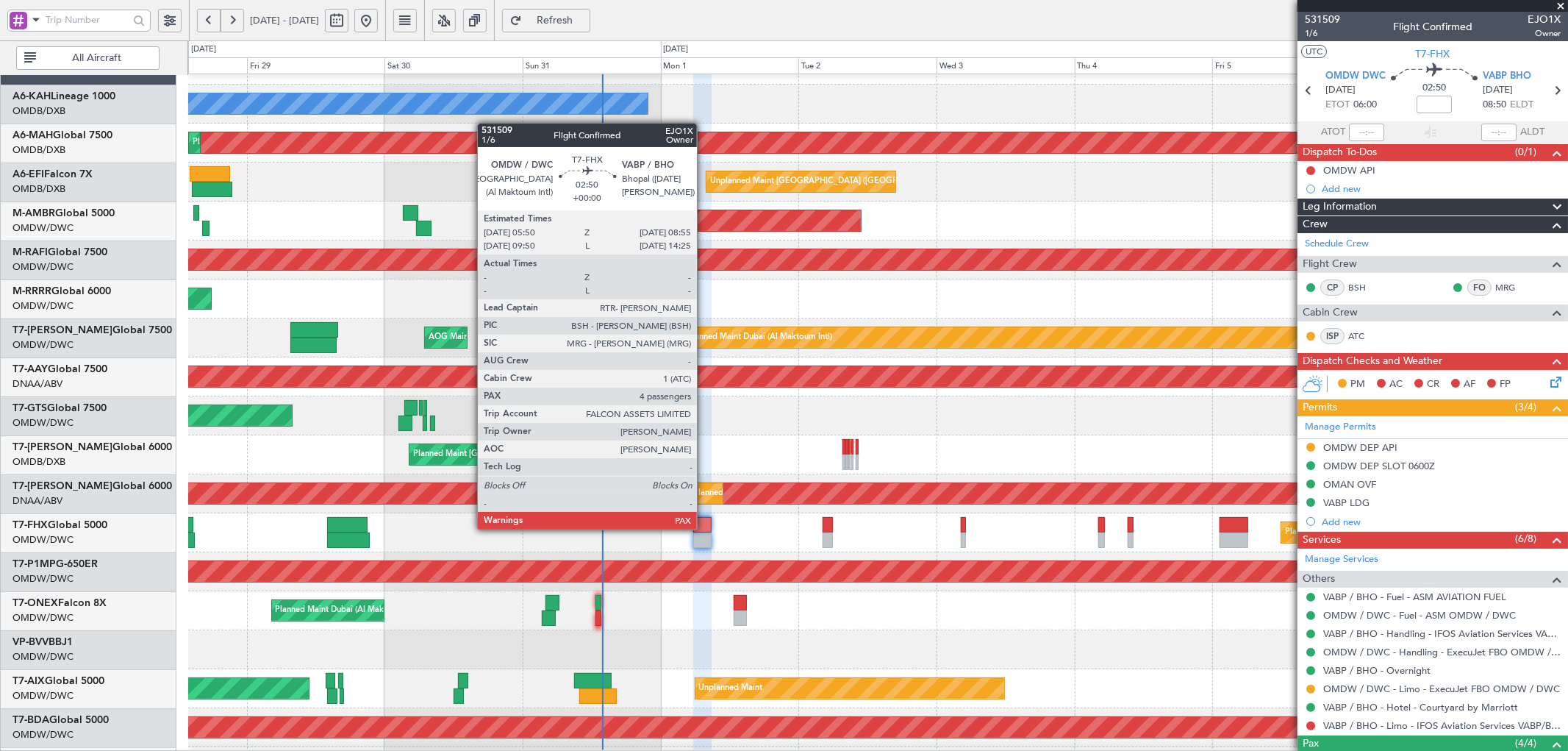
click at [704, 528] on div at bounding box center [702, 525] width 18 height 15
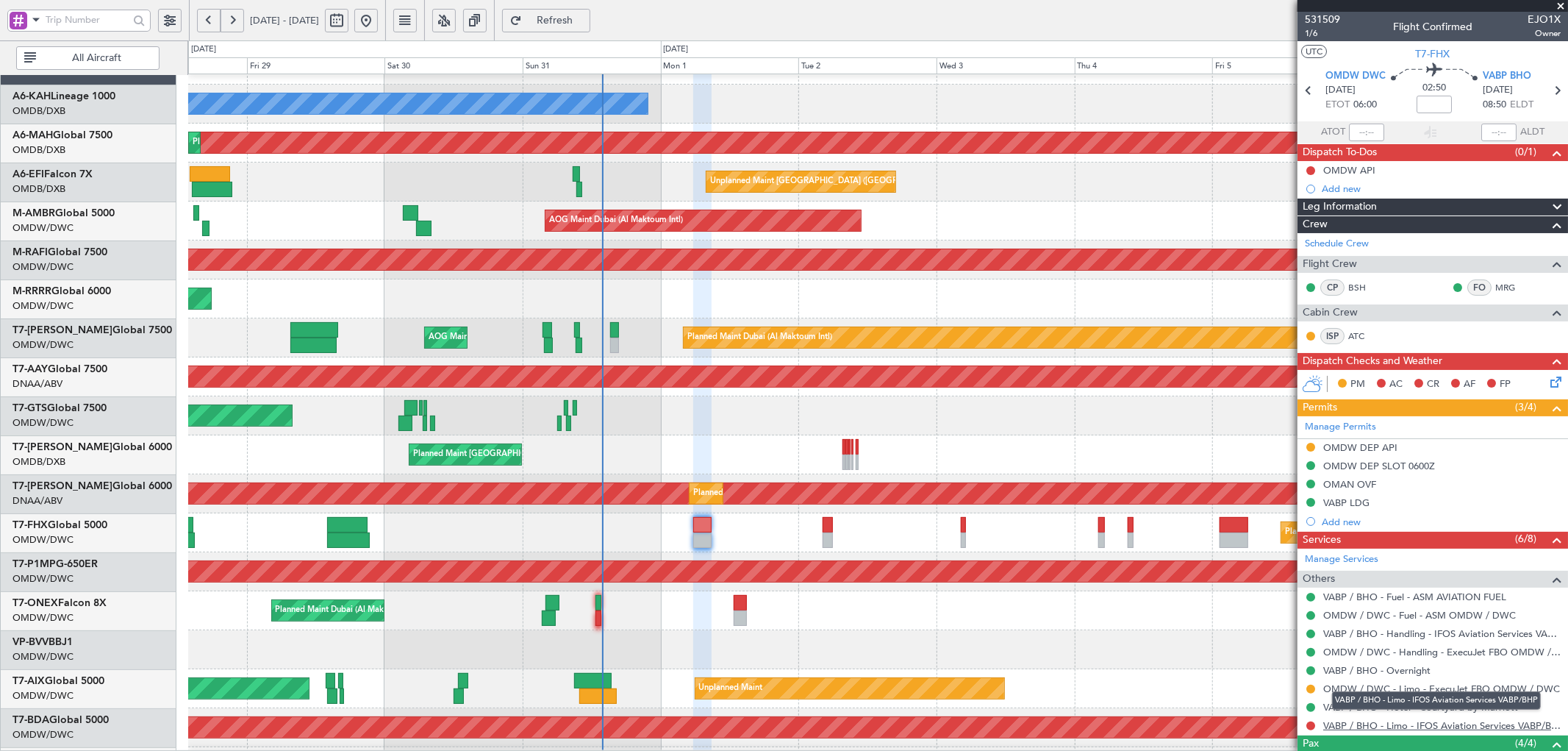
click at [1422, 729] on link "VABP / BHO - Limo - IFOS Aviation Services VABP/BHP" at bounding box center [1441, 726] width 237 height 12
click at [1308, 729] on button at bounding box center [1310, 726] width 8 height 8
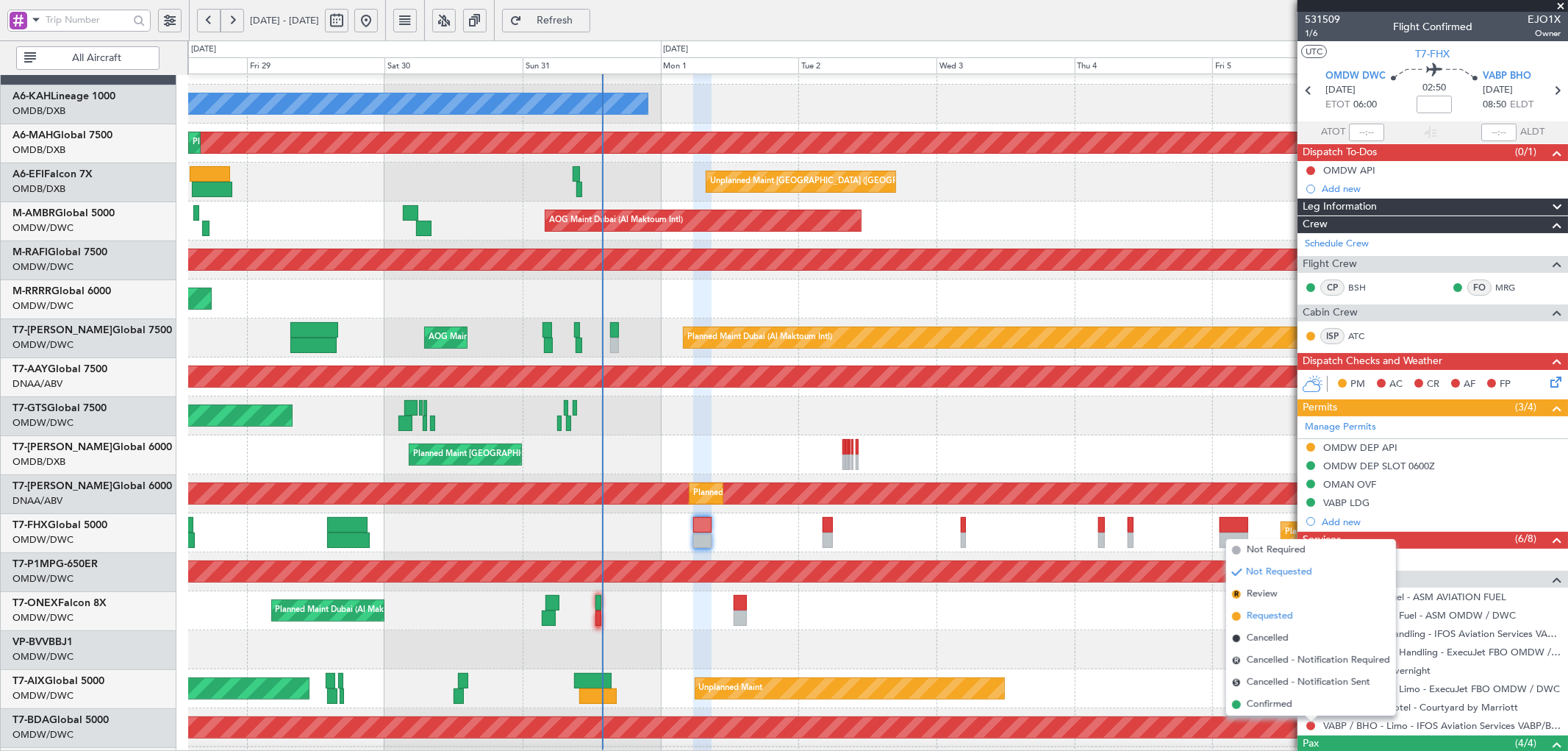
click at [1271, 616] on span "Requested" at bounding box center [1270, 616] width 46 height 15
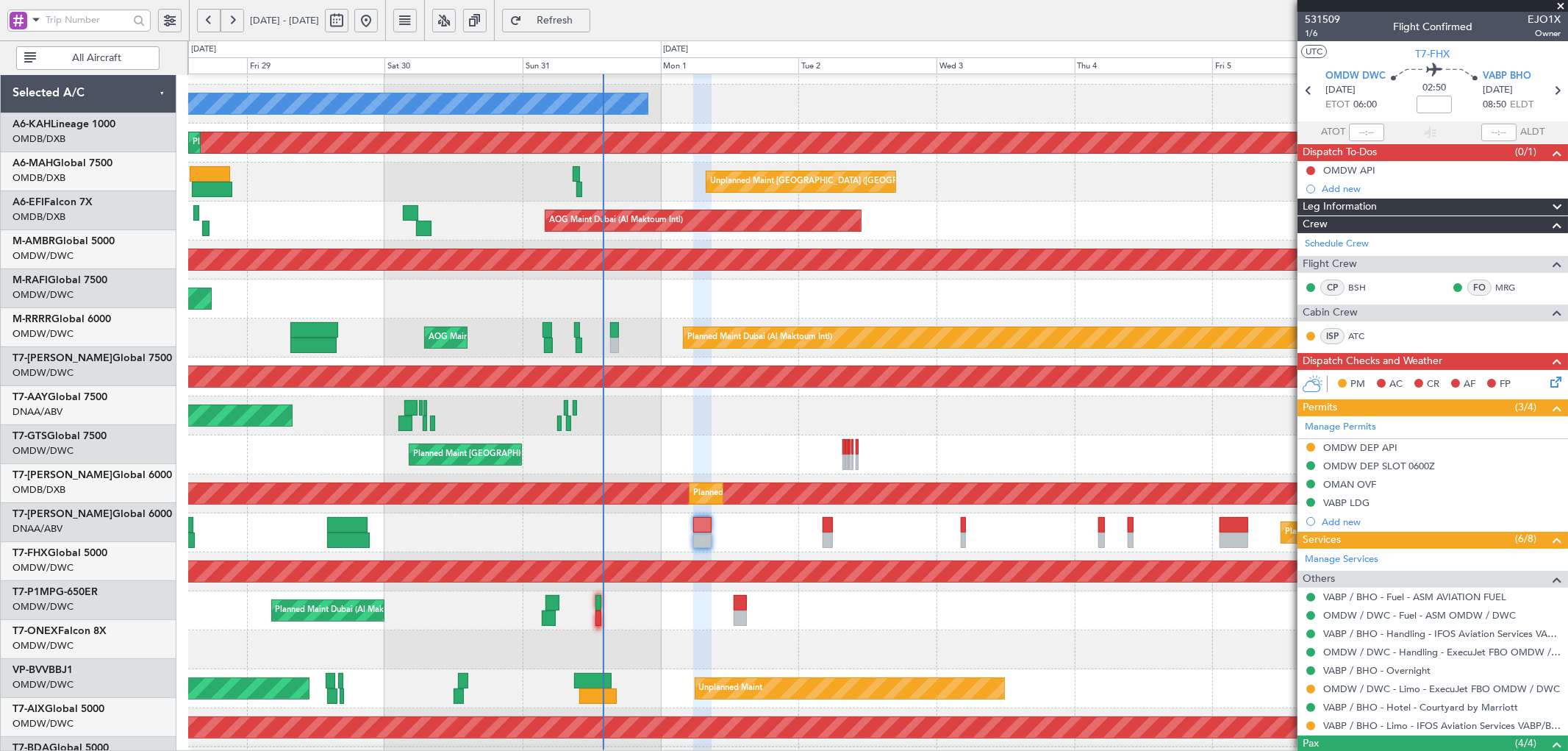
scroll to position [28, 0]
